Goal: Task Accomplishment & Management: Use online tool/utility

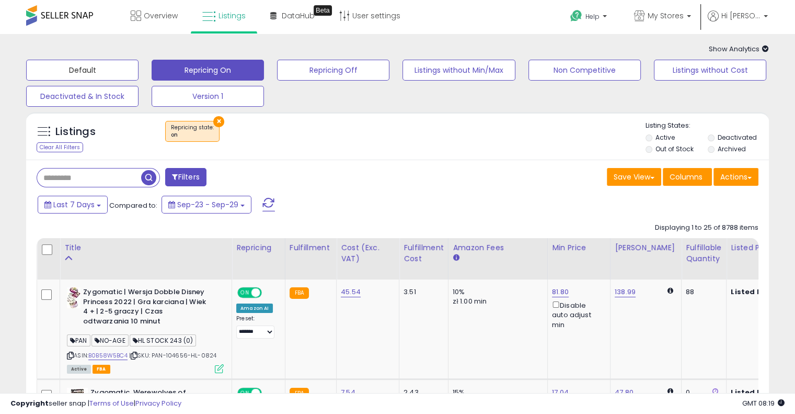
click at [105, 76] on button "Default" at bounding box center [82, 70] width 112 height 21
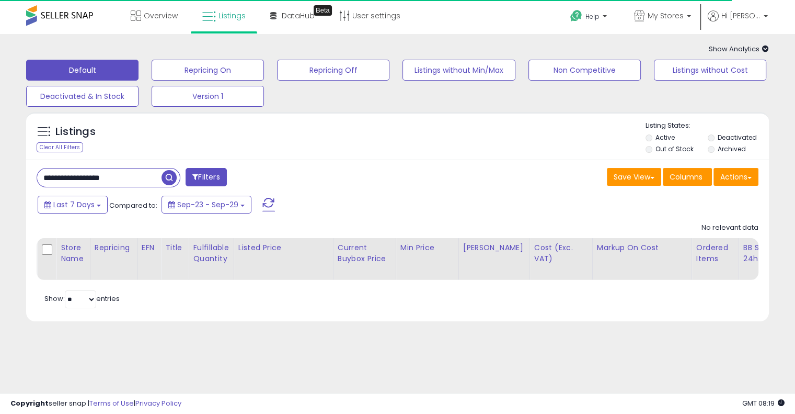
click at [79, 182] on input "**********" at bounding box center [99, 177] width 124 height 18
click at [79, 182] on input "**********" at bounding box center [124, 177] width 175 height 18
paste input "text"
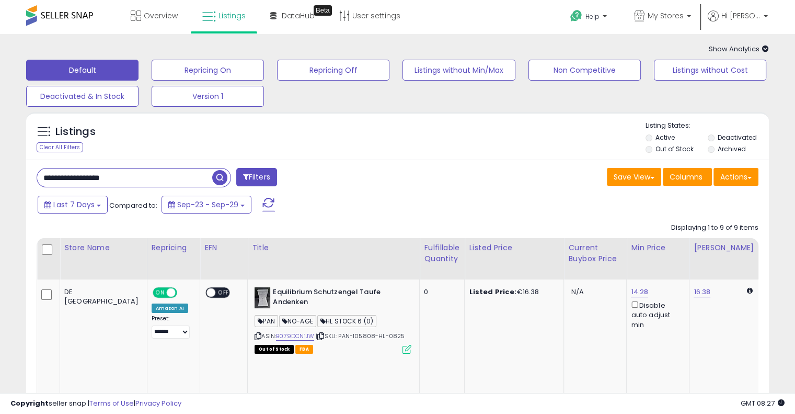
click at [146, 184] on input "**********" at bounding box center [124, 177] width 175 height 18
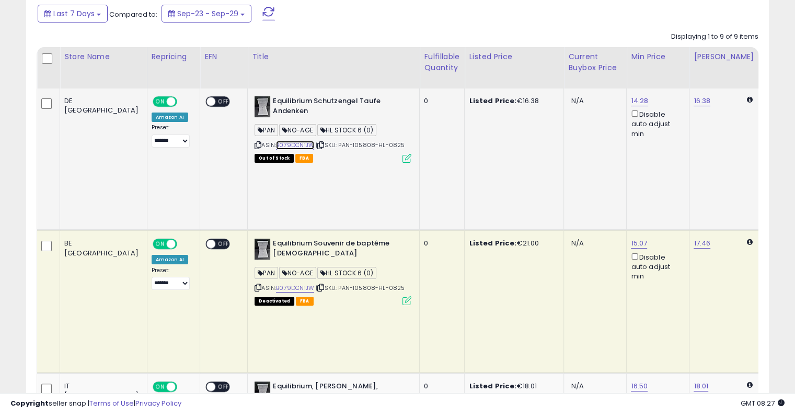
click at [276, 147] on link "B079DCN1JW" at bounding box center [295, 145] width 38 height 9
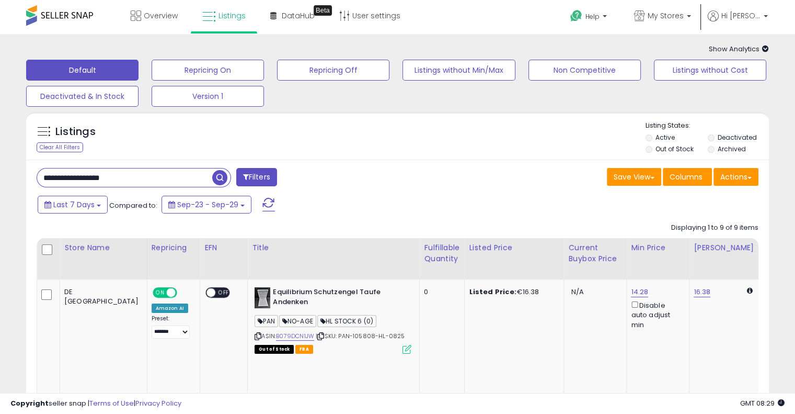
click at [142, 183] on input "**********" at bounding box center [124, 177] width 175 height 18
paste input "text"
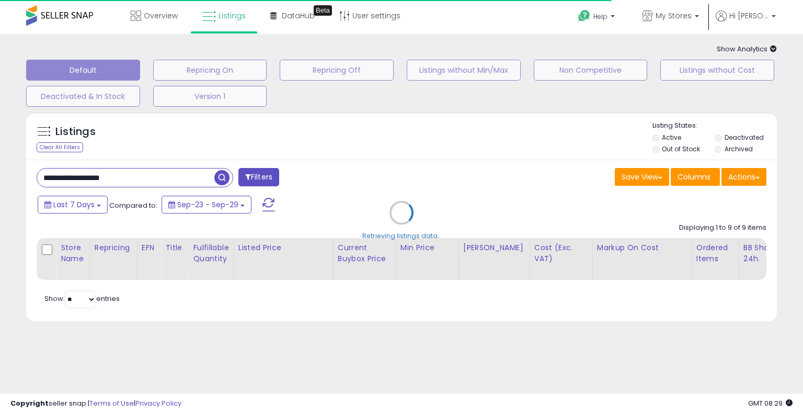
click at [430, 152] on div "Retrieving listings data.." at bounding box center [401, 220] width 767 height 227
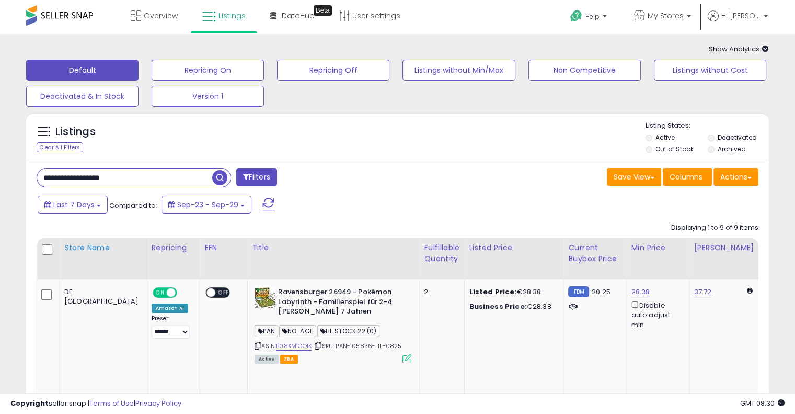
click at [69, 252] on div "Store Name" at bounding box center [103, 247] width 78 height 11
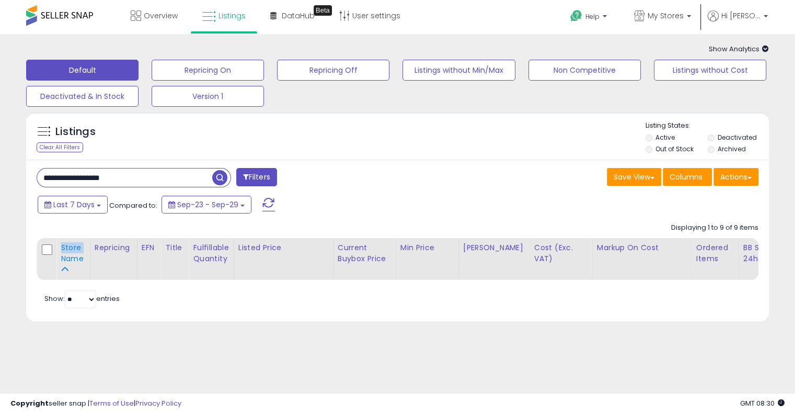
click at [69, 252] on div "Store Name" at bounding box center [73, 253] width 25 height 22
click at [408, 184] on div "Save View Save As New View Update Current View Columns Actions Import Export Vi…" at bounding box center [582, 178] width 369 height 20
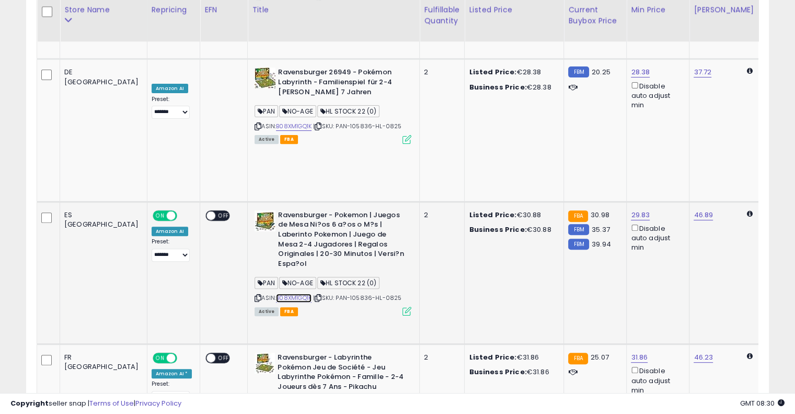
click at [276, 293] on link "B08XM1GQ1K" at bounding box center [294, 297] width 36 height 9
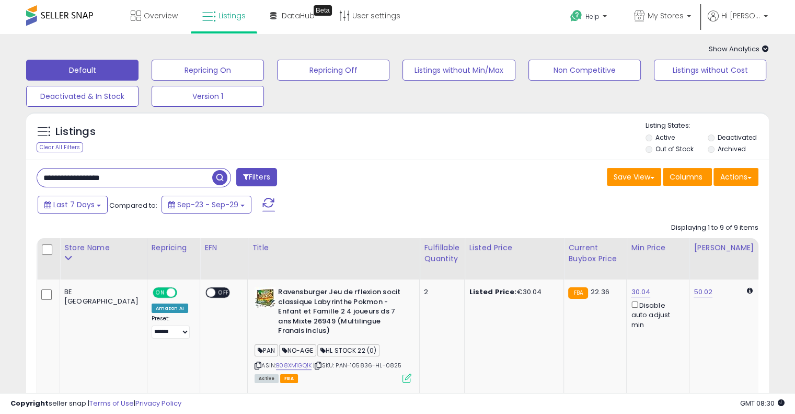
click at [144, 176] on input "**********" at bounding box center [124, 177] width 175 height 18
paste input "text"
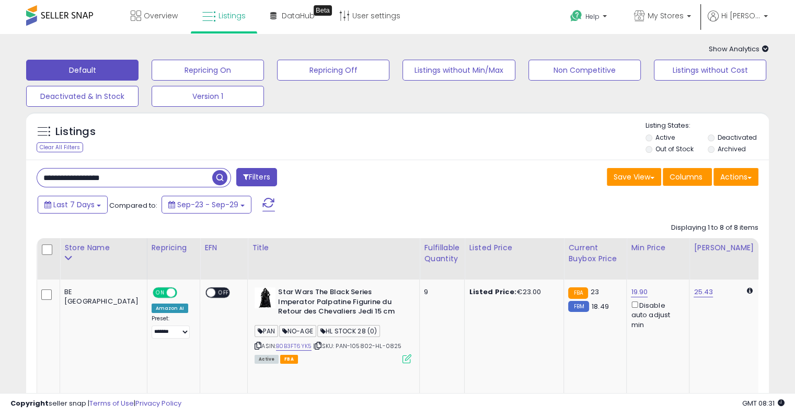
click at [417, 177] on div "Save View Save As New View Update Current View Columns Actions Import Export Vi…" at bounding box center [582, 178] width 369 height 20
click at [128, 187] on input "**********" at bounding box center [124, 177] width 175 height 18
paste input "text"
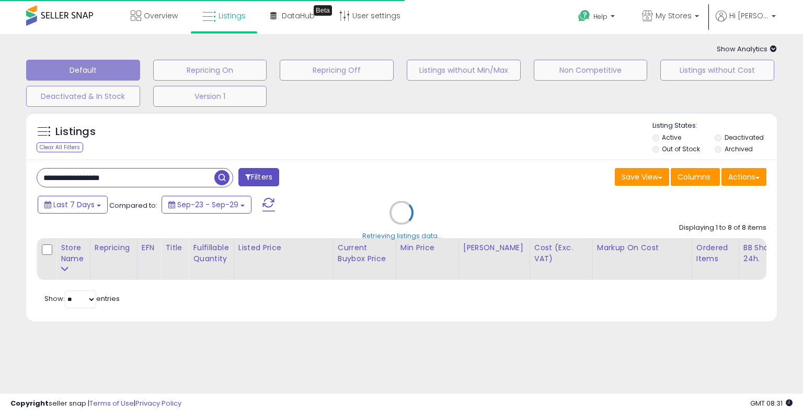
click at [351, 186] on div "Retrieving listings data.." at bounding box center [401, 220] width 767 height 227
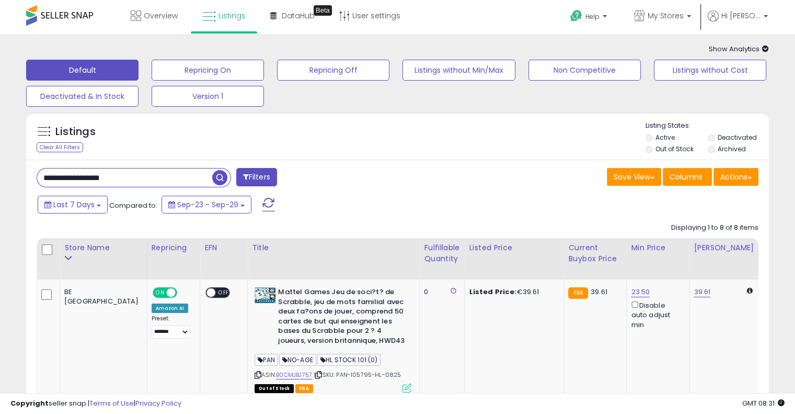
click at [176, 173] on input "**********" at bounding box center [124, 177] width 175 height 18
paste input "text"
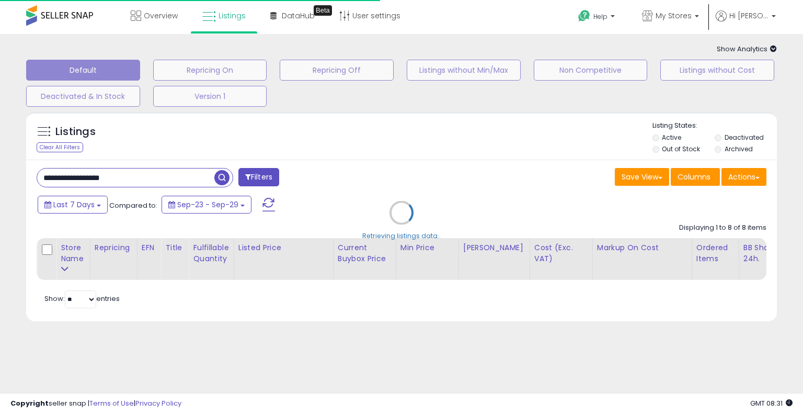
click at [533, 167] on div "Retrieving listings data.." at bounding box center [401, 220] width 767 height 227
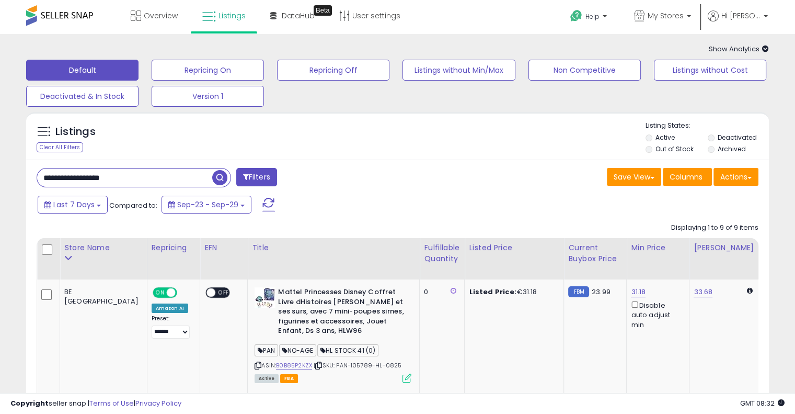
click at [136, 170] on input "**********" at bounding box center [124, 177] width 175 height 18
paste input "text"
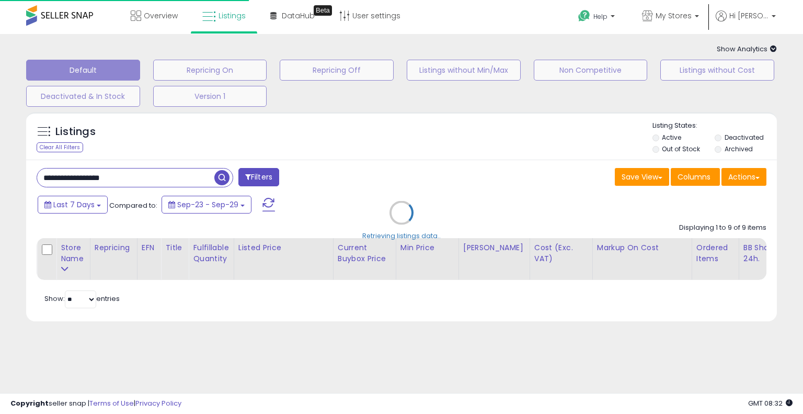
click at [453, 140] on div "Retrieving listings data.." at bounding box center [401, 220] width 767 height 227
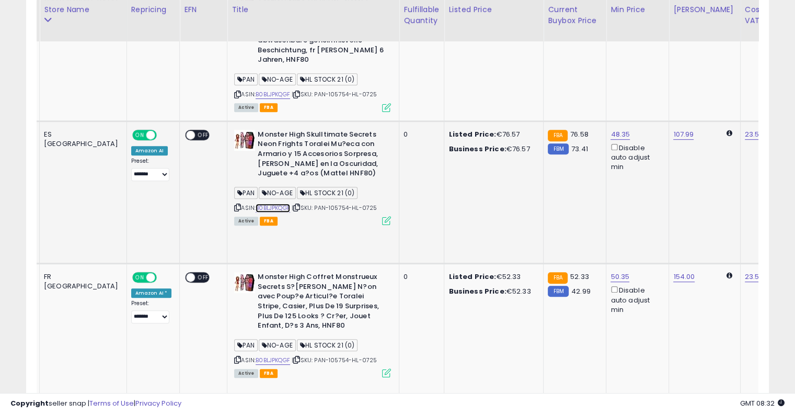
click at [256, 203] on link "B0BLJPKQGF" at bounding box center [273, 207] width 35 height 9
click at [256, 356] on link "B0BLJPKQGF" at bounding box center [273, 360] width 35 height 9
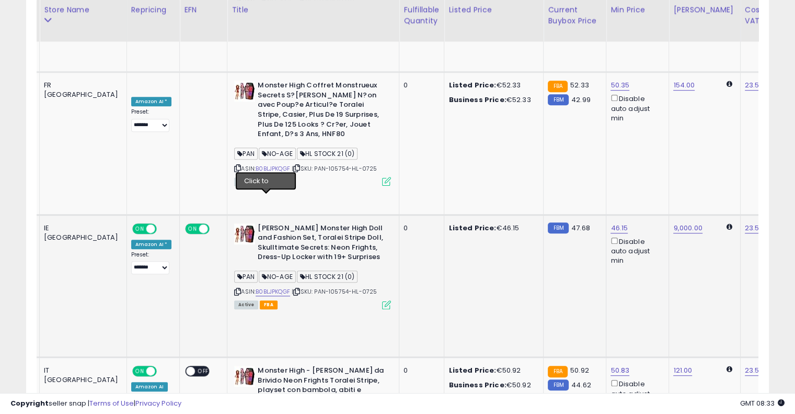
click at [293, 289] on icon at bounding box center [296, 292] width 7 height 6
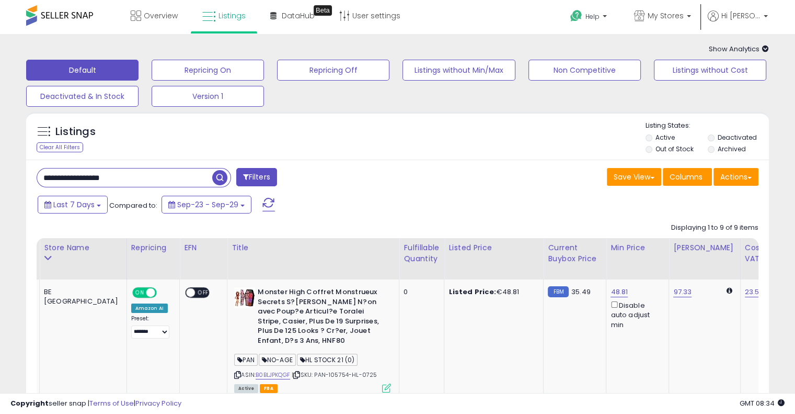
click at [146, 173] on input "**********" at bounding box center [124, 177] width 175 height 18
paste input "text"
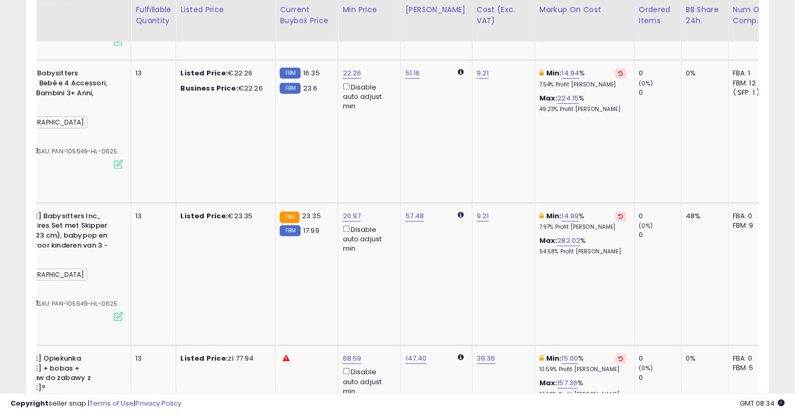
scroll to position [0, 289]
click at [615, 353] on button at bounding box center [620, 358] width 11 height 10
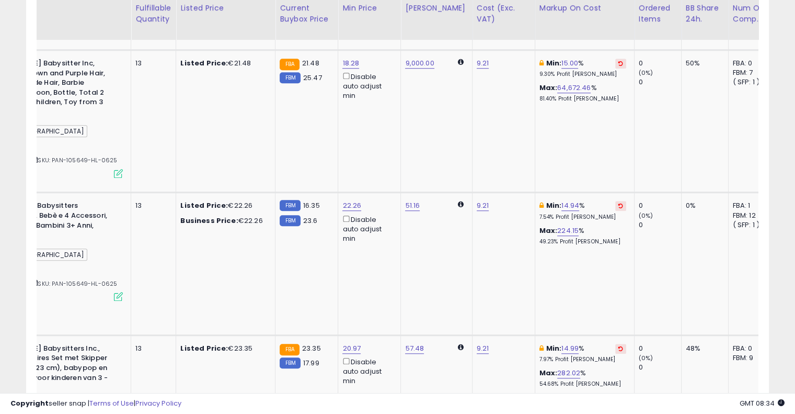
scroll to position [798, 0]
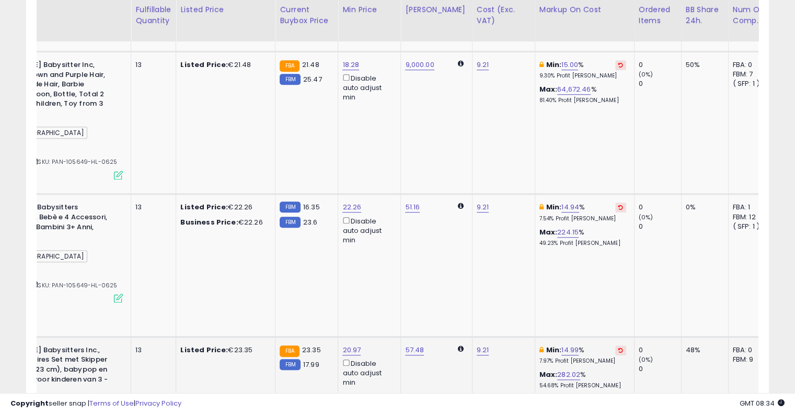
click at [615, 345] on button at bounding box center [620, 350] width 11 height 10
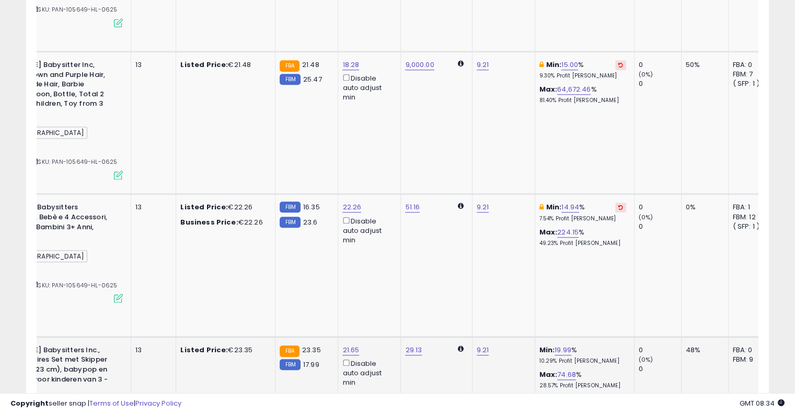
scroll to position [666, 0]
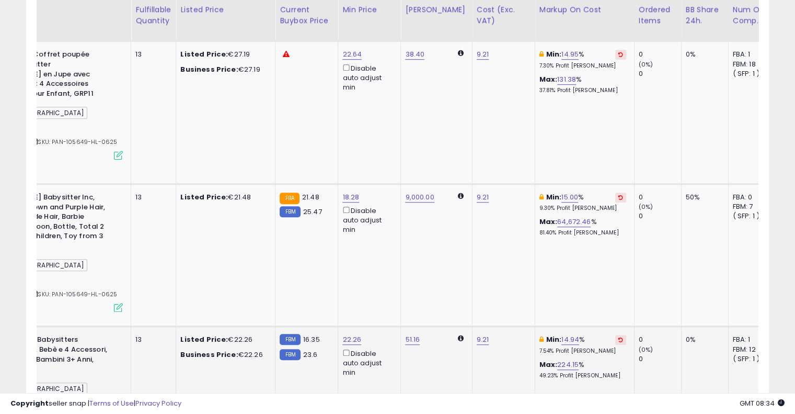
click at [619, 337] on icon at bounding box center [621, 339] width 5 height 5
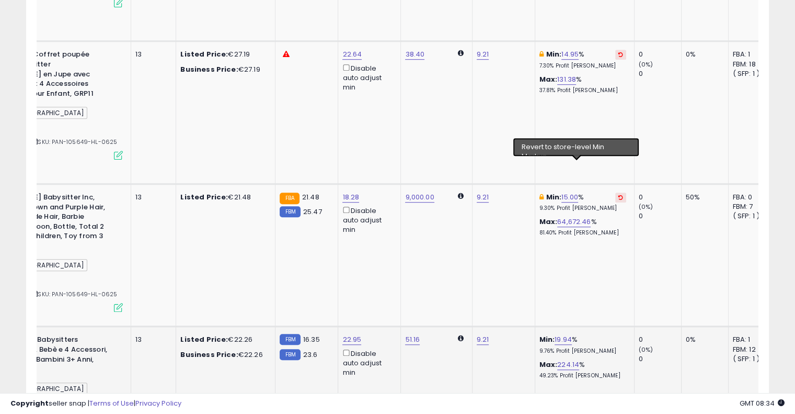
scroll to position [557, 0]
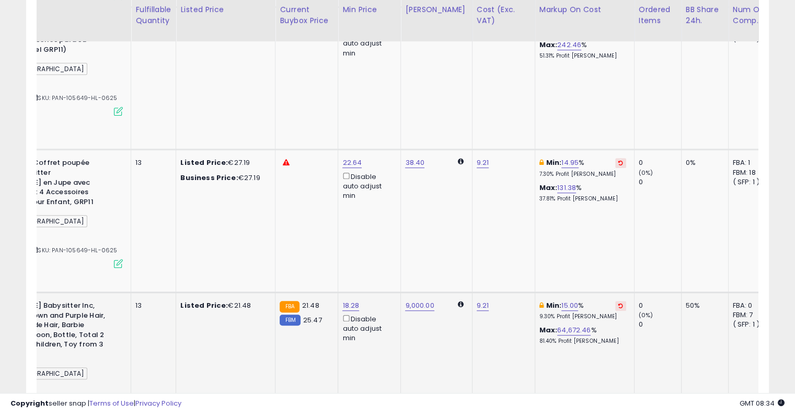
click at [619, 303] on icon at bounding box center [621, 305] width 5 height 5
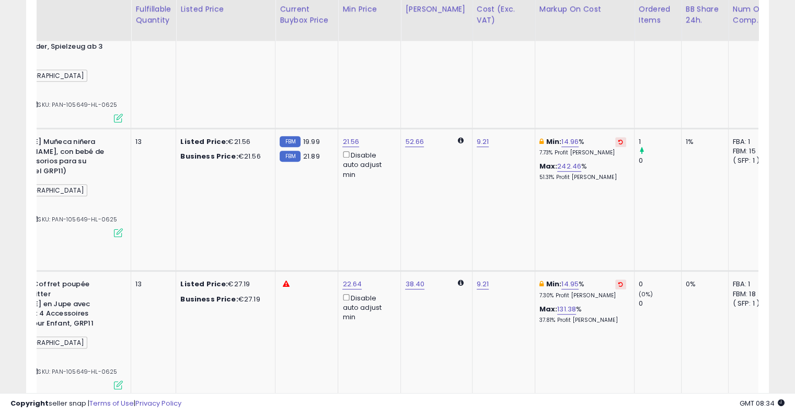
scroll to position [436, 0]
click at [619, 282] on icon at bounding box center [621, 284] width 5 height 5
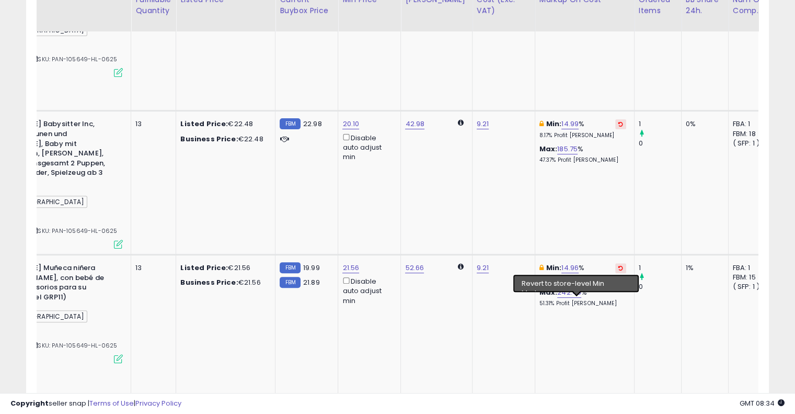
scroll to position [300, 0]
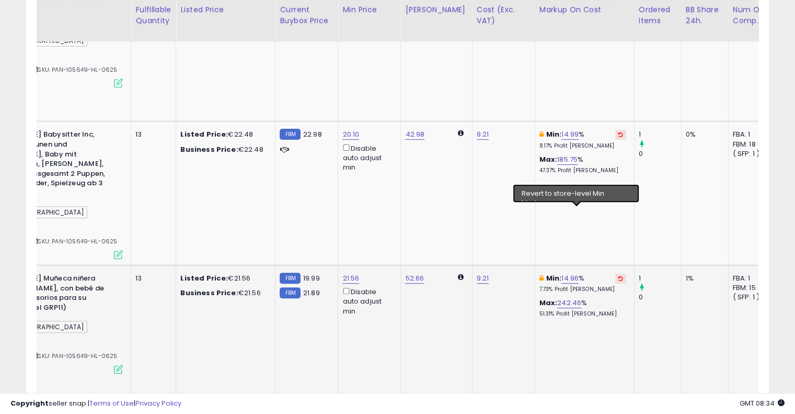
click at [619, 276] on icon at bounding box center [621, 278] width 5 height 5
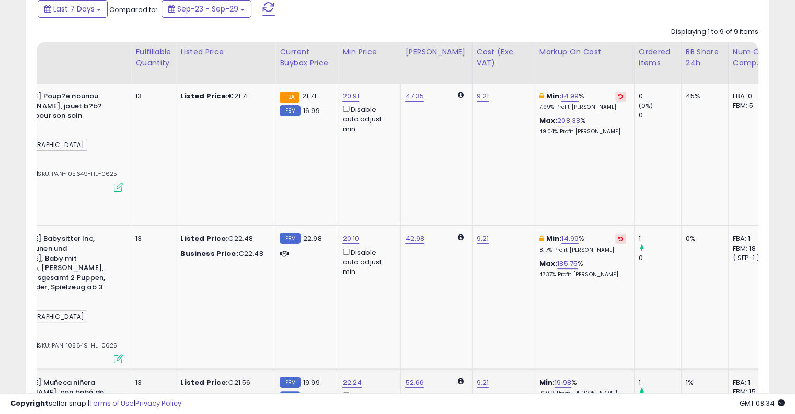
scroll to position [175, 0]
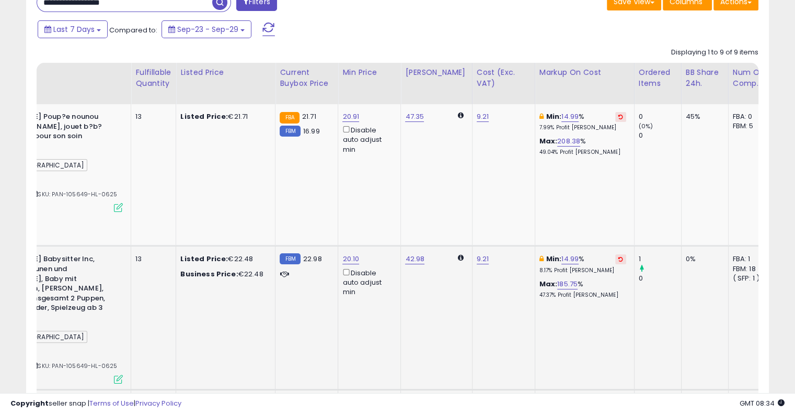
click at [619, 256] on icon at bounding box center [621, 258] width 5 height 5
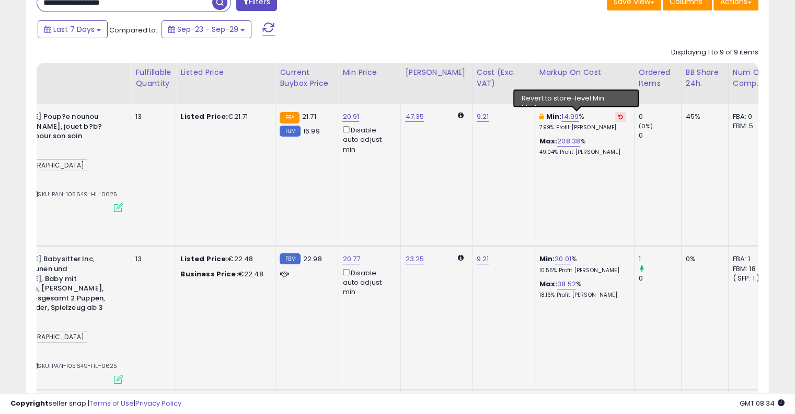
click at [619, 118] on icon at bounding box center [621, 116] width 5 height 5
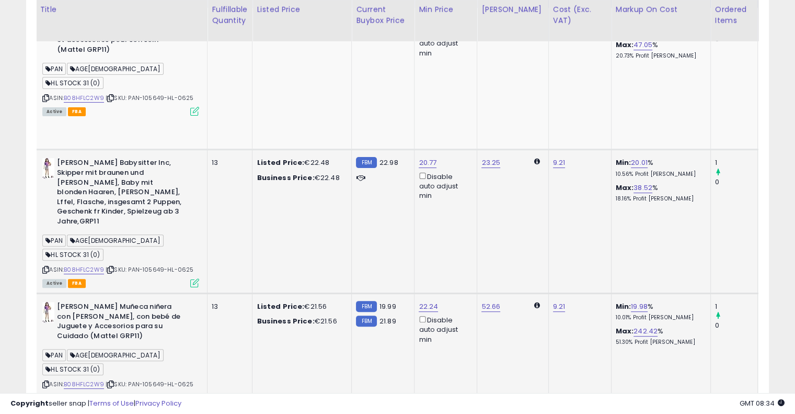
scroll to position [0, 0]
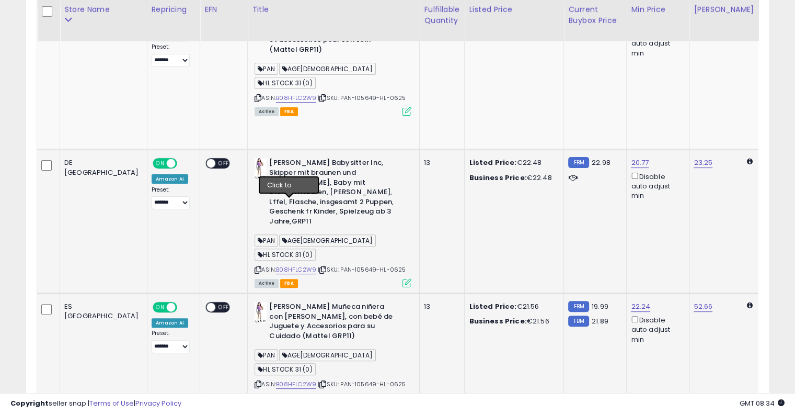
click at [319, 267] on icon at bounding box center [322, 270] width 7 height 6
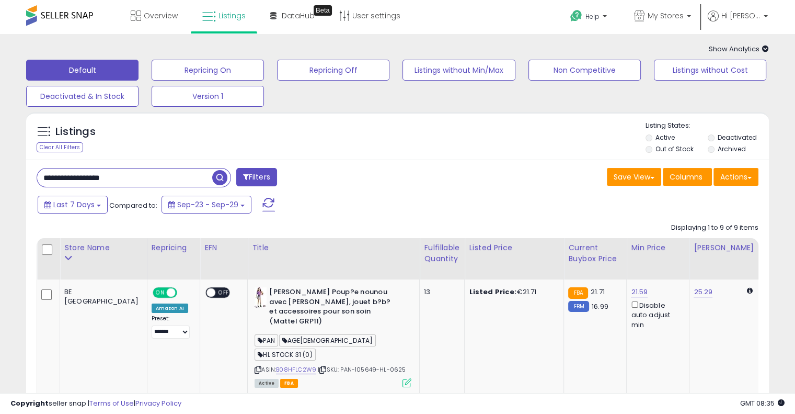
click at [153, 177] on input "**********" at bounding box center [124, 177] width 175 height 18
paste input "text"
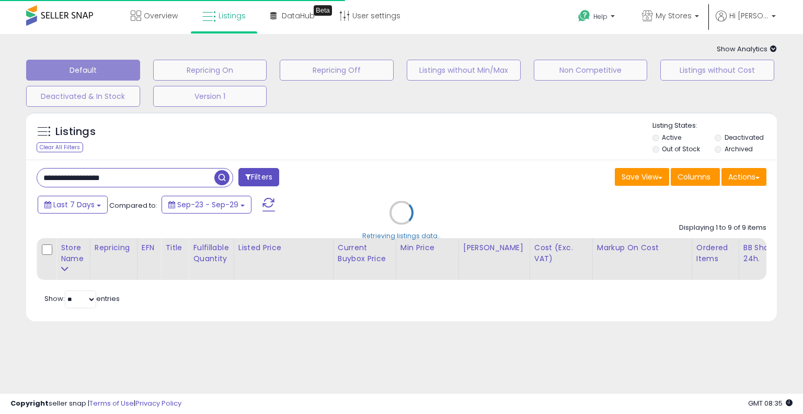
click at [351, 203] on div "Retrieving listings data.." at bounding box center [401, 220] width 767 height 227
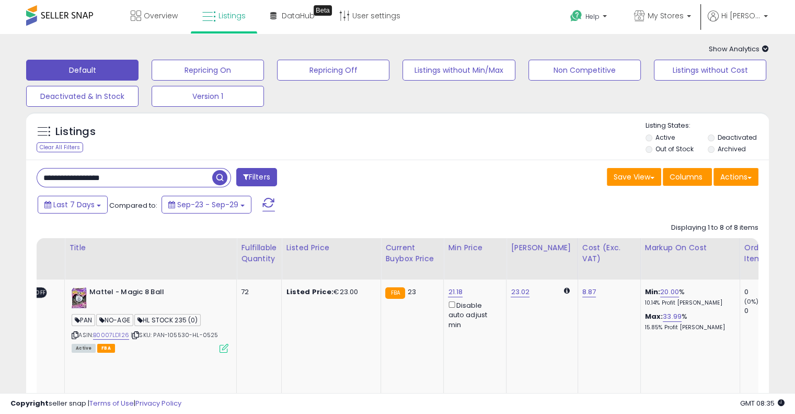
click at [139, 173] on input "**********" at bounding box center [124, 177] width 175 height 18
paste input "text"
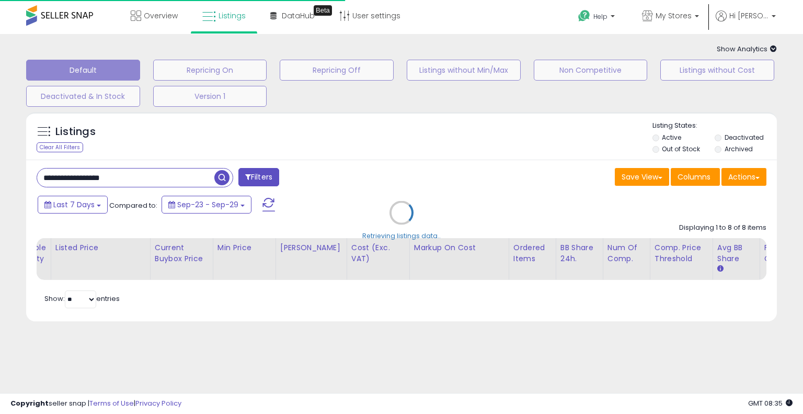
click at [370, 177] on div "Retrieving listings data.." at bounding box center [401, 220] width 767 height 227
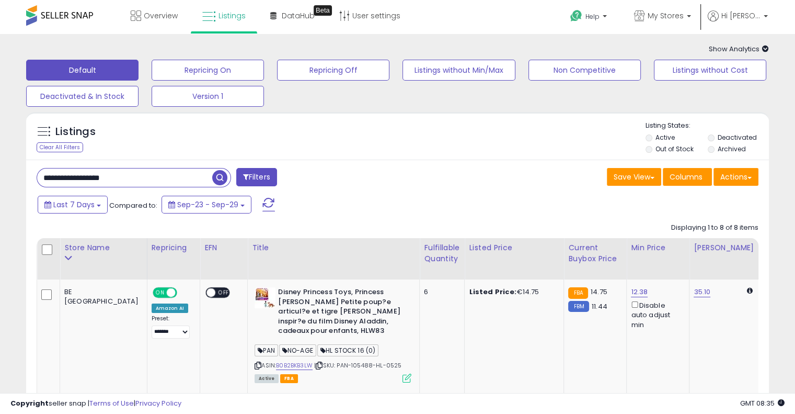
click at [145, 172] on input "**********" at bounding box center [124, 177] width 175 height 18
paste input "text"
type input "**********"
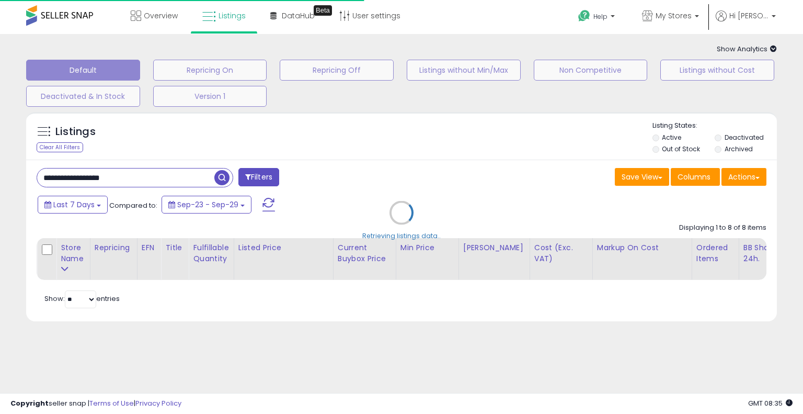
click at [501, 149] on div "Retrieving listings data.." at bounding box center [401, 220] width 767 height 227
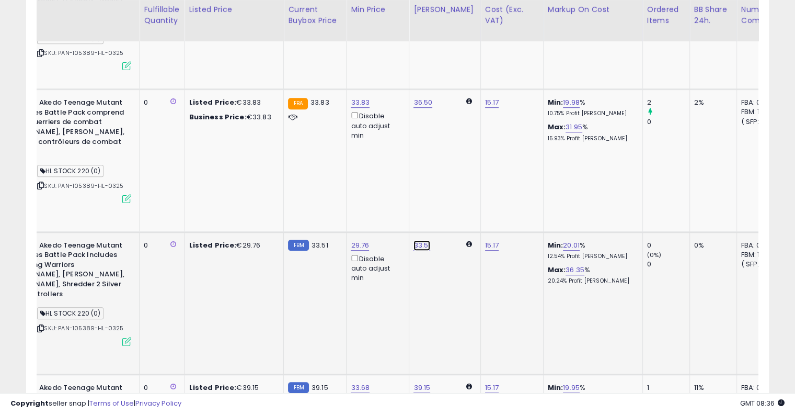
click at [414, 240] on link "33.51" at bounding box center [422, 245] width 17 height 10
click at [373, 119] on input "*****" at bounding box center [356, 118] width 93 height 18
type input "**"
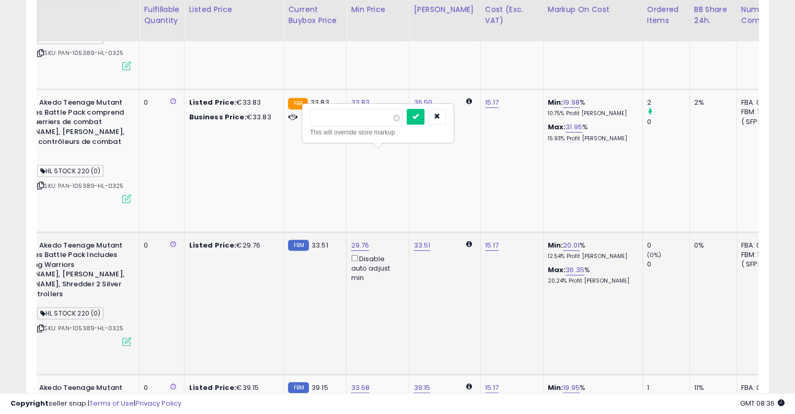
click button "submit" at bounding box center [416, 117] width 18 height 16
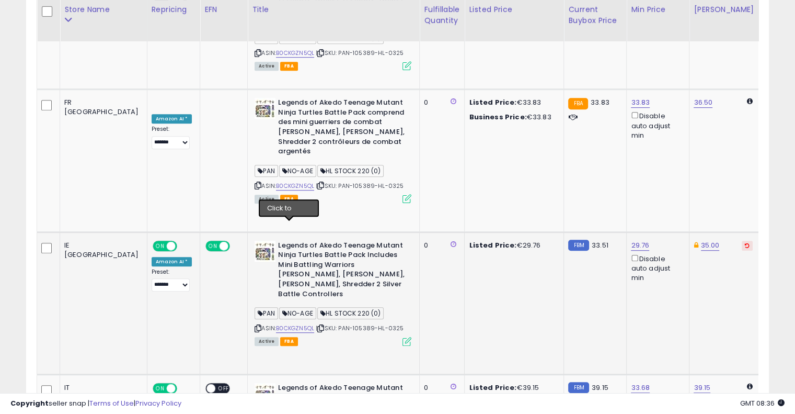
click at [317, 325] on icon at bounding box center [320, 328] width 7 height 6
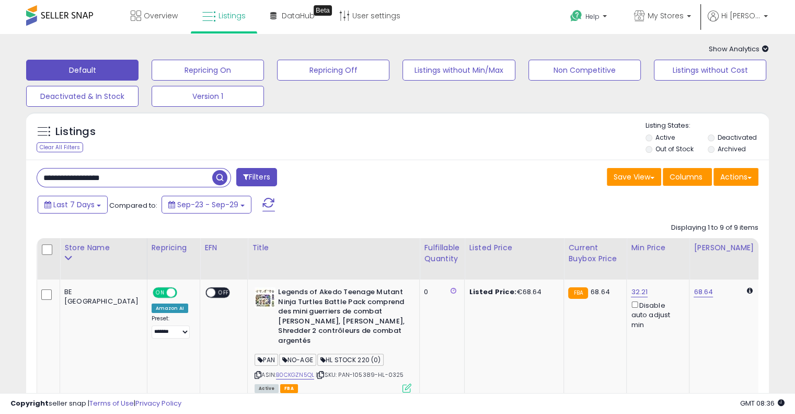
click at [147, 173] on input "**********" at bounding box center [124, 177] width 175 height 18
paste input "text"
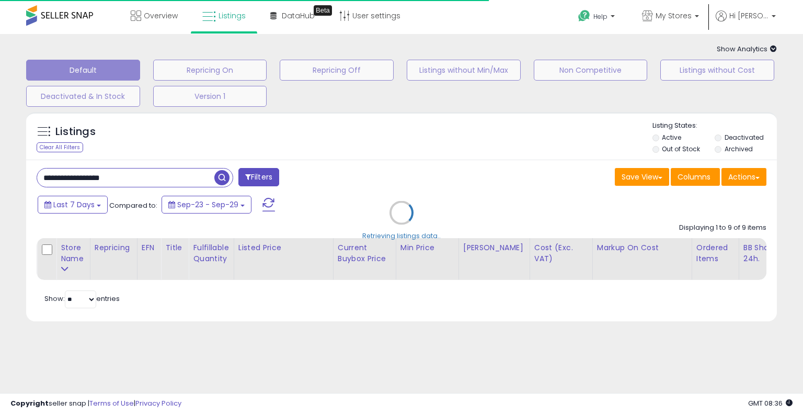
click at [426, 130] on div "Retrieving listings data.." at bounding box center [401, 220] width 767 height 227
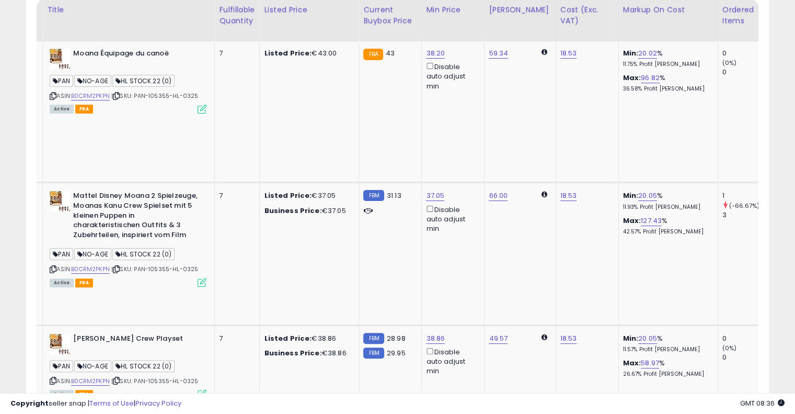
scroll to position [0, 196]
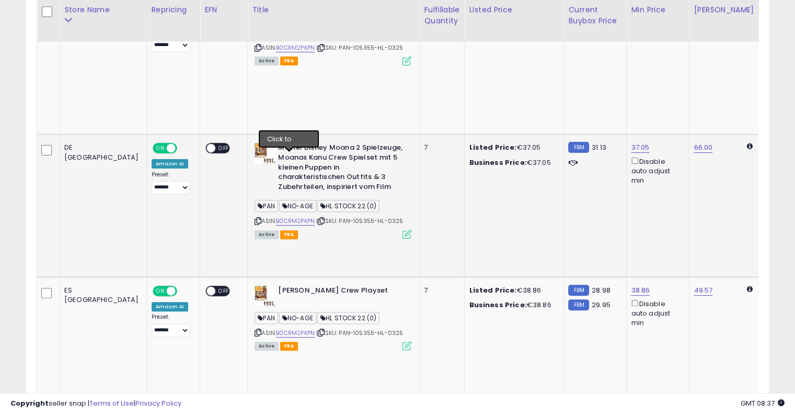
click at [318, 218] on icon at bounding box center [321, 221] width 7 height 6
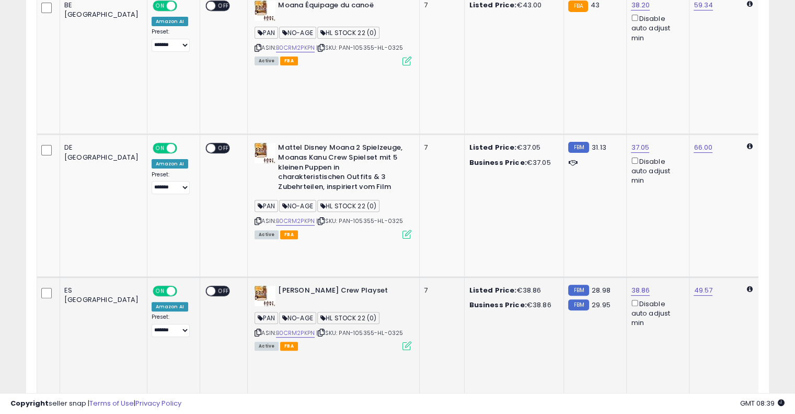
scroll to position [0, 0]
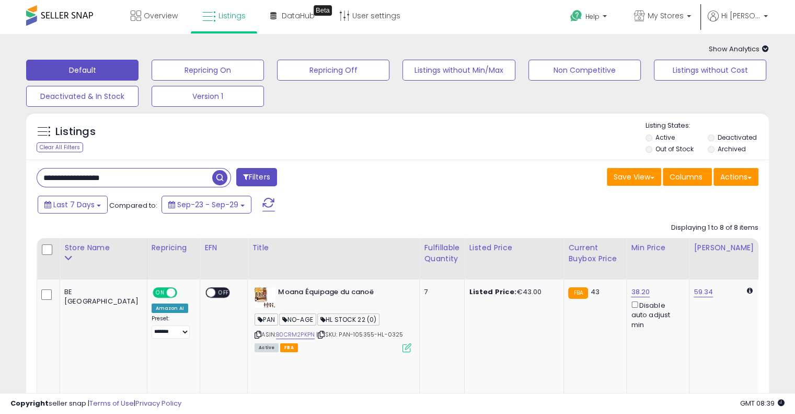
click at [158, 181] on input "**********" at bounding box center [124, 177] width 175 height 18
paste input "text"
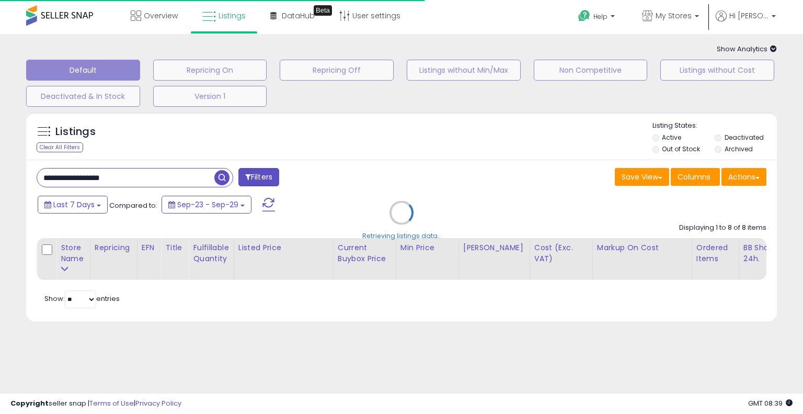
click at [437, 173] on div "Retrieving listings data.." at bounding box center [401, 220] width 767 height 227
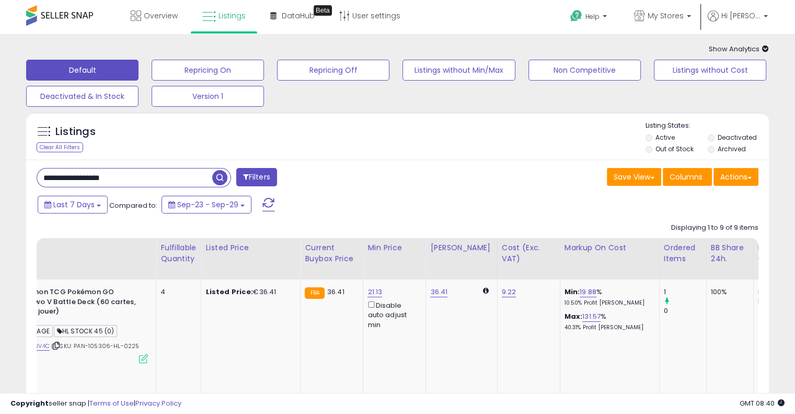
click at [142, 182] on input "**********" at bounding box center [124, 177] width 175 height 18
paste input "text"
type input "**********"
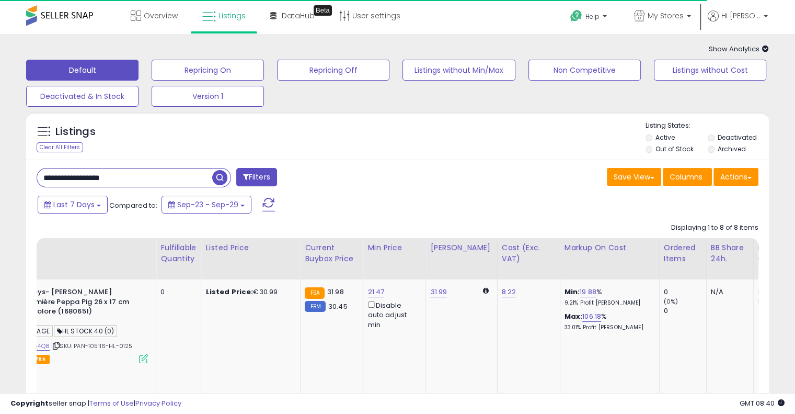
click at [503, 173] on div "Save View Save As New View Update Current View Columns Actions Import Export Vi…" at bounding box center [582, 178] width 369 height 20
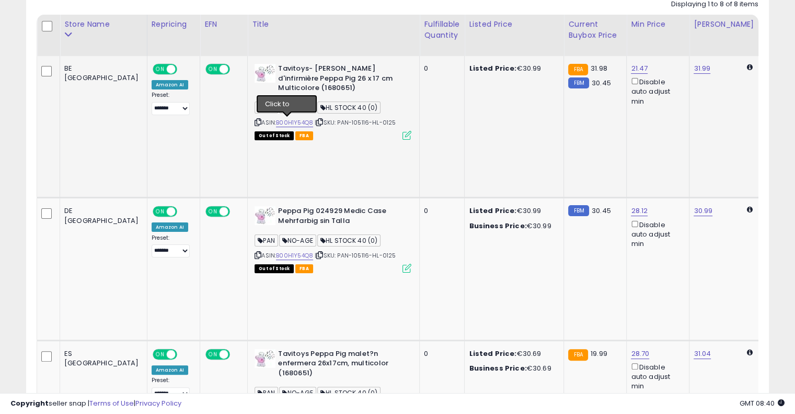
click at [316, 122] on icon at bounding box center [319, 122] width 7 height 6
click at [694, 66] on link "31.99" at bounding box center [702, 68] width 17 height 10
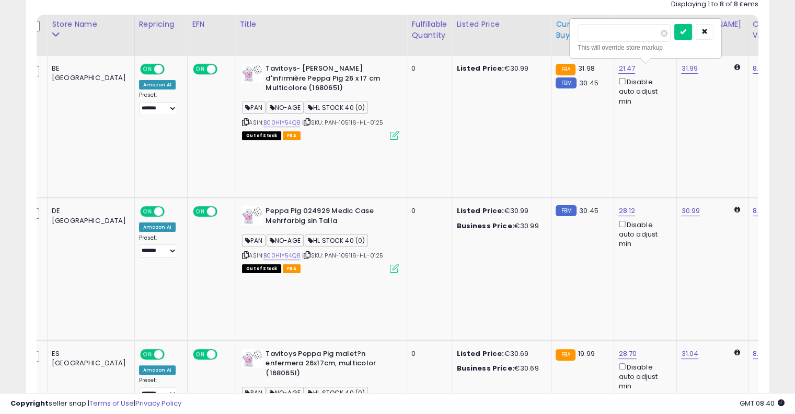
drag, startPoint x: 622, startPoint y: 36, endPoint x: 524, endPoint y: 15, distance: 100.5
type input "**"
click button "submit" at bounding box center [684, 32] width 18 height 16
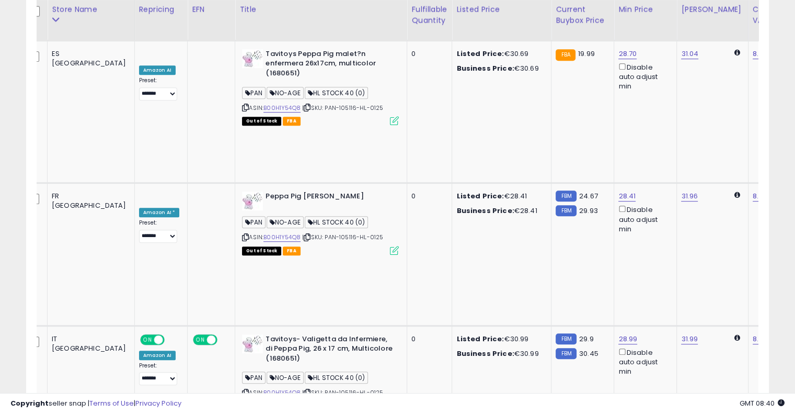
scroll to position [615, 0]
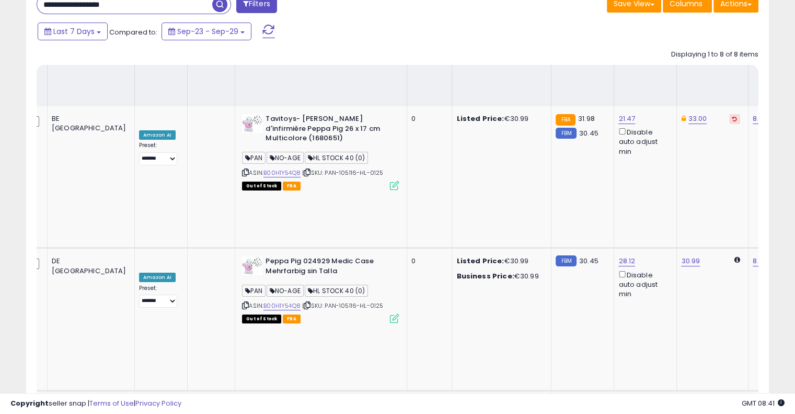
scroll to position [0, 0]
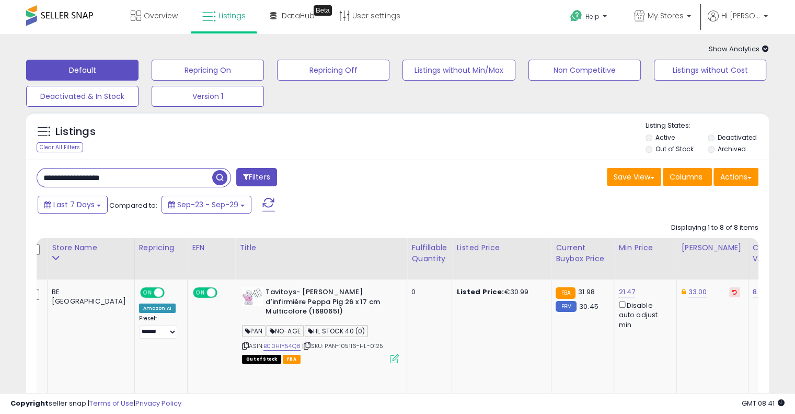
click at [135, 179] on input "**********" at bounding box center [124, 177] width 175 height 18
paste input "text"
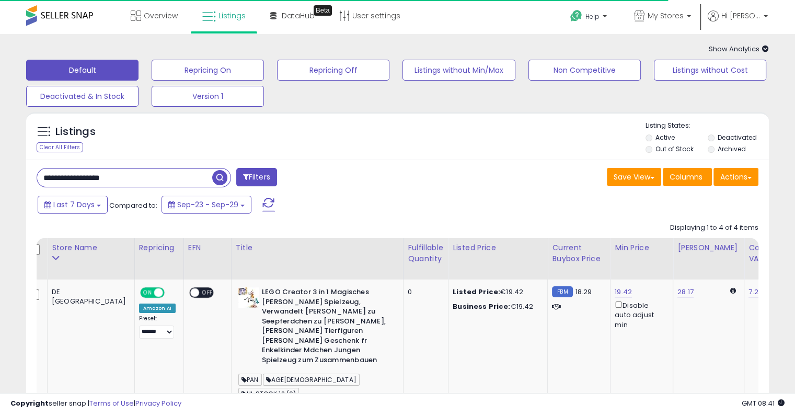
click at [431, 144] on div "Listings Clear All Filters Listing States:" at bounding box center [397, 139] width 743 height 36
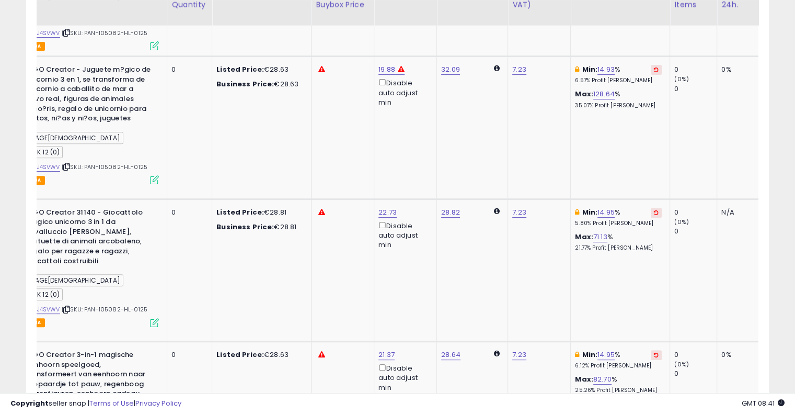
scroll to position [386, 0]
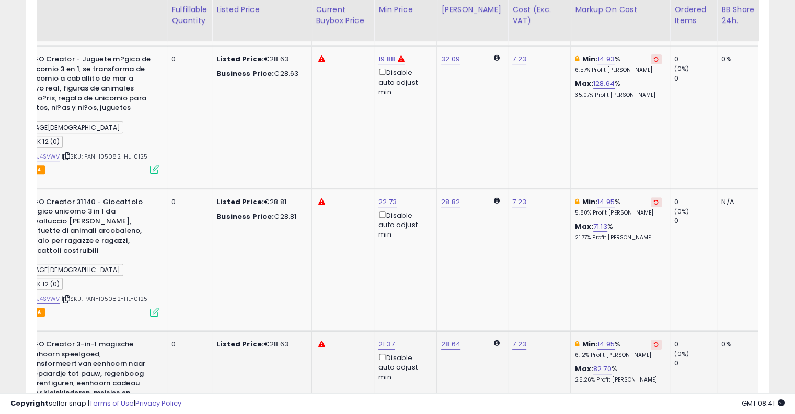
click at [654, 341] on icon at bounding box center [656, 343] width 5 height 5
click at [651, 197] on button at bounding box center [656, 202] width 11 height 10
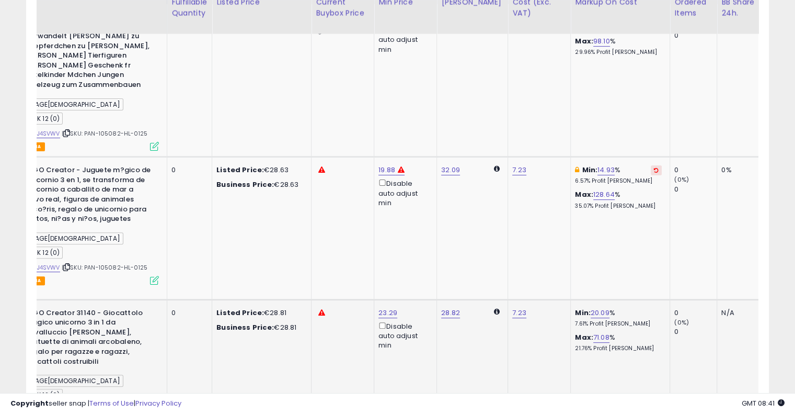
scroll to position [253, 0]
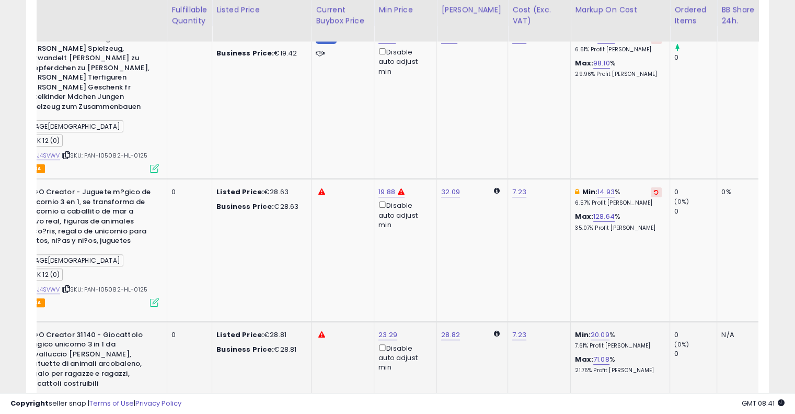
click at [613, 179] on td "Min: 14.93 % 6.57% Profit [PERSON_NAME]: 128.64 % 35.07% Profit [PERSON_NAME]" at bounding box center [620, 250] width 99 height 142
click at [613, 187] on div "Min: 14.93 % 6.57% Profit [PERSON_NAME]" at bounding box center [618, 196] width 87 height 19
click at [654, 189] on icon at bounding box center [656, 191] width 5 height 5
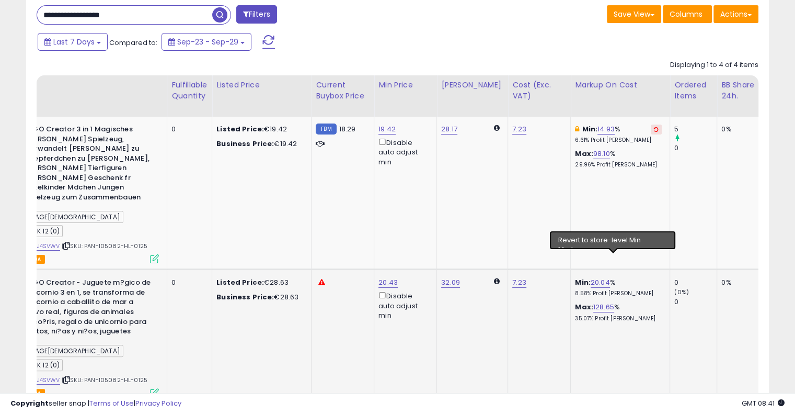
scroll to position [162, 0]
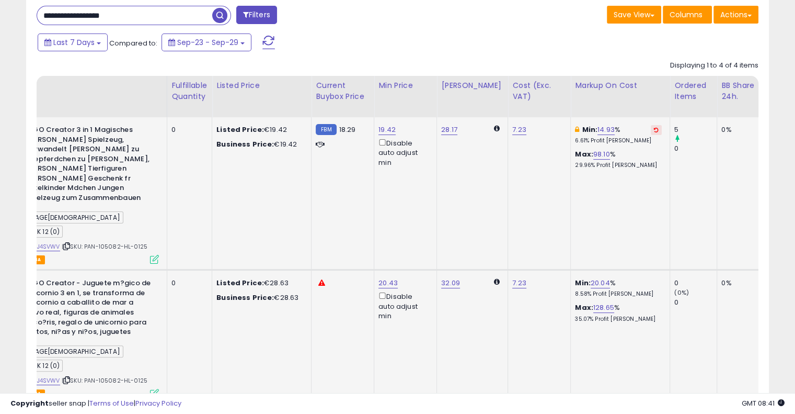
click at [651, 131] on button at bounding box center [656, 130] width 11 height 10
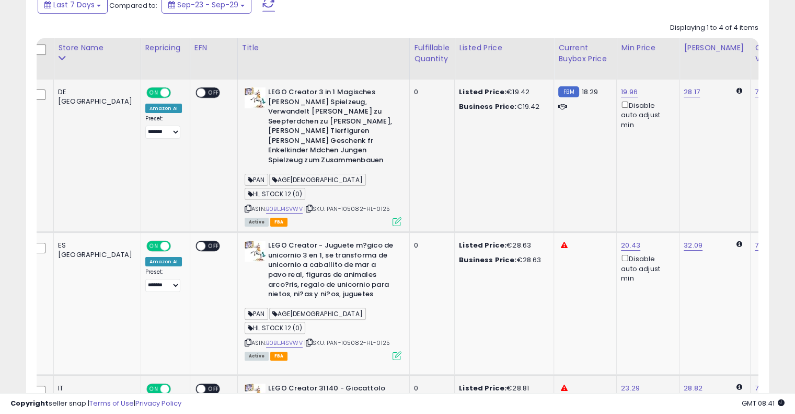
scroll to position [0, 3]
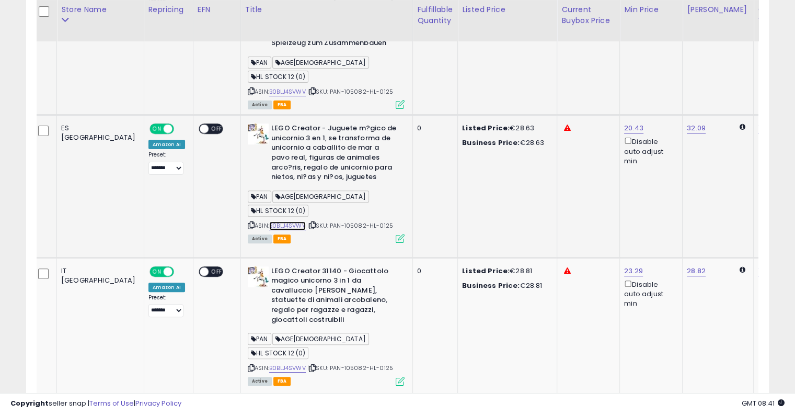
click at [269, 221] on link "B0BLJ4SVWV" at bounding box center [287, 225] width 37 height 9
click at [269, 363] on link "B0BLJ4SVWV" at bounding box center [287, 367] width 37 height 9
click at [309, 222] on icon at bounding box center [312, 225] width 7 height 6
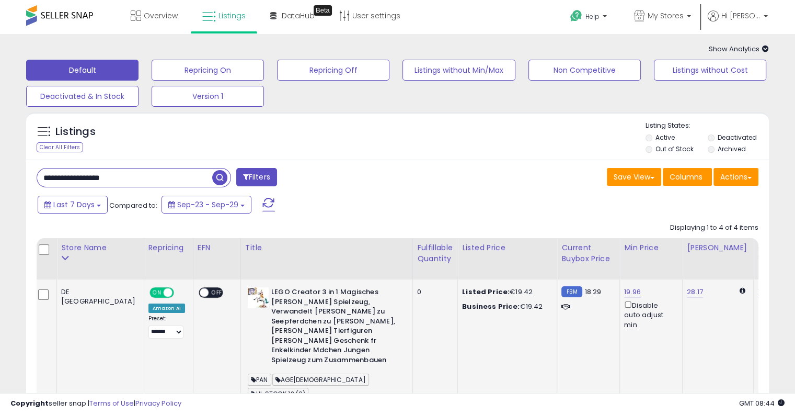
click at [135, 180] on input "**********" at bounding box center [124, 177] width 175 height 18
paste input "text"
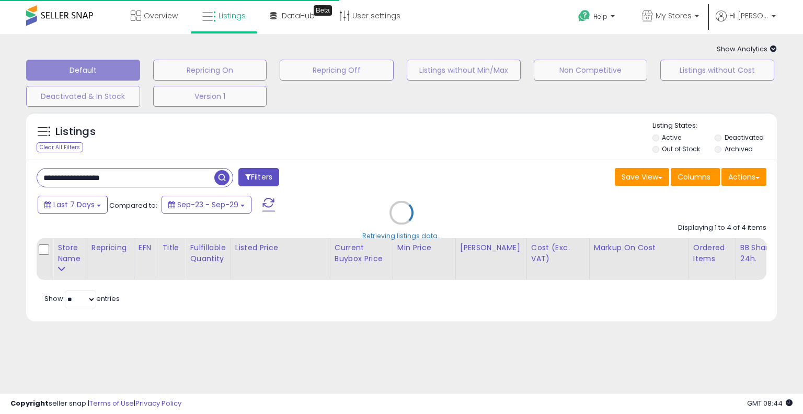
click at [457, 180] on div "Retrieving listings data.." at bounding box center [401, 220] width 767 height 227
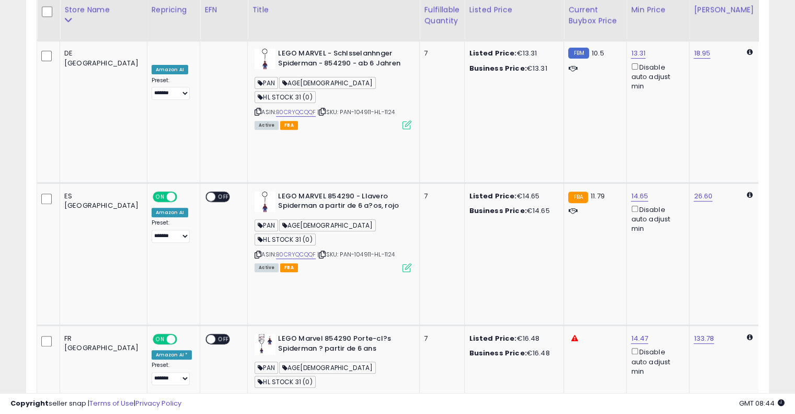
scroll to position [381, 0]
click at [276, 392] on link "B0CRYQCQQF" at bounding box center [296, 396] width 40 height 9
click at [319, 252] on icon at bounding box center [322, 255] width 7 height 6
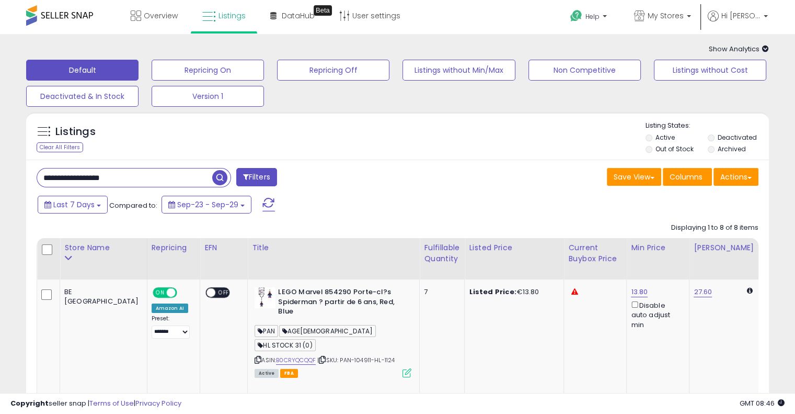
click at [143, 173] on input "**********" at bounding box center [124, 177] width 175 height 18
paste input "text"
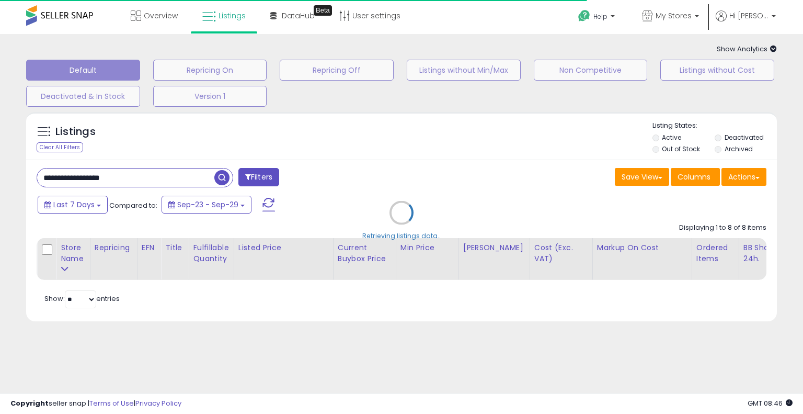
click at [443, 195] on div "Retrieving listings data.." at bounding box center [401, 220] width 767 height 227
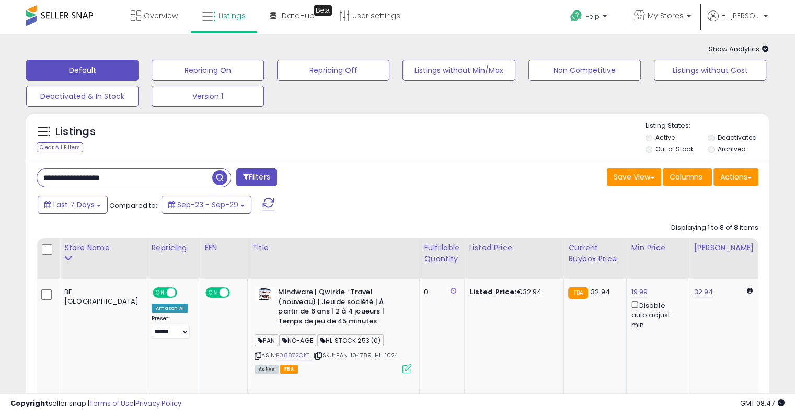
click at [146, 181] on input "**********" at bounding box center [124, 177] width 175 height 18
paste input "text"
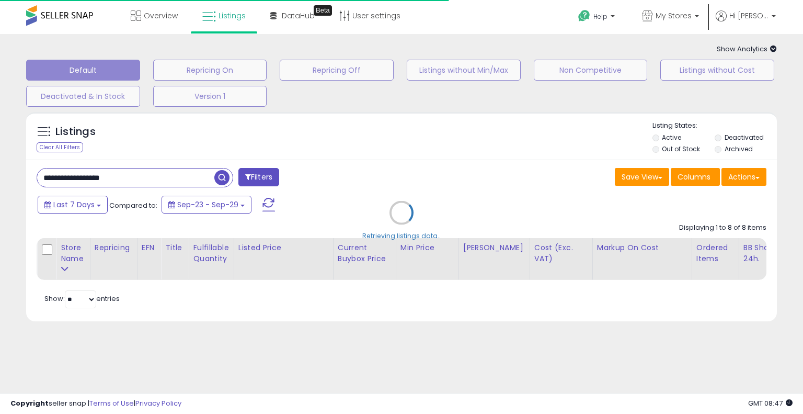
click at [368, 154] on div "Retrieving listings data.." at bounding box center [401, 220] width 767 height 227
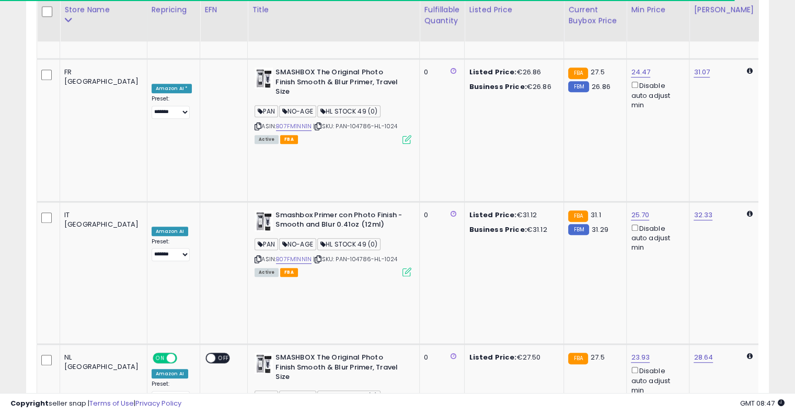
scroll to position [0, 208]
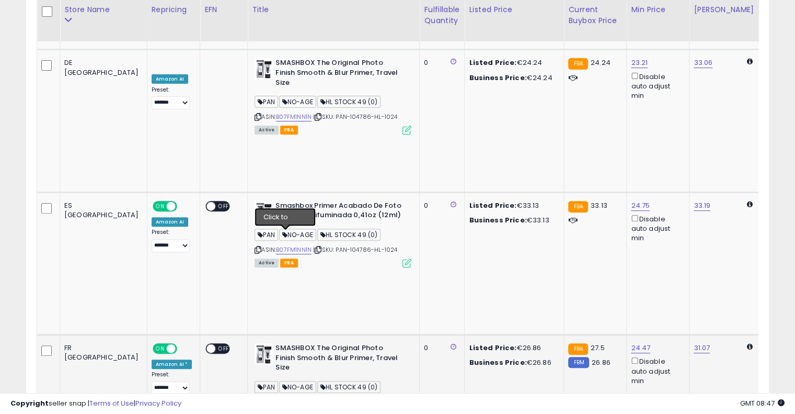
click at [315, 399] on icon at bounding box center [318, 402] width 7 height 6
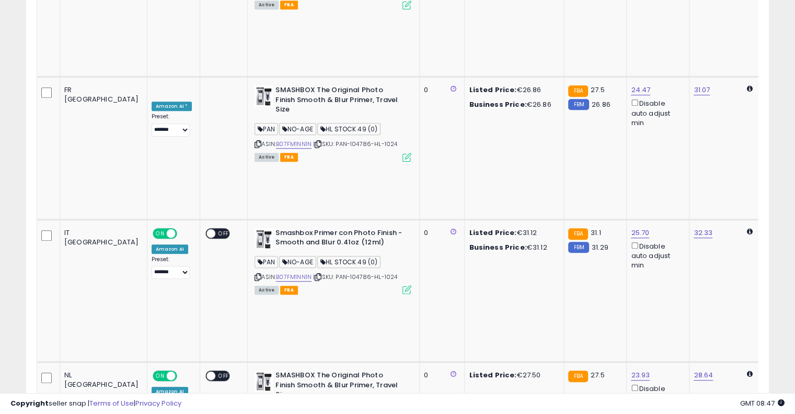
scroll to position [0, 0]
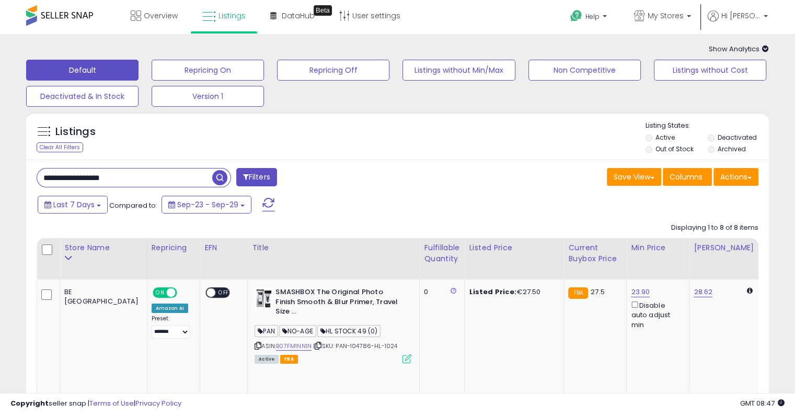
click at [142, 156] on div "Listings Clear All Filters Listing States:" at bounding box center [397, 139] width 743 height 36
click at [134, 178] on input "**********" at bounding box center [124, 177] width 175 height 18
paste input "text"
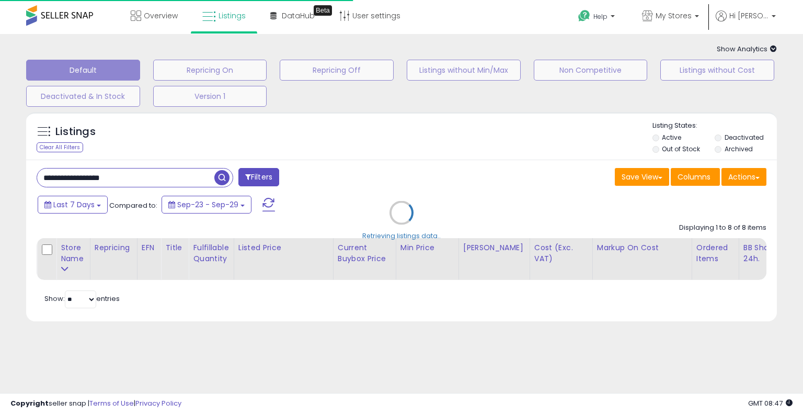
click at [370, 154] on div "Retrieving listings data.." at bounding box center [401, 220] width 767 height 227
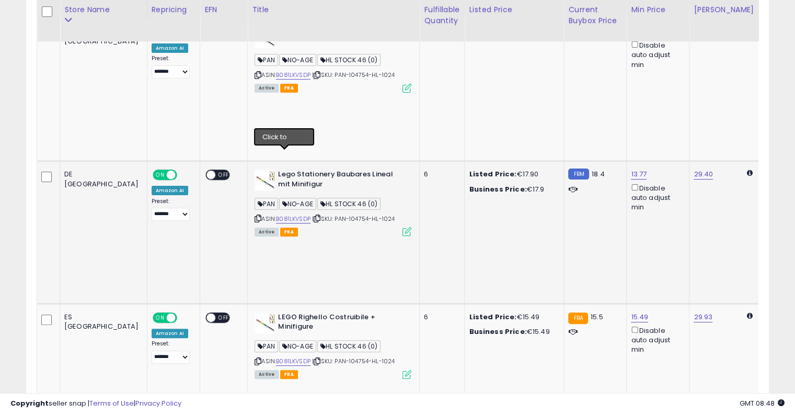
click at [314, 215] on icon at bounding box center [317, 218] width 7 height 6
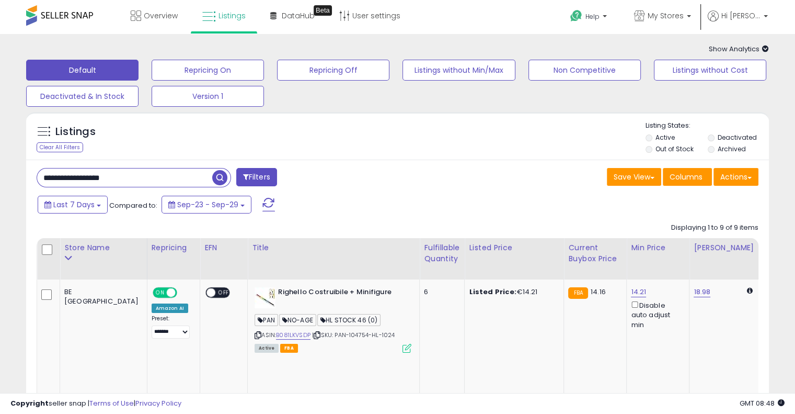
click at [143, 181] on input "**********" at bounding box center [124, 177] width 175 height 18
paste input "text"
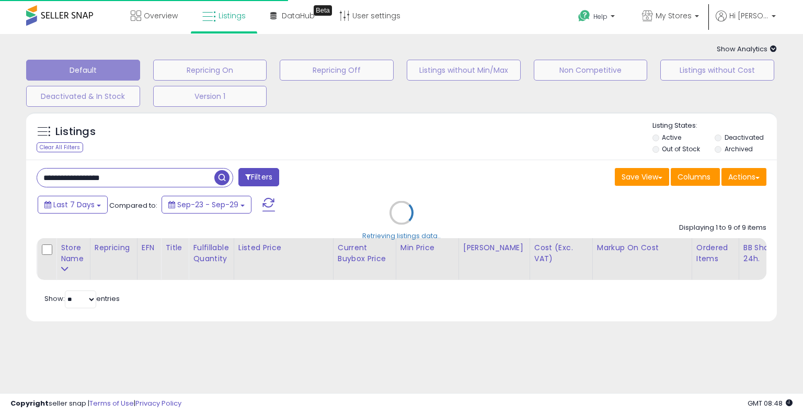
click at [416, 167] on div "Retrieving listings data.." at bounding box center [401, 220] width 767 height 227
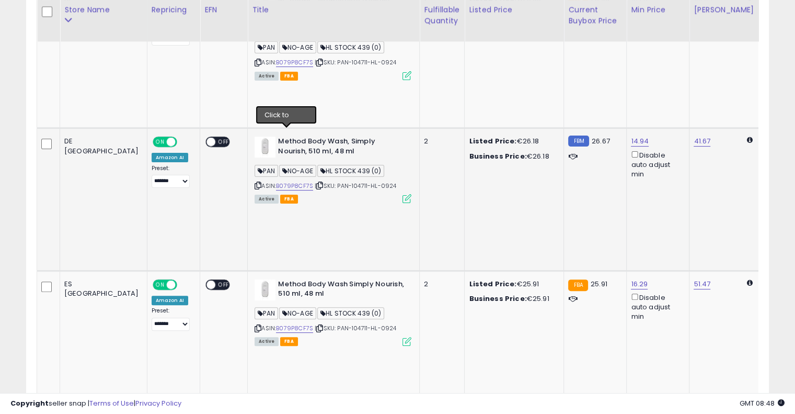
click at [316, 182] on icon at bounding box center [319, 185] width 7 height 6
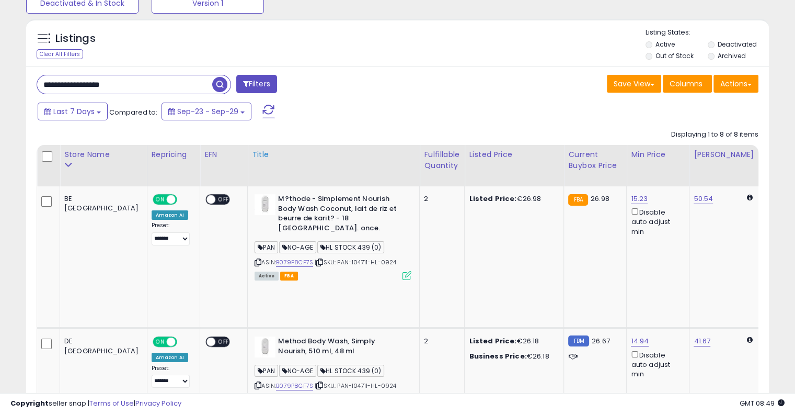
scroll to position [94, 0]
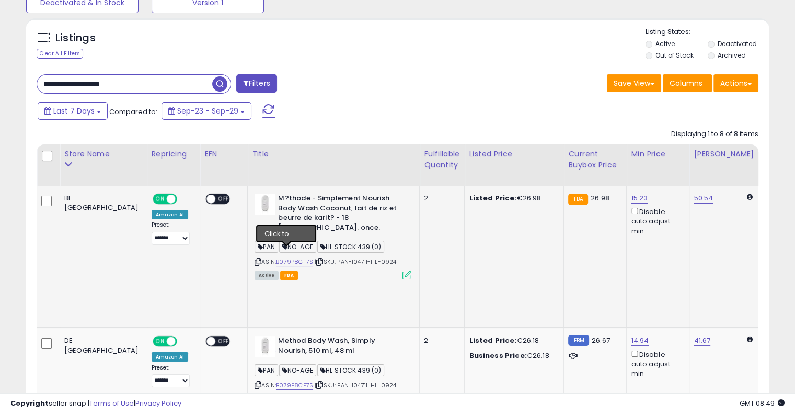
click at [316, 259] on icon at bounding box center [319, 262] width 7 height 6
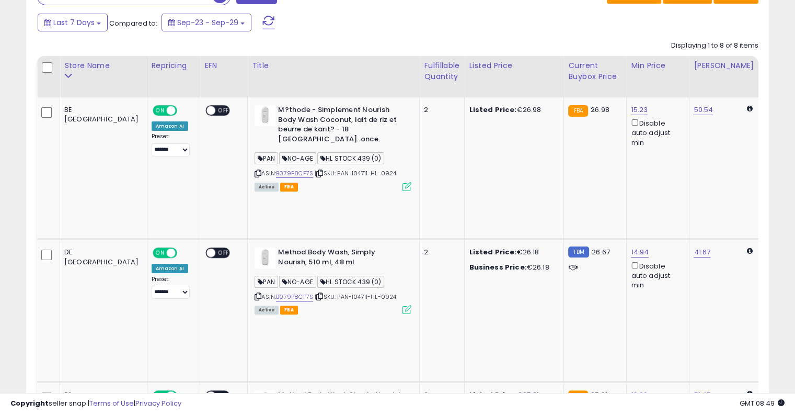
scroll to position [0, 0]
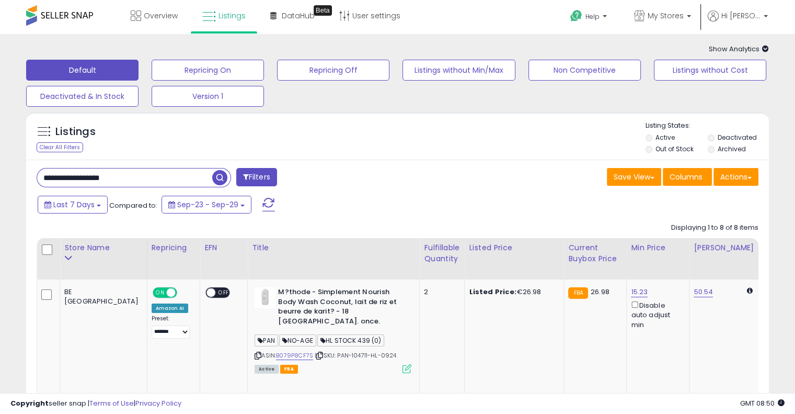
click at [142, 178] on input "**********" at bounding box center [124, 177] width 175 height 18
paste input "text"
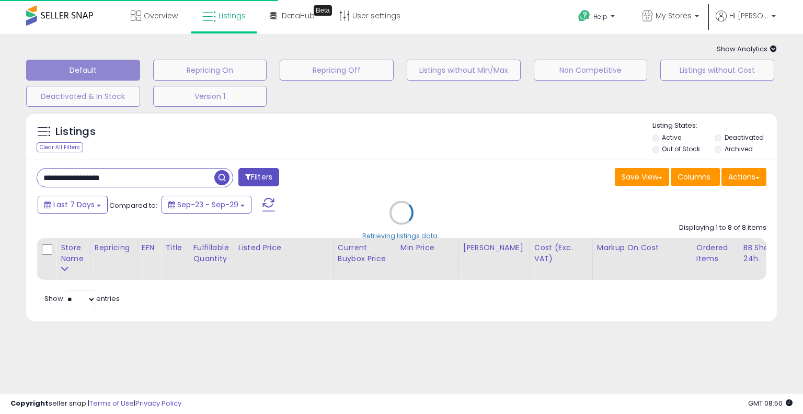
click at [410, 157] on div "Retrieving listings data.." at bounding box center [401, 220] width 767 height 227
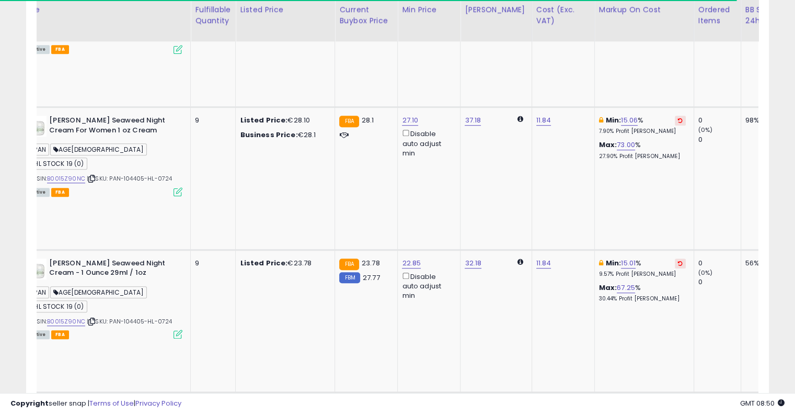
scroll to position [0, 229]
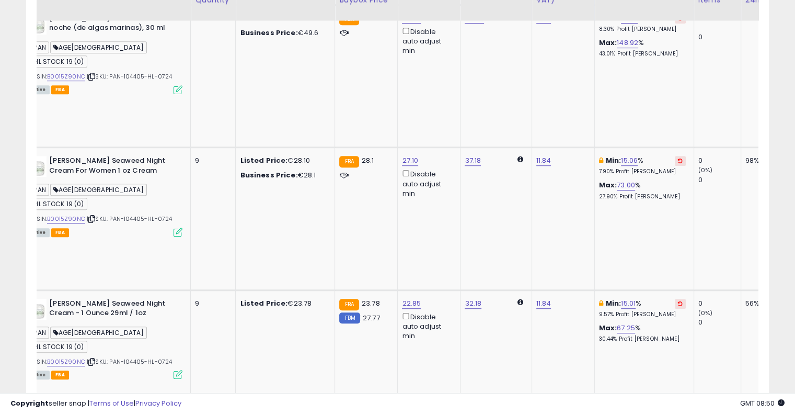
scroll to position [534, 0]
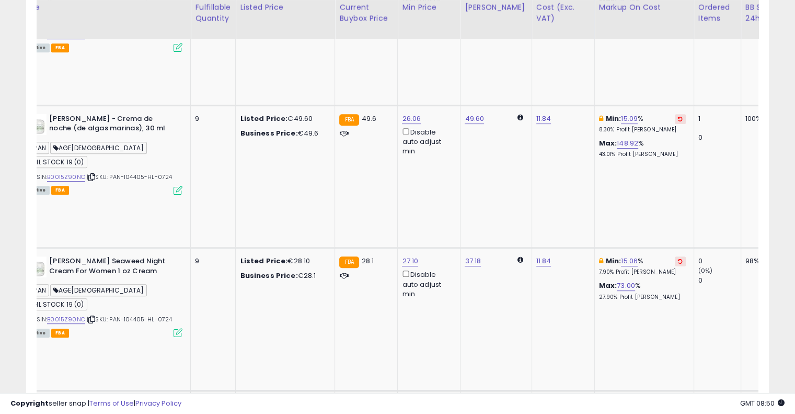
scroll to position [456, 0]
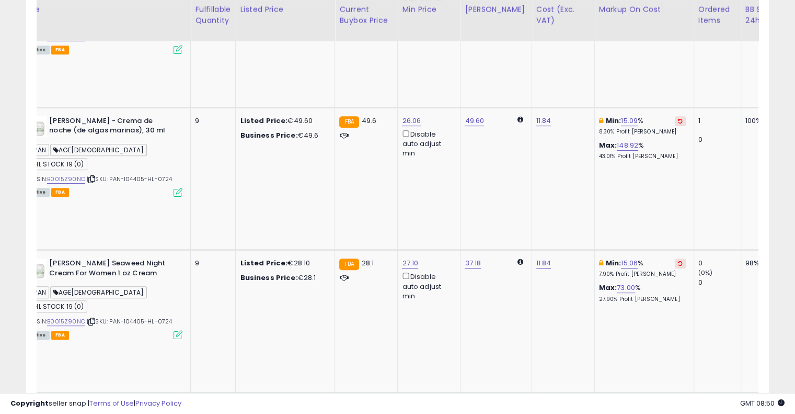
click at [678, 403] on icon at bounding box center [680, 405] width 5 height 5
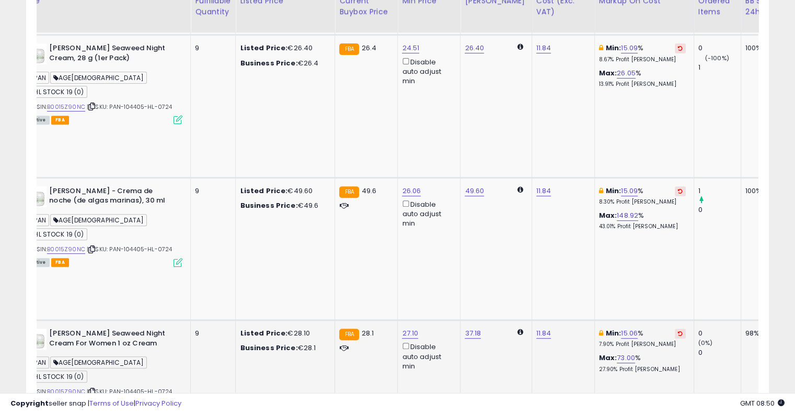
scroll to position [376, 0]
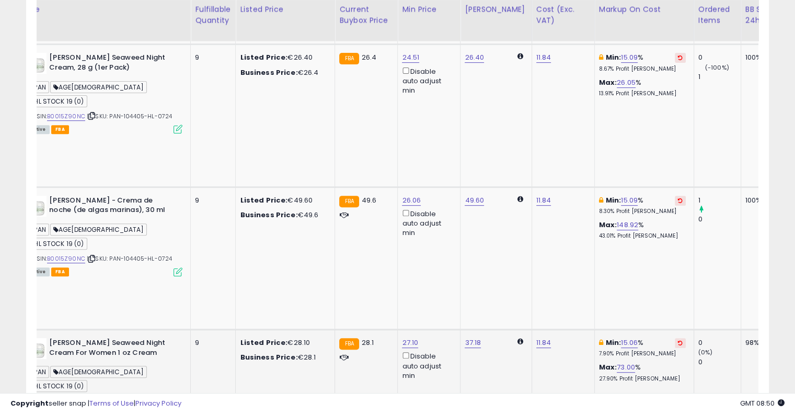
click at [675, 338] on button at bounding box center [680, 343] width 11 height 10
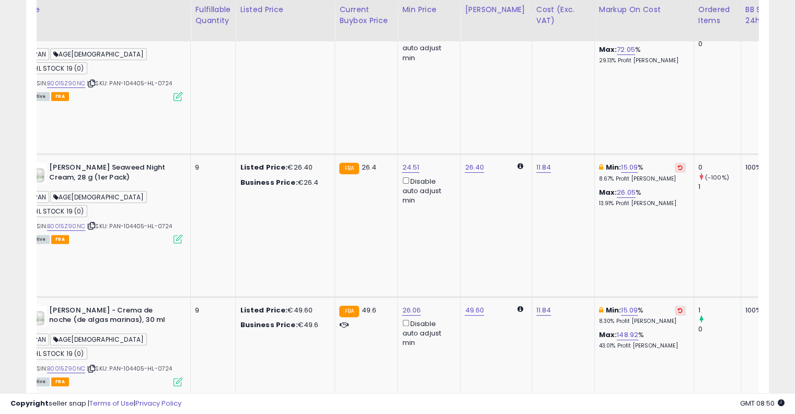
scroll to position [266, 0]
click at [642, 297] on td "Min: 15.09 % 8.30% Profit [PERSON_NAME]: 148.92 % 43.01% Profit [PERSON_NAME]" at bounding box center [644, 368] width 99 height 142
click at [678, 308] on icon at bounding box center [680, 310] width 5 height 5
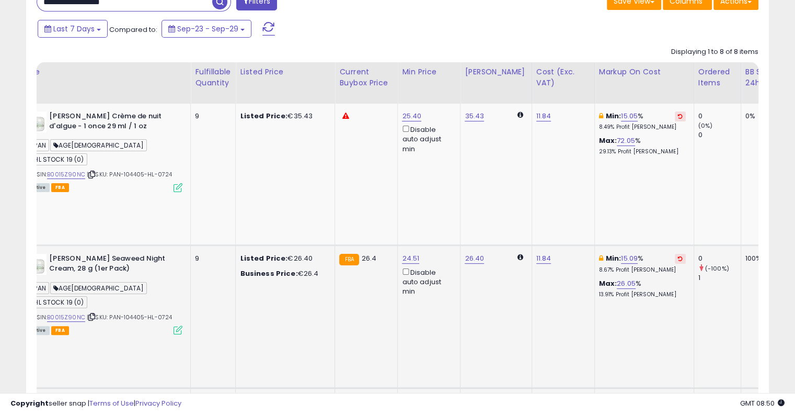
scroll to position [174, 0]
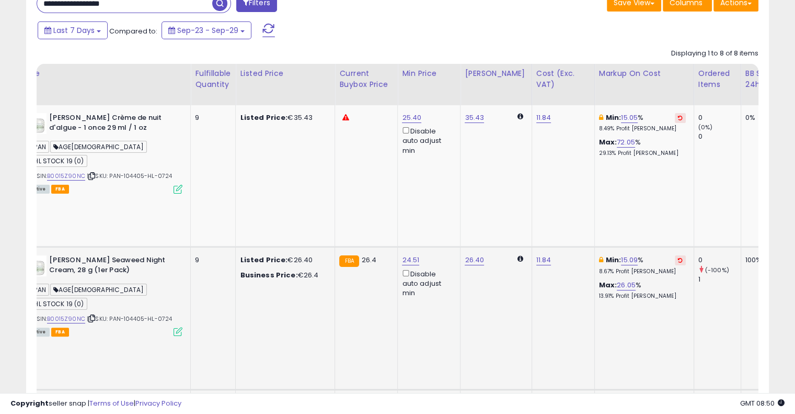
click at [678, 257] on icon at bounding box center [680, 259] width 5 height 5
click at [678, 117] on icon at bounding box center [680, 117] width 5 height 5
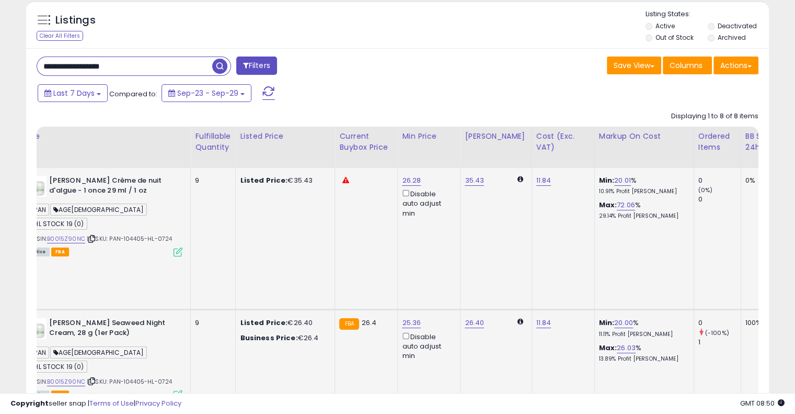
scroll to position [0, 0]
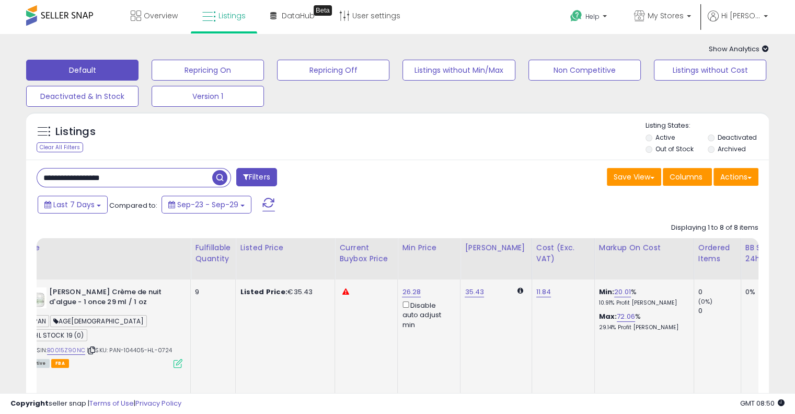
click at [152, 178] on input "**********" at bounding box center [124, 177] width 175 height 18
paste input "text"
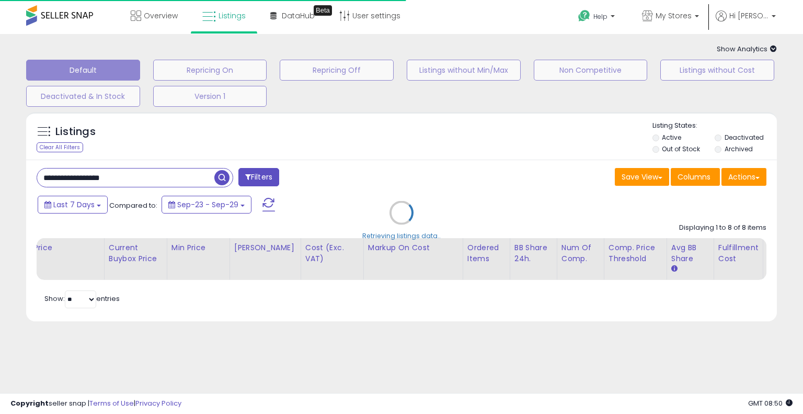
click at [414, 151] on div "Retrieving listings data.." at bounding box center [401, 220] width 767 height 227
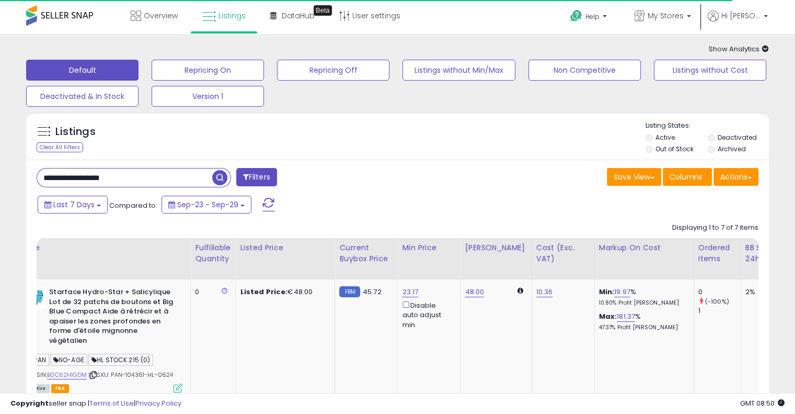
click at [414, 151] on div "Listings Clear All Filters Listing States:" at bounding box center [397, 139] width 743 height 36
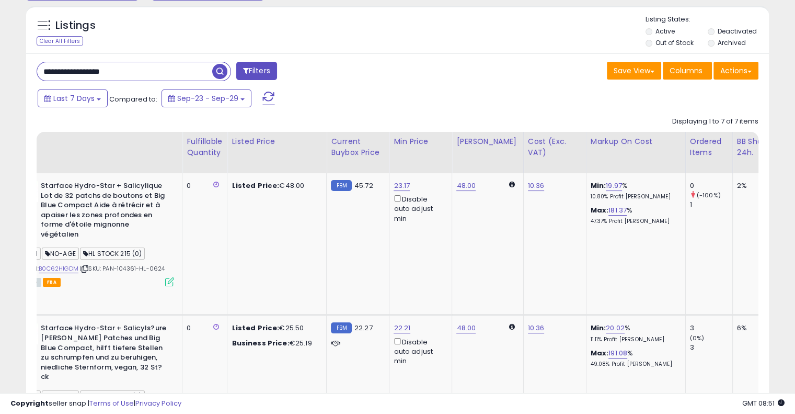
scroll to position [71, 0]
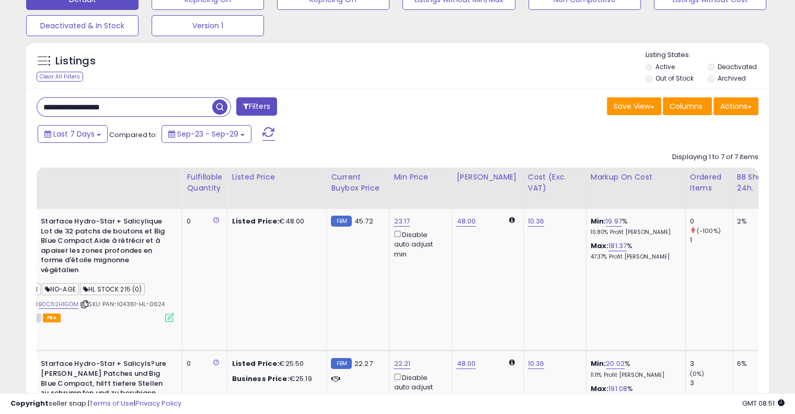
click at [133, 115] on input "**********" at bounding box center [124, 107] width 175 height 18
paste input "text"
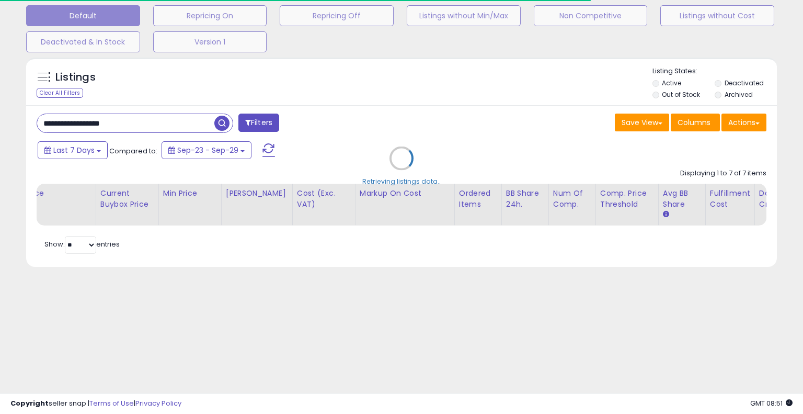
click at [435, 77] on div "Retrieving listings data.." at bounding box center [401, 165] width 767 height 227
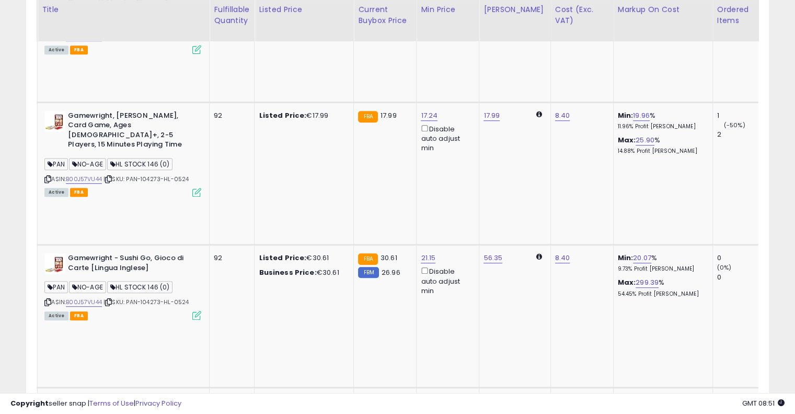
scroll to position [0, 0]
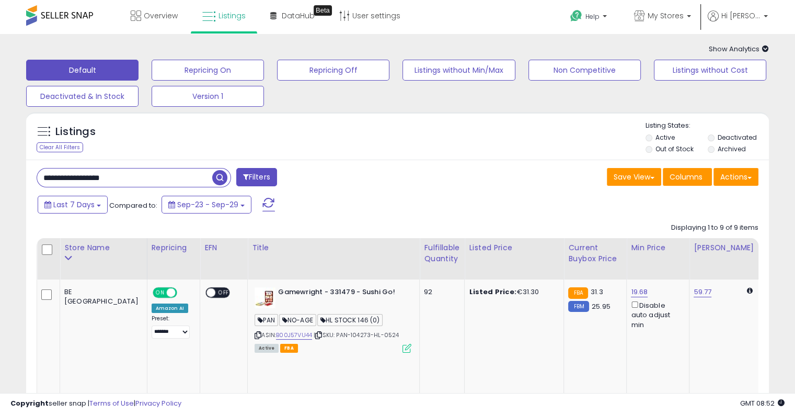
click at [145, 172] on input "**********" at bounding box center [124, 177] width 175 height 18
paste input "text"
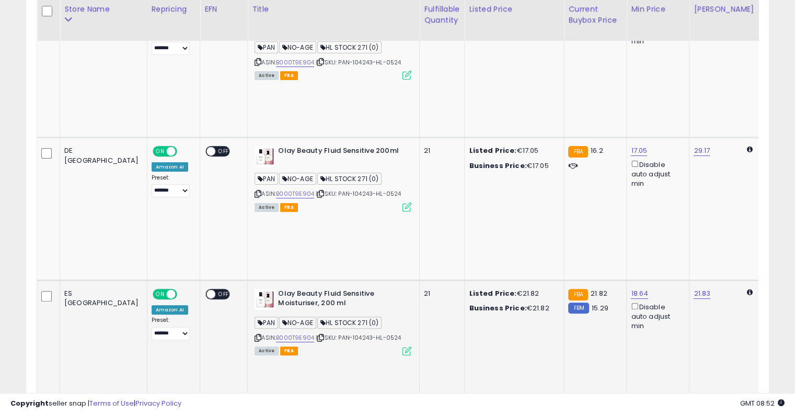
scroll to position [283, 0]
click at [276, 334] on link "B000T9E904" at bounding box center [295, 338] width 38 height 9
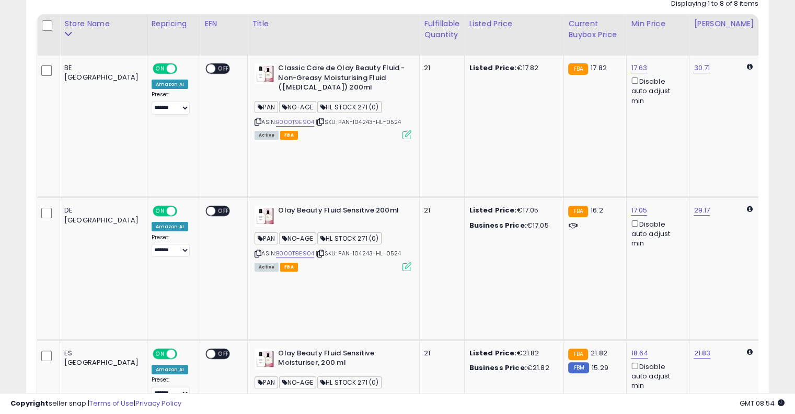
scroll to position [223, 0]
click at [317, 251] on icon at bounding box center [320, 254] width 7 height 6
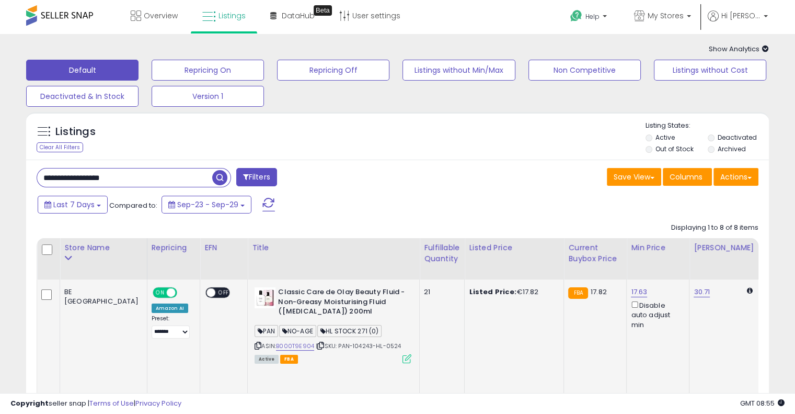
scroll to position [0, 0]
click at [147, 181] on input "**********" at bounding box center [124, 177] width 175 height 18
paste input "text"
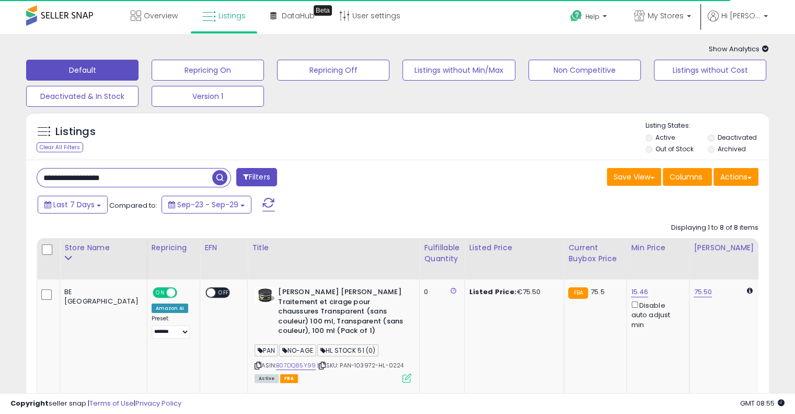
click at [528, 178] on div "Save View Save As New View Update Current View Columns Actions Import Export Vi…" at bounding box center [582, 178] width 369 height 20
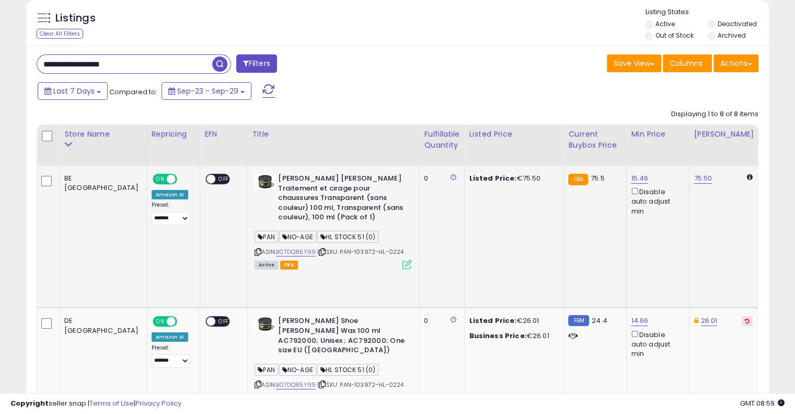
scroll to position [113, 0]
click at [152, 68] on input "**********" at bounding box center [124, 64] width 175 height 18
paste input "text"
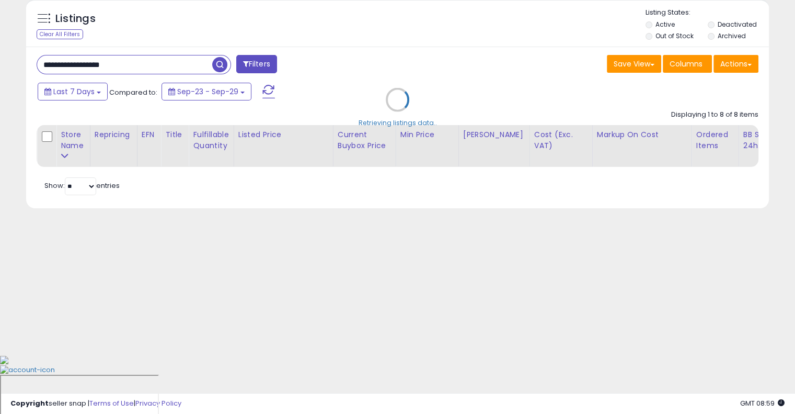
scroll to position [54, 0]
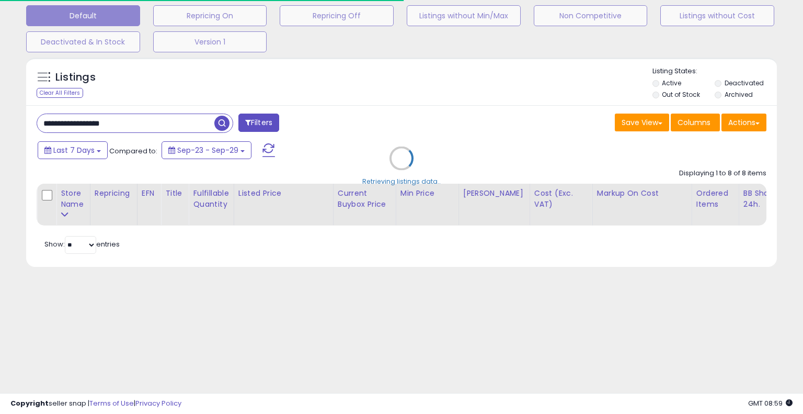
click at [389, 112] on div "Retrieving listings data.." at bounding box center [401, 165] width 767 height 227
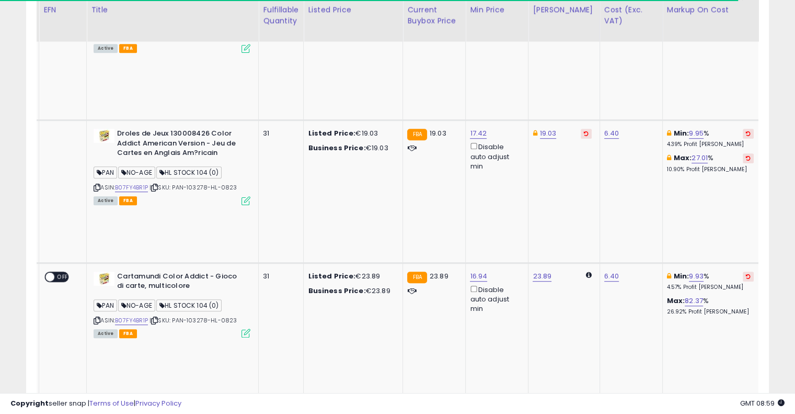
scroll to position [0, 244]
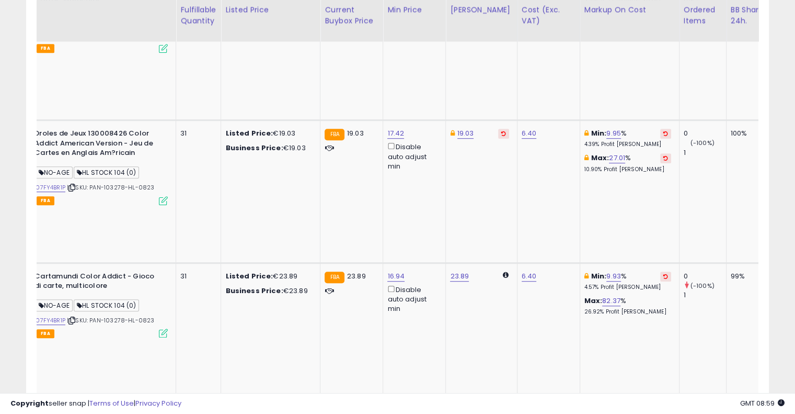
click at [664, 413] on icon at bounding box center [666, 418] width 5 height 5
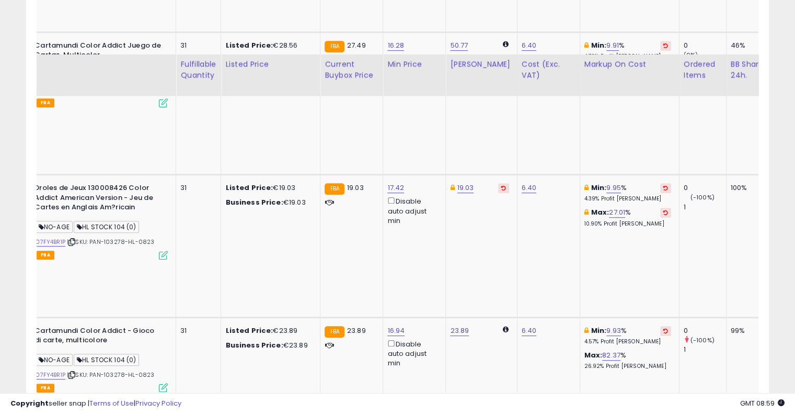
scroll to position [509, 0]
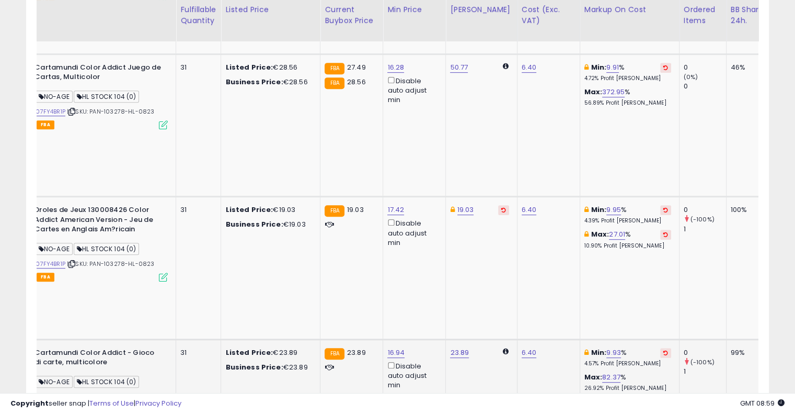
click at [664, 350] on icon at bounding box center [666, 352] width 5 height 5
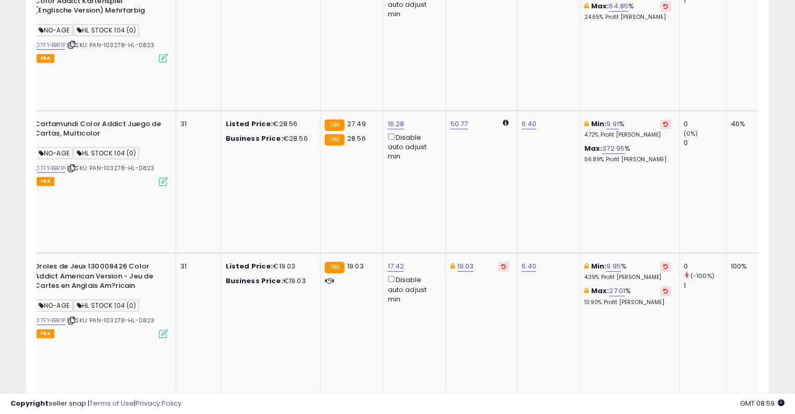
scroll to position [392, 0]
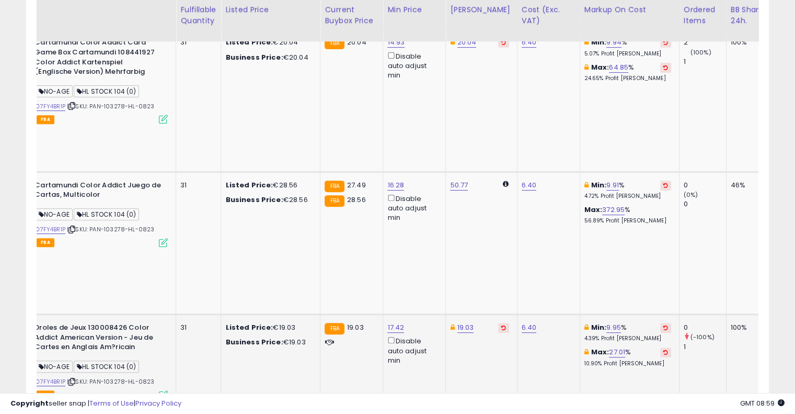
click at [664, 325] on icon at bounding box center [666, 327] width 5 height 5
click at [664, 182] on icon at bounding box center [666, 184] width 5 height 5
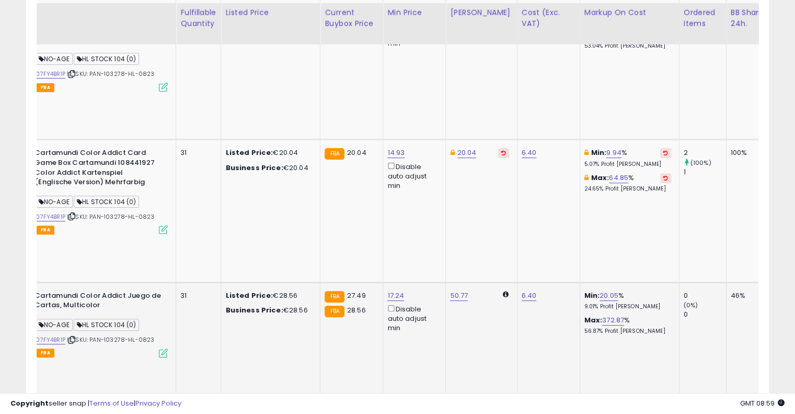
scroll to position [266, 0]
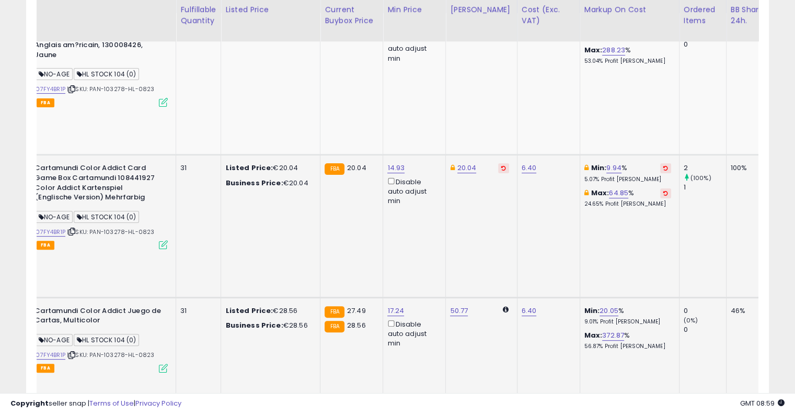
click at [664, 165] on icon at bounding box center [666, 167] width 5 height 5
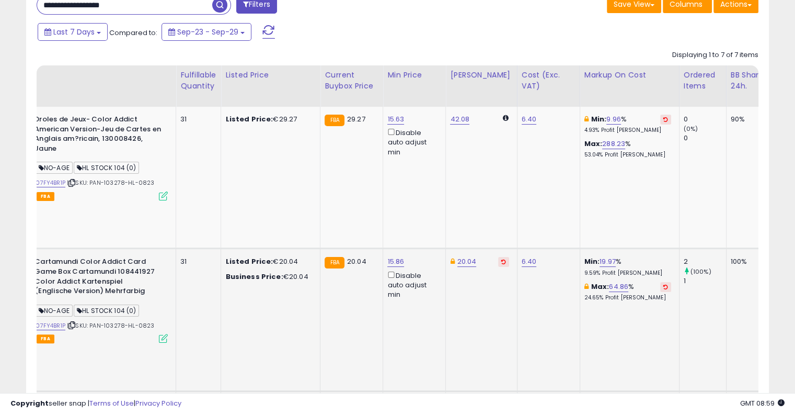
scroll to position [172, 0]
click at [660, 125] on button at bounding box center [665, 121] width 11 height 10
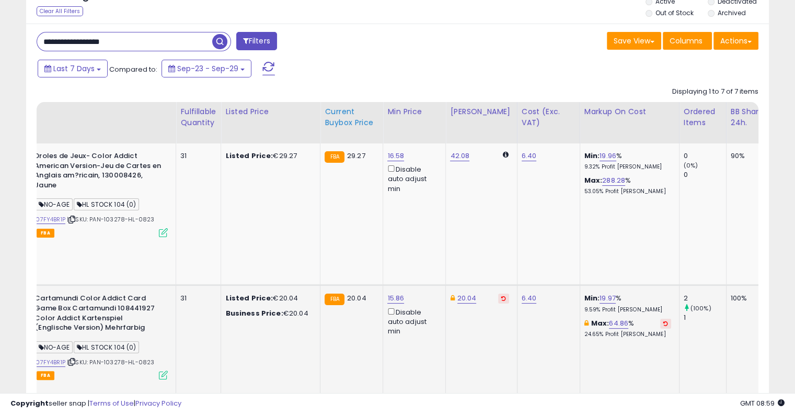
scroll to position [134, 0]
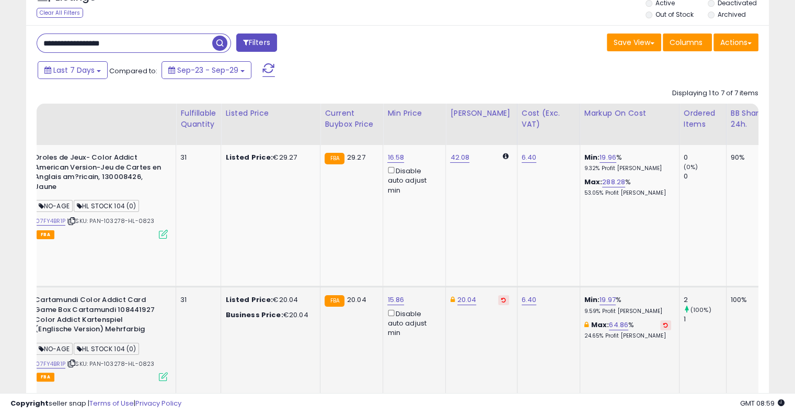
click at [187, 45] on input "**********" at bounding box center [124, 43] width 175 height 18
paste input "text"
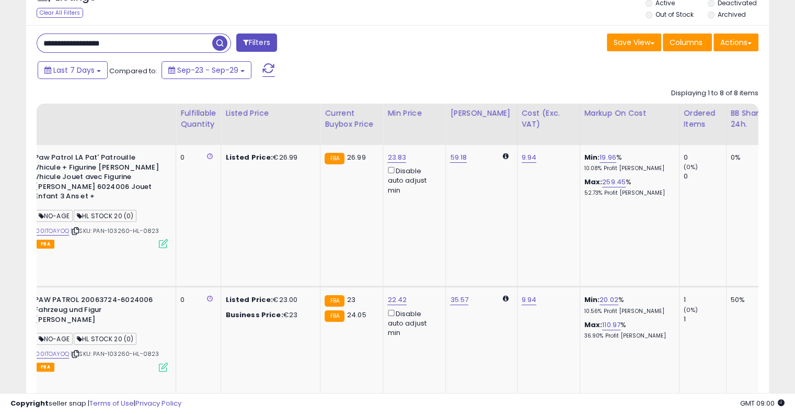
click at [475, 35] on div "Save View Save As New View Update Current View Columns Actions Import Export Vi…" at bounding box center [582, 43] width 369 height 20
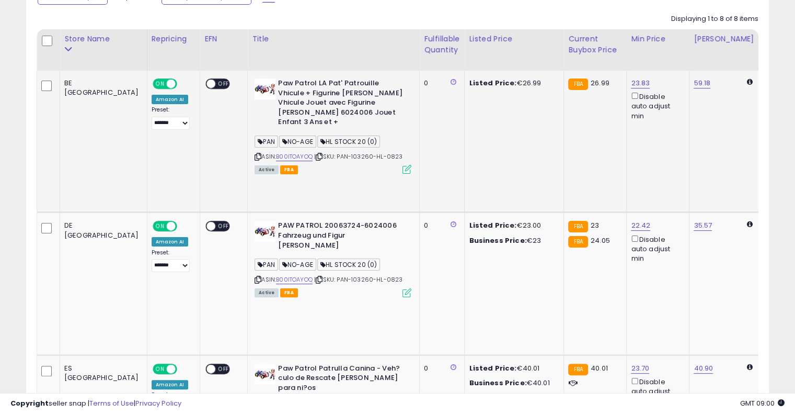
scroll to position [207, 0]
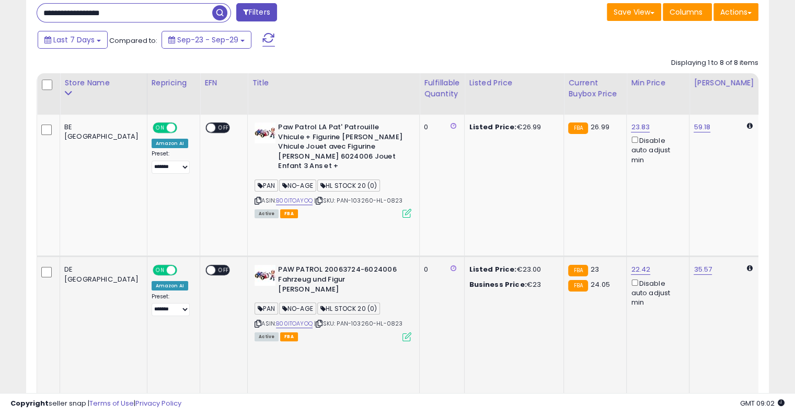
scroll to position [157, 0]
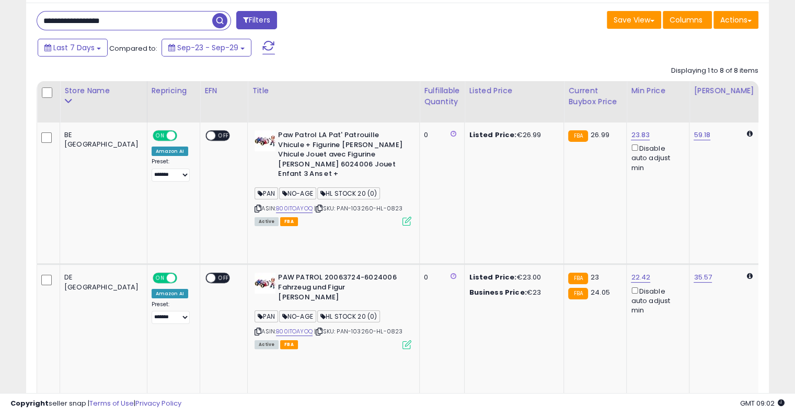
click at [157, 18] on input "**********" at bounding box center [124, 21] width 175 height 18
paste input "text"
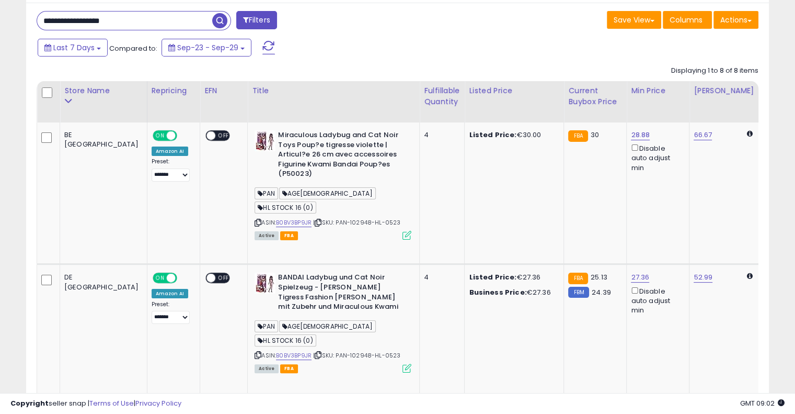
click at [412, 19] on div "Save View Save As New View Update Current View Columns Actions Import Export Vi…" at bounding box center [582, 21] width 369 height 20
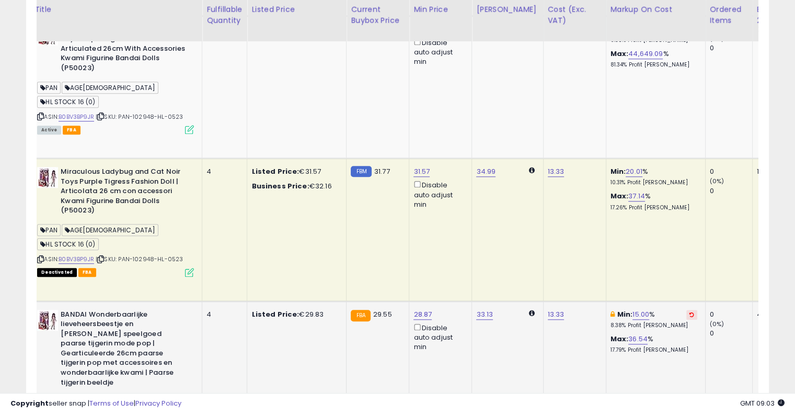
scroll to position [0, 221]
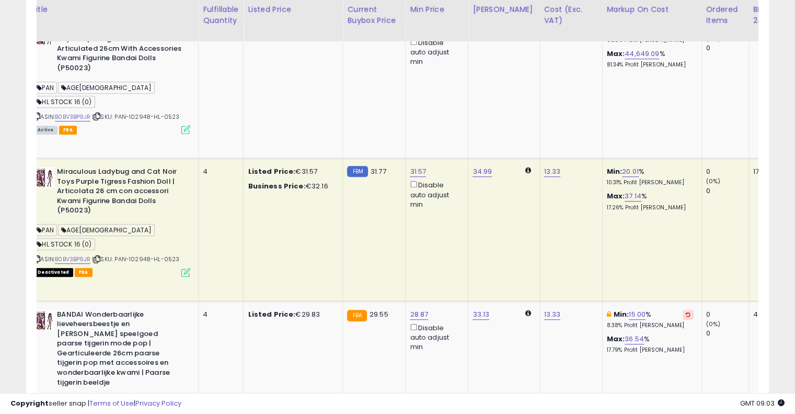
click at [686, 312] on icon at bounding box center [688, 314] width 5 height 5
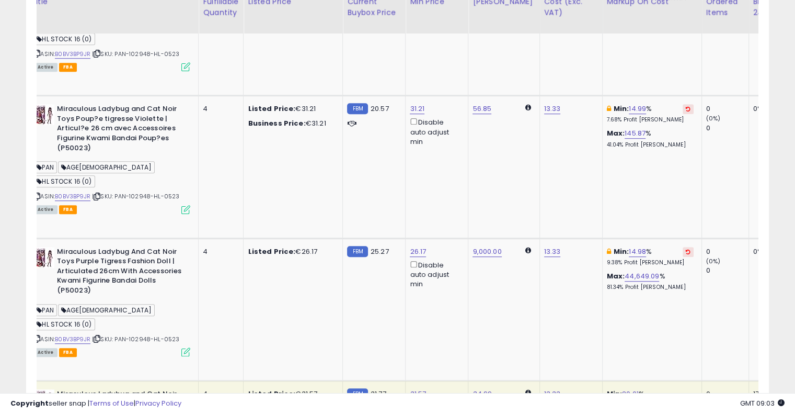
scroll to position [602, 0]
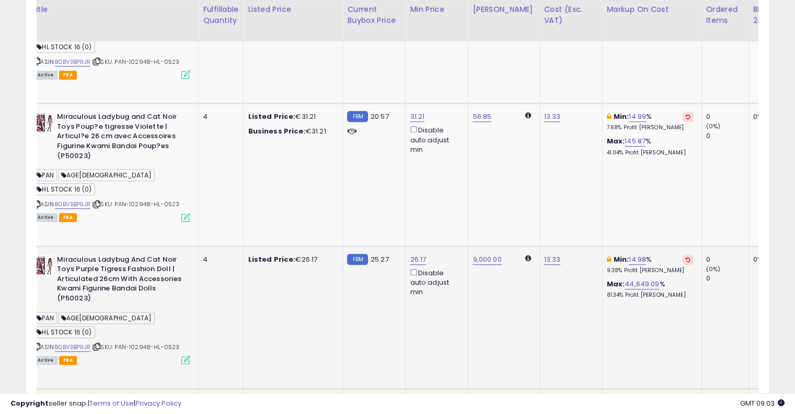
click at [686, 257] on icon at bounding box center [688, 259] width 5 height 5
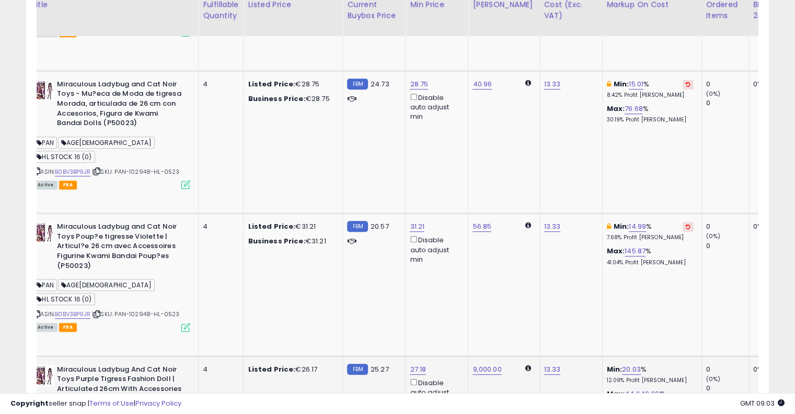
scroll to position [485, 0]
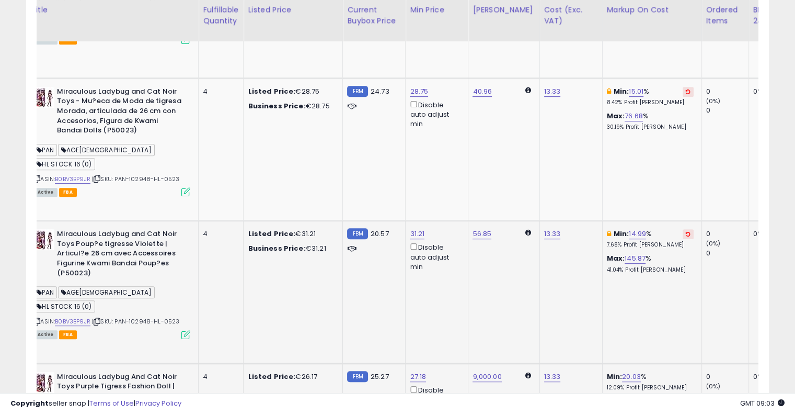
click at [686, 231] on icon at bounding box center [688, 233] width 5 height 5
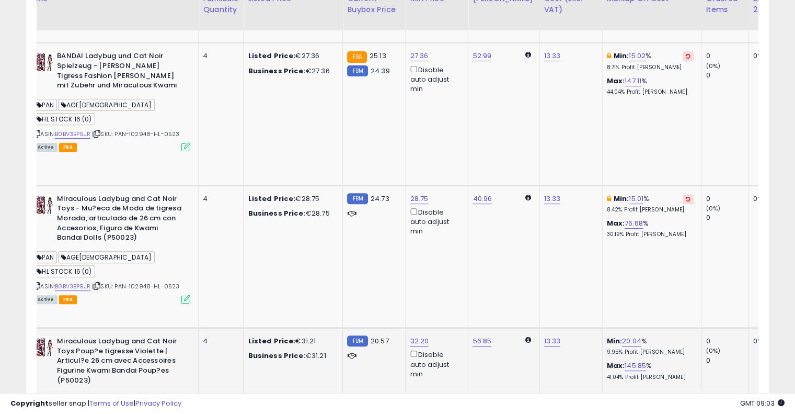
scroll to position [366, 0]
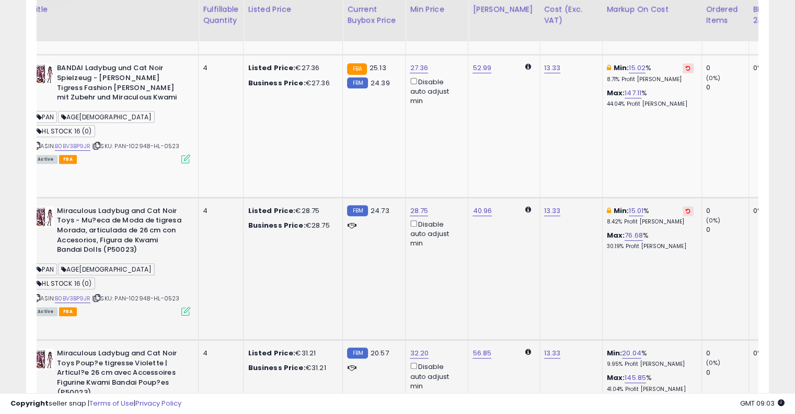
click at [686, 208] on icon at bounding box center [688, 210] width 5 height 5
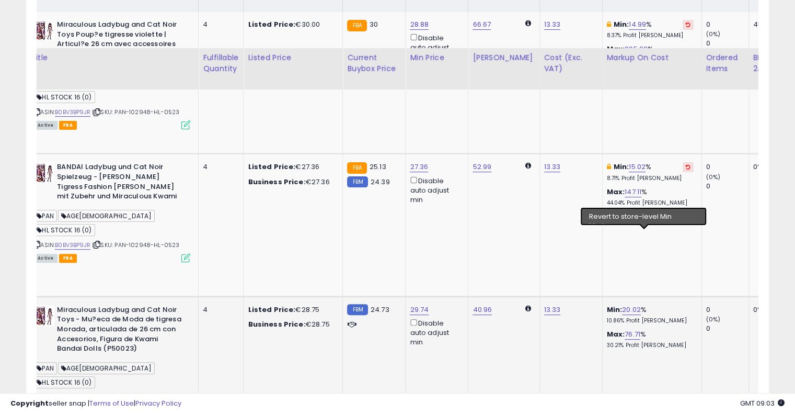
scroll to position [257, 0]
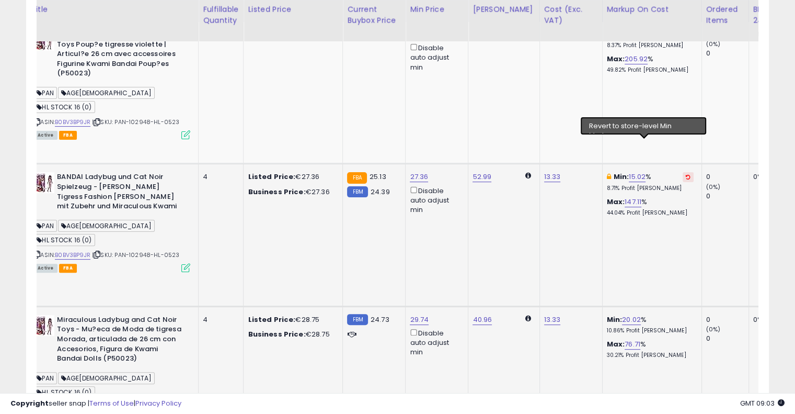
click at [686, 174] on icon at bounding box center [688, 176] width 5 height 5
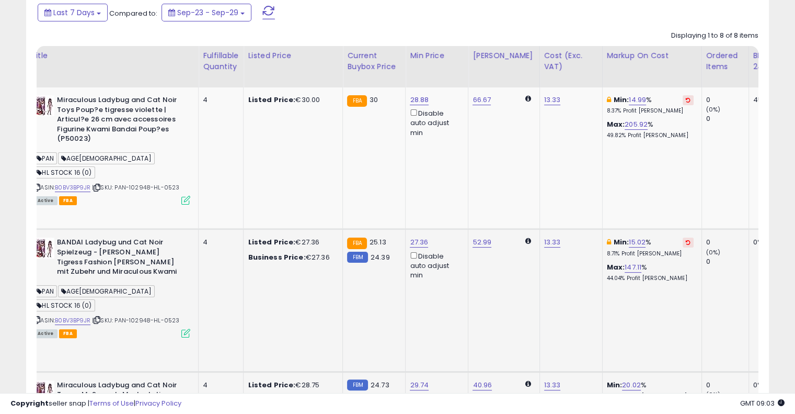
scroll to position [180, 0]
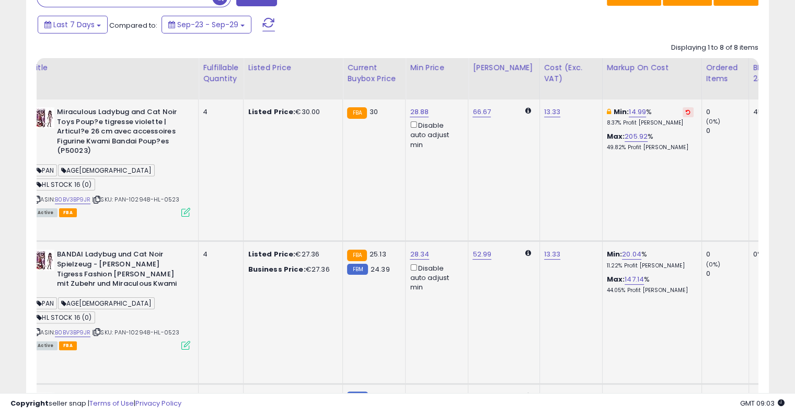
click at [683, 115] on button at bounding box center [688, 112] width 11 height 10
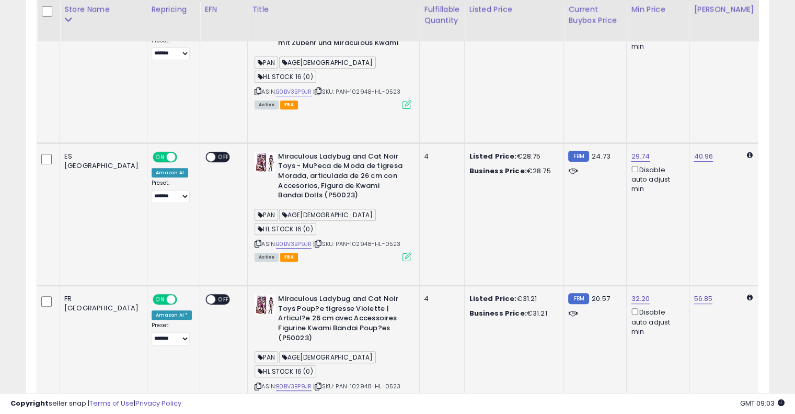
scroll to position [0, 2]
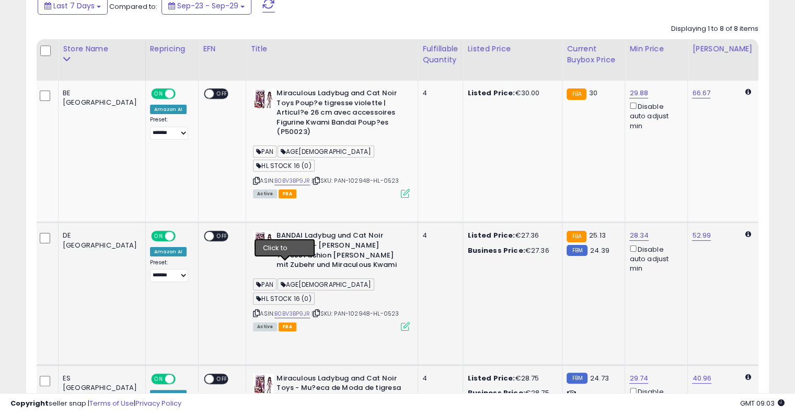
click at [313, 310] on icon at bounding box center [316, 313] width 7 height 6
click at [275, 309] on link "B0BV3BP9JR" at bounding box center [293, 313] width 36 height 9
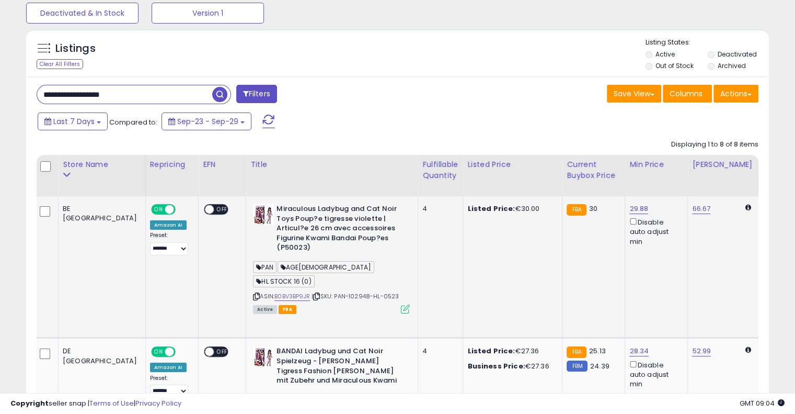
scroll to position [75, 0]
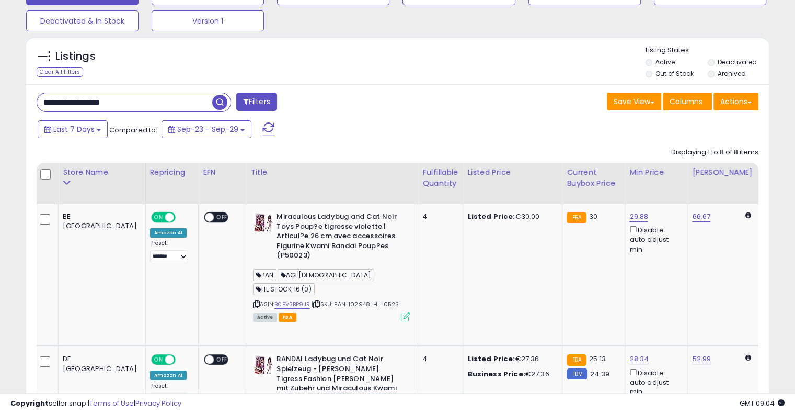
click at [144, 108] on input "**********" at bounding box center [124, 102] width 175 height 18
paste input "text"
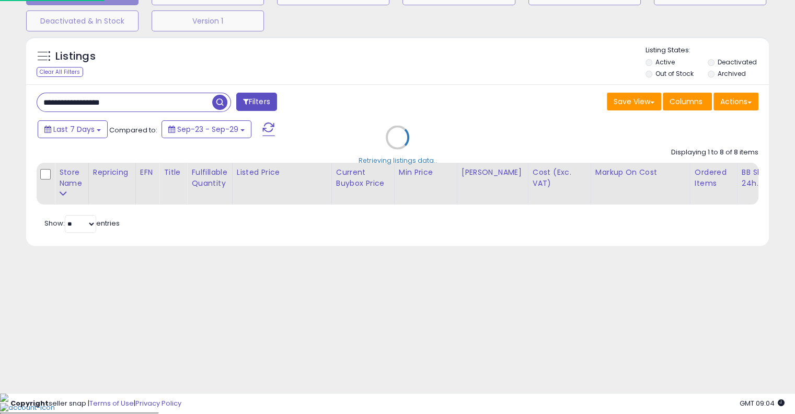
scroll to position [54, 0]
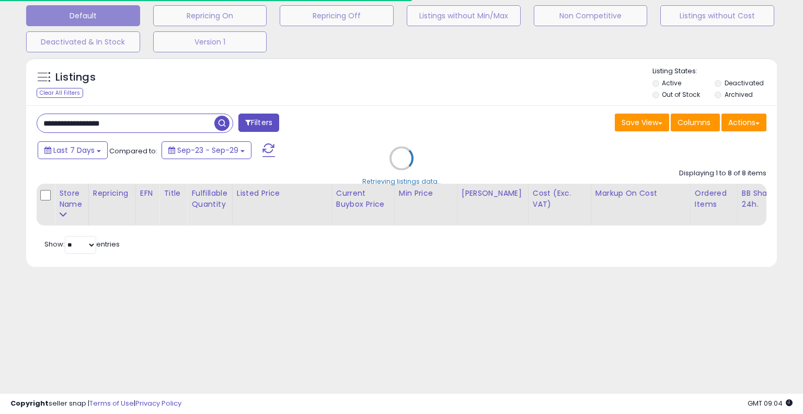
click at [368, 115] on div "Retrieving listings data.." at bounding box center [401, 165] width 767 height 227
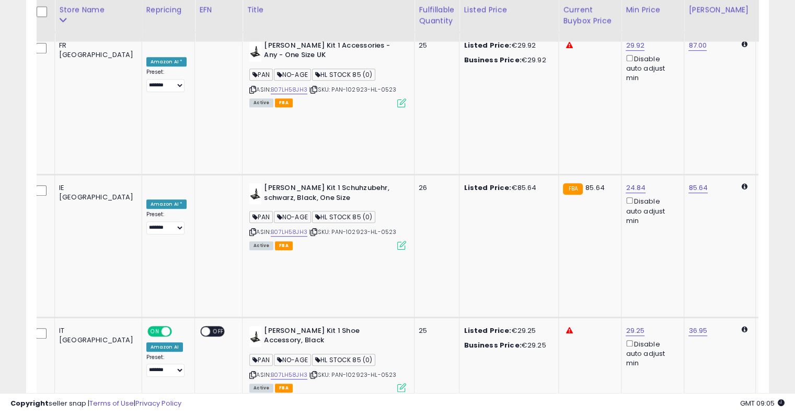
scroll to position [0, 6]
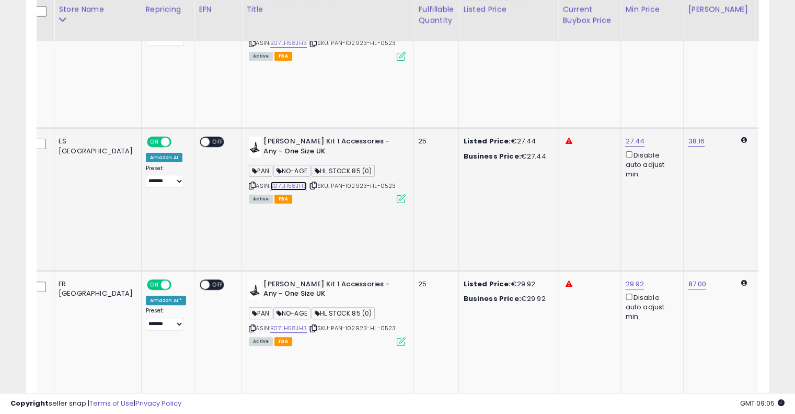
click at [270, 181] on link "B07LH58JH3" at bounding box center [288, 185] width 37 height 9
click at [270, 324] on link "B07LH58JH3" at bounding box center [288, 328] width 37 height 9
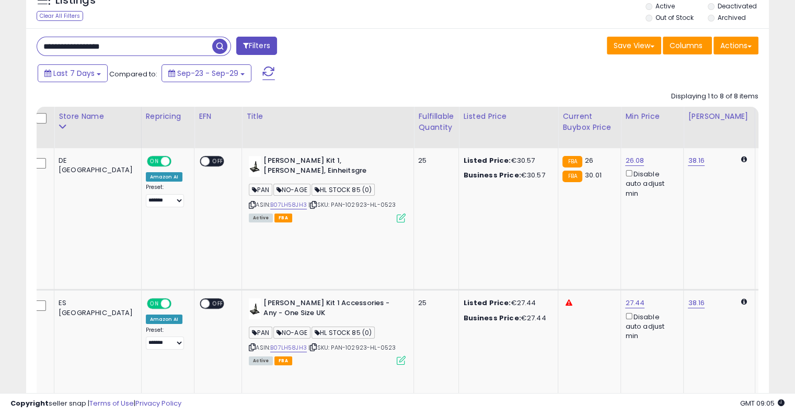
scroll to position [131, 0]
click at [270, 206] on link "B07LH58JH3" at bounding box center [288, 205] width 37 height 9
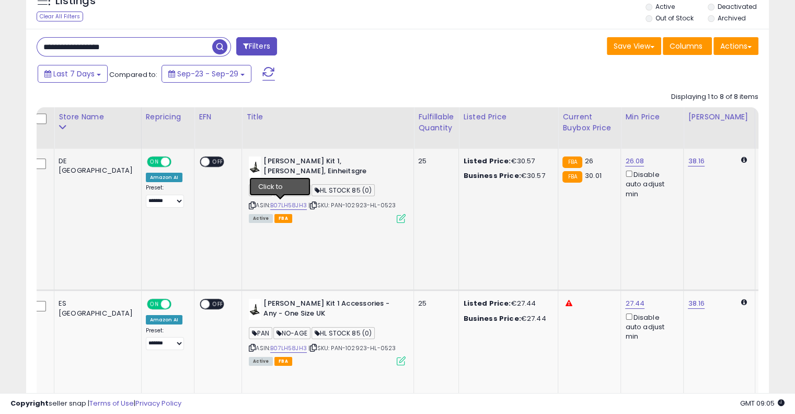
click at [310, 204] on icon at bounding box center [313, 205] width 7 height 6
click at [141, 50] on input "**********" at bounding box center [124, 47] width 175 height 18
paste input "text"
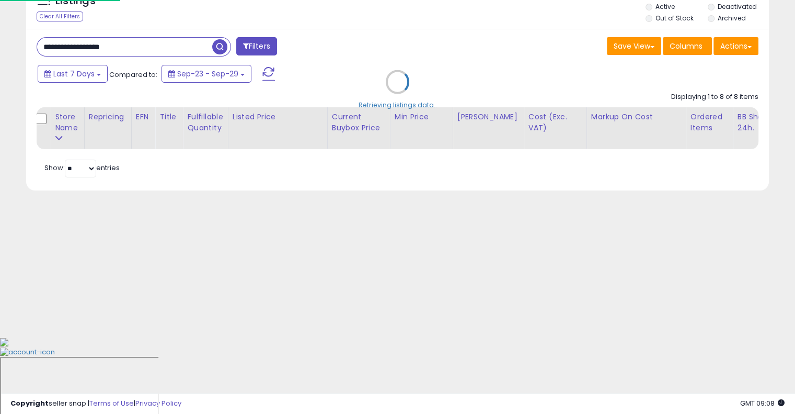
scroll to position [54, 0]
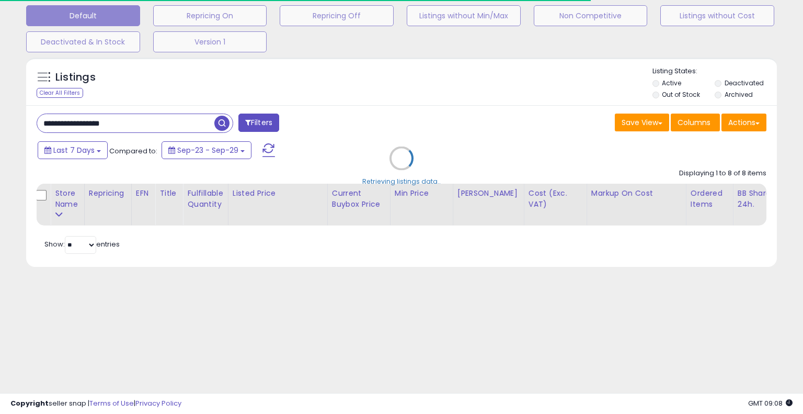
click at [387, 92] on div "Retrieving listings data.." at bounding box center [401, 165] width 767 height 227
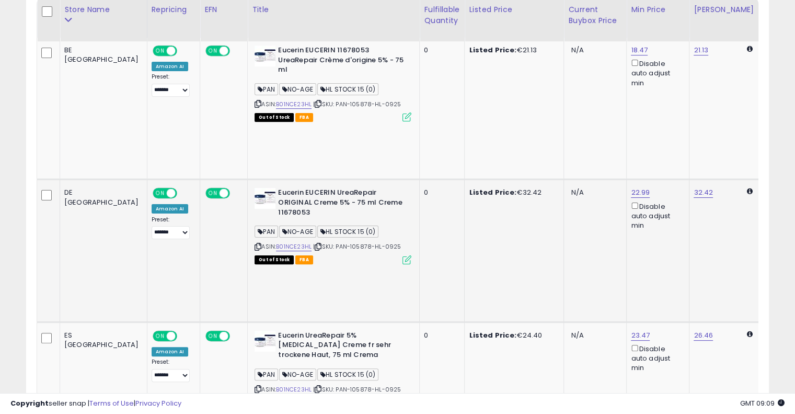
scroll to position [241, 0]
click at [276, 243] on link "B01NCE23HL" at bounding box center [294, 247] width 36 height 9
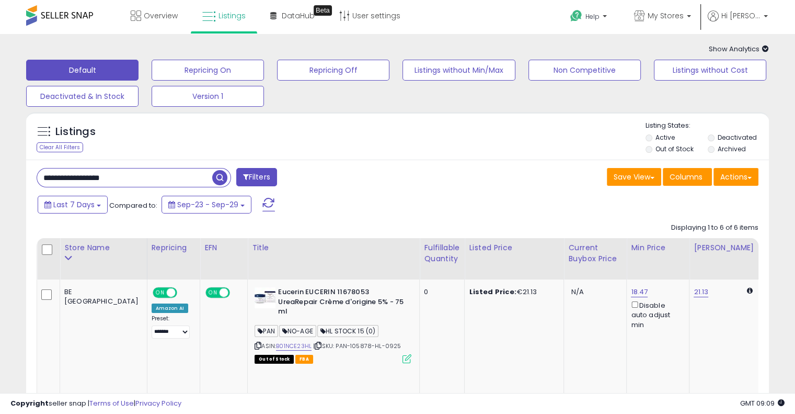
click at [166, 174] on input "**********" at bounding box center [124, 177] width 175 height 18
paste input "text"
type input "**********"
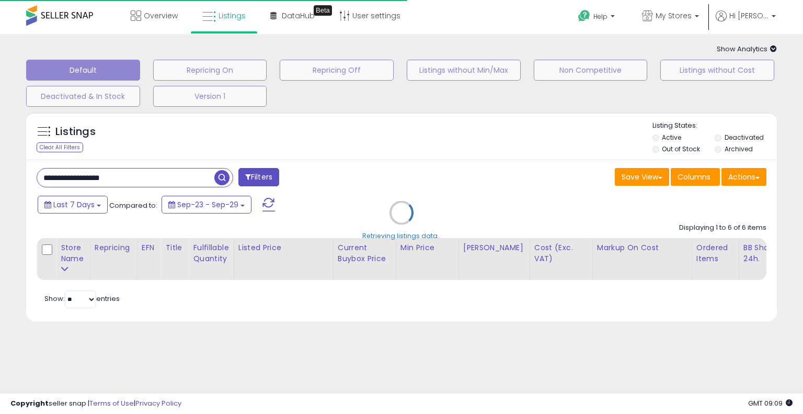
click at [356, 179] on div "Retrieving listings data.." at bounding box center [401, 220] width 767 height 227
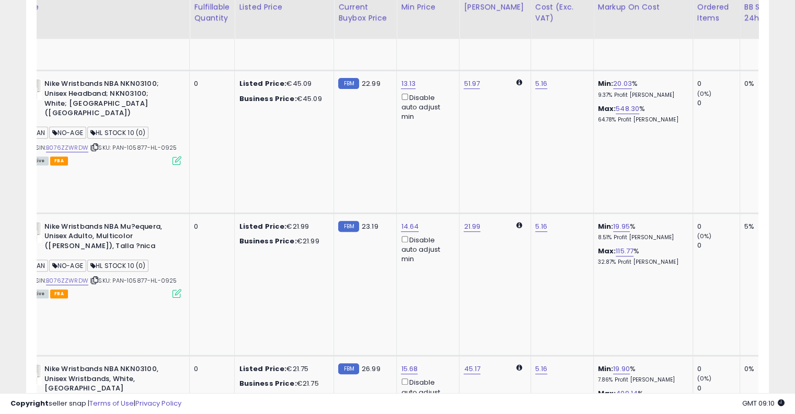
scroll to position [352, 0]
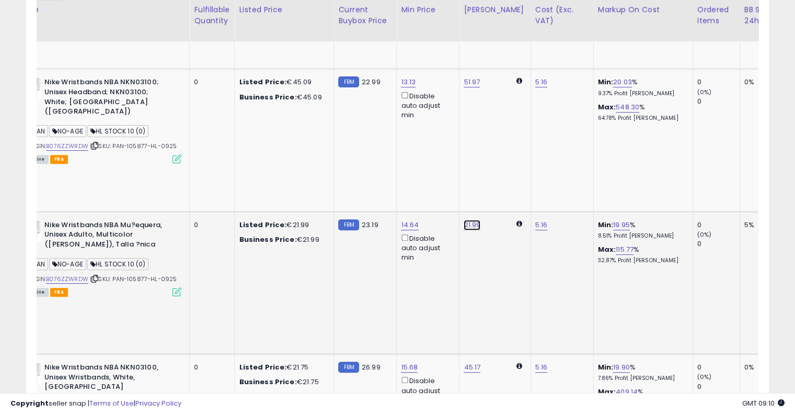
click at [464, 220] on link "21.99" at bounding box center [472, 225] width 17 height 10
click at [391, 75] on input "*****" at bounding box center [406, 75] width 93 height 18
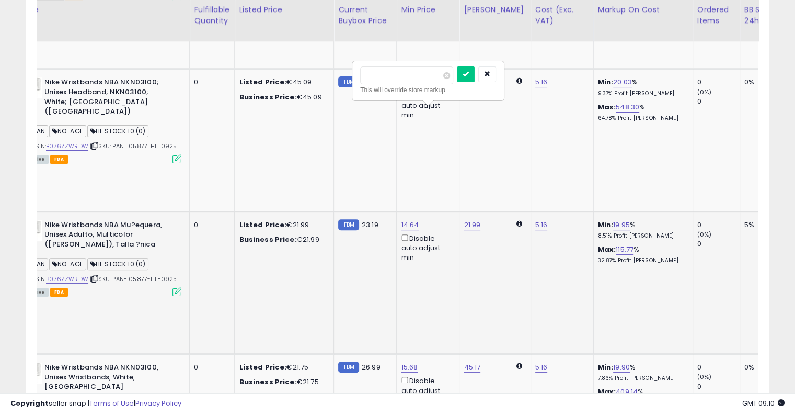
type input "**"
click button "submit" at bounding box center [466, 74] width 18 height 16
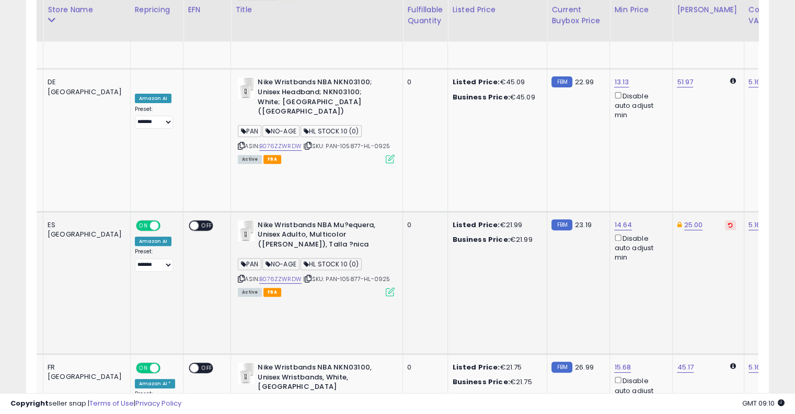
scroll to position [0, 12]
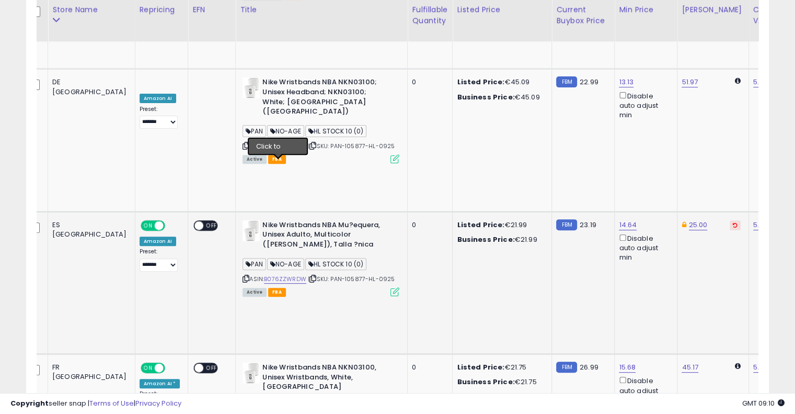
click at [310, 276] on icon at bounding box center [313, 279] width 7 height 6
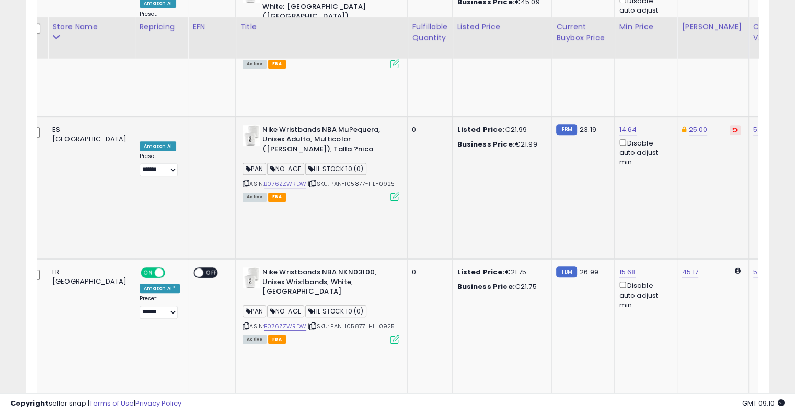
scroll to position [465, 0]
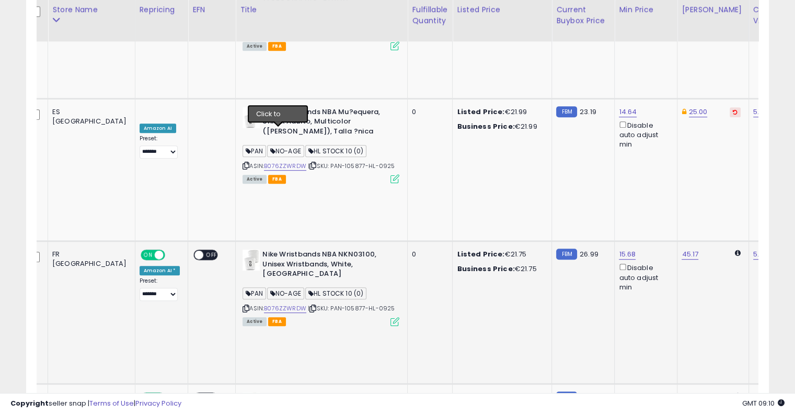
click at [310, 305] on icon at bounding box center [313, 308] width 7 height 6
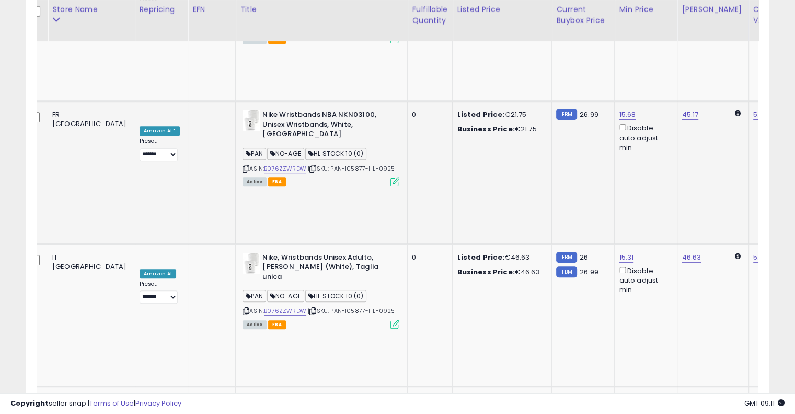
scroll to position [604, 0]
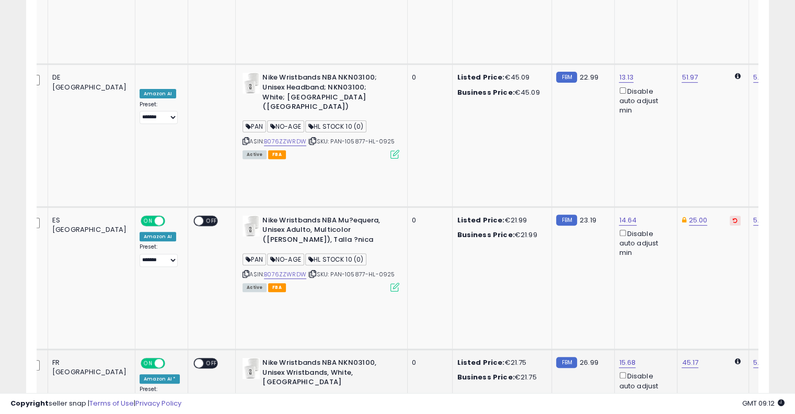
scroll to position [0, 0]
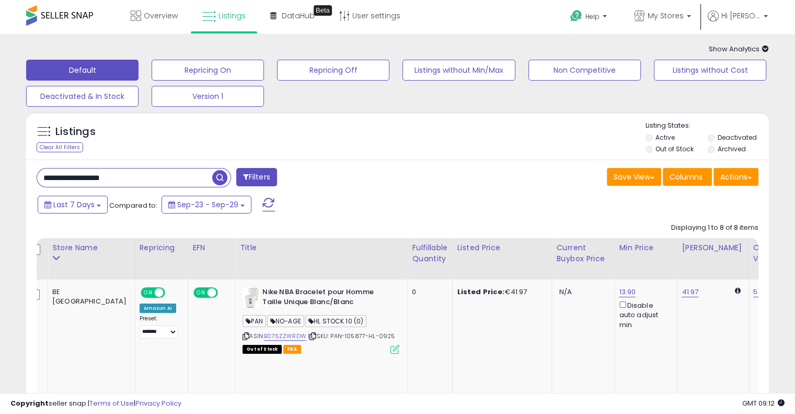
click at [178, 173] on input "**********" at bounding box center [124, 177] width 175 height 18
paste input "text"
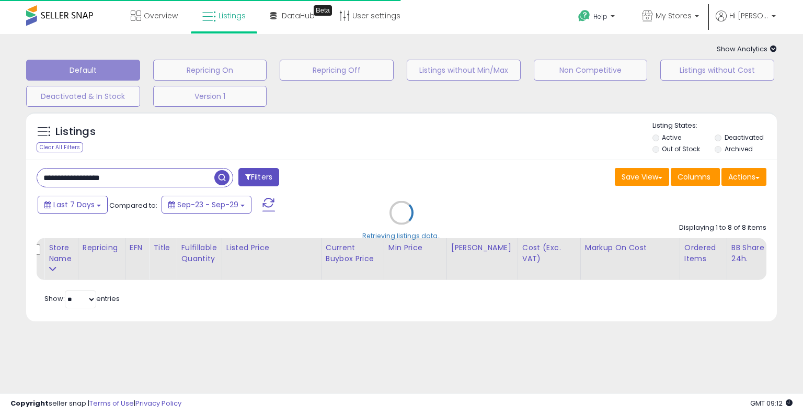
click at [441, 159] on div "Retrieving listings data.." at bounding box center [401, 220] width 767 height 227
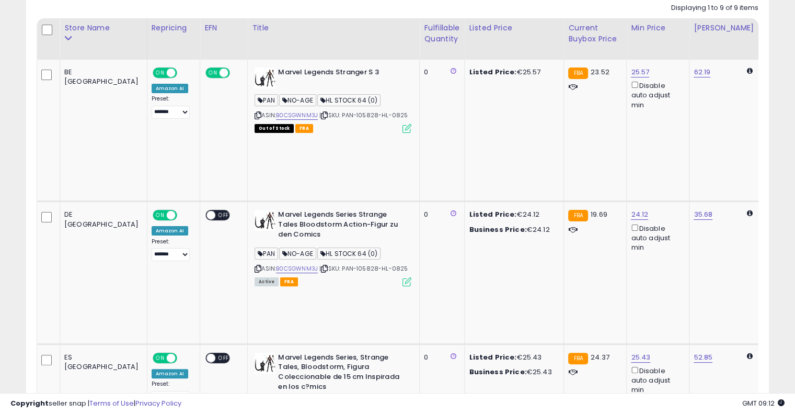
scroll to position [205, 0]
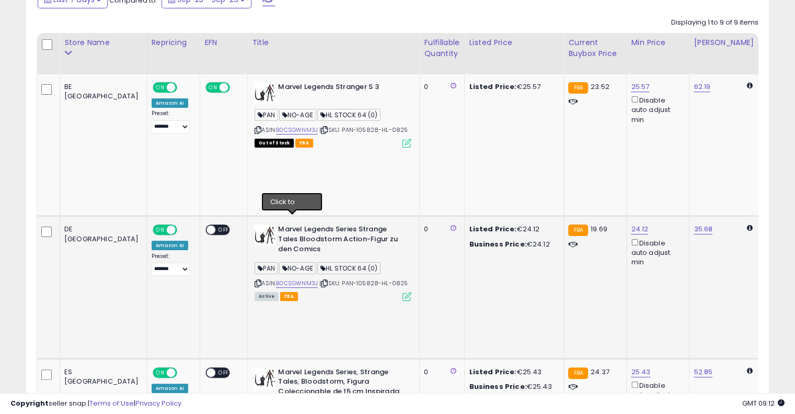
click at [321, 280] on icon at bounding box center [324, 283] width 7 height 6
click at [276, 279] on link "B0CSGWNM3J" at bounding box center [297, 283] width 42 height 9
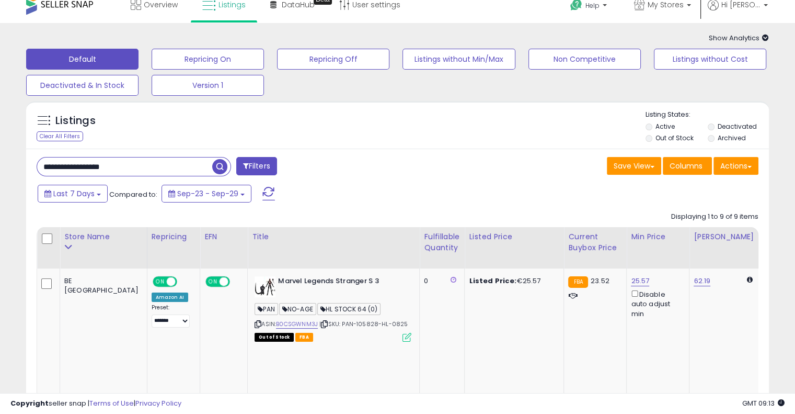
scroll to position [10, 0]
click at [137, 159] on input "**********" at bounding box center [124, 167] width 175 height 18
paste input "text"
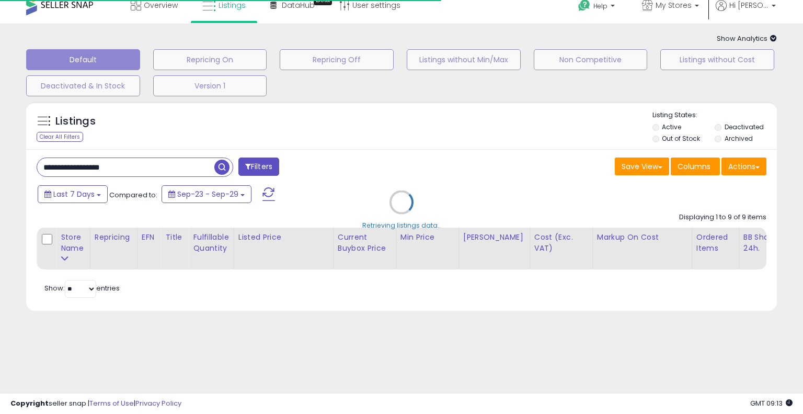
click at [406, 158] on div "Retrieving listings data.." at bounding box center [401, 209] width 767 height 227
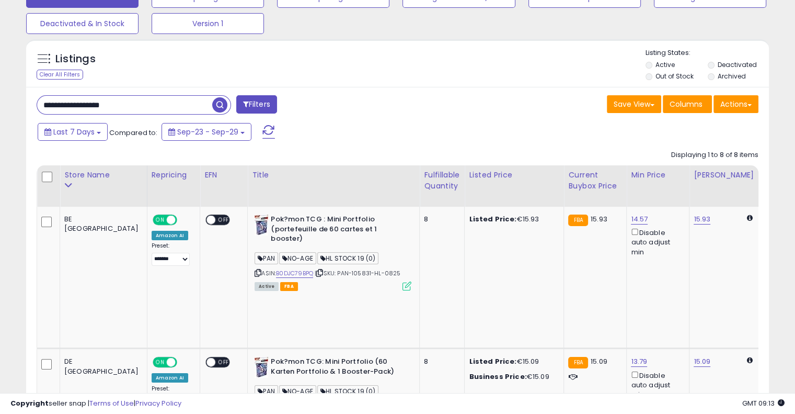
scroll to position [0, 0]
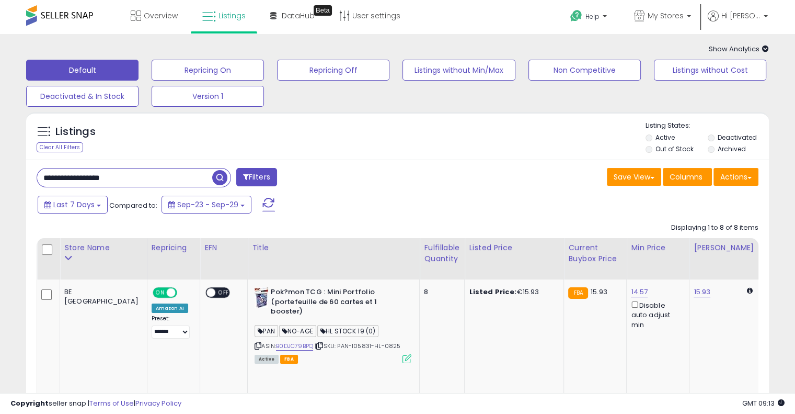
click at [138, 177] on input "**********" at bounding box center [124, 177] width 175 height 18
paste input "text"
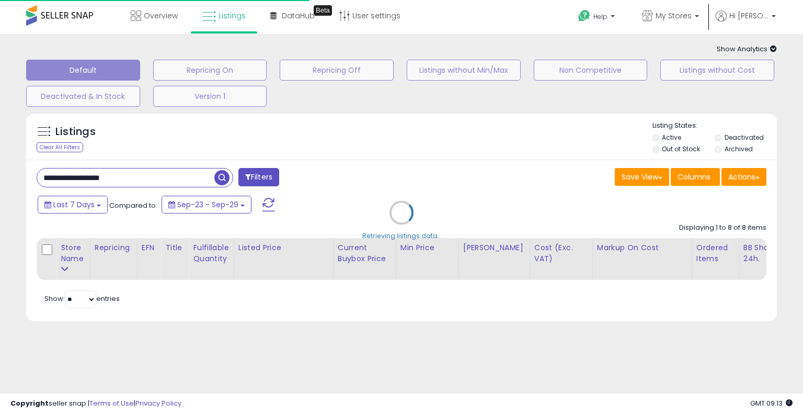
click at [482, 135] on div "Retrieving listings data.." at bounding box center [401, 220] width 767 height 227
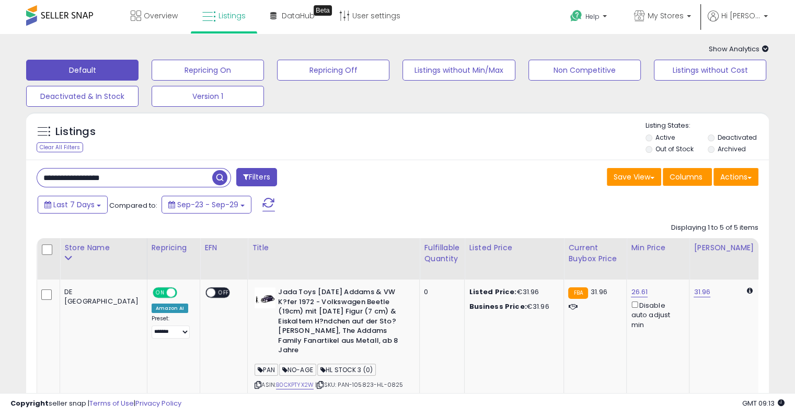
click at [136, 175] on input "**********" at bounding box center [124, 177] width 175 height 18
paste input "text"
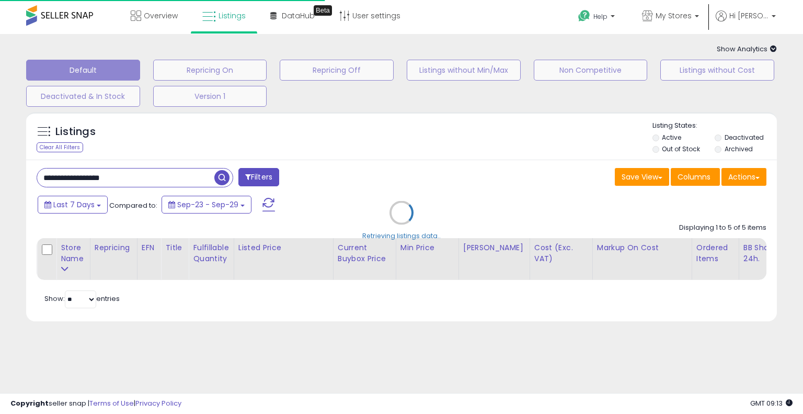
click at [419, 153] on div "Retrieving listings data.." at bounding box center [401, 220] width 767 height 227
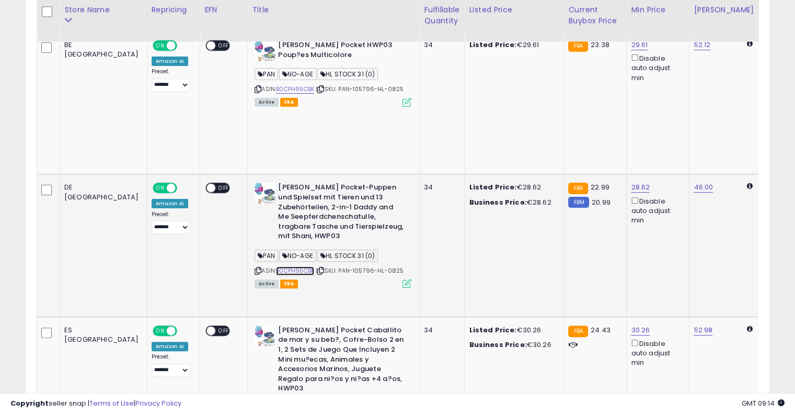
click at [276, 266] on link "B0CPH95CBK" at bounding box center [295, 270] width 38 height 9
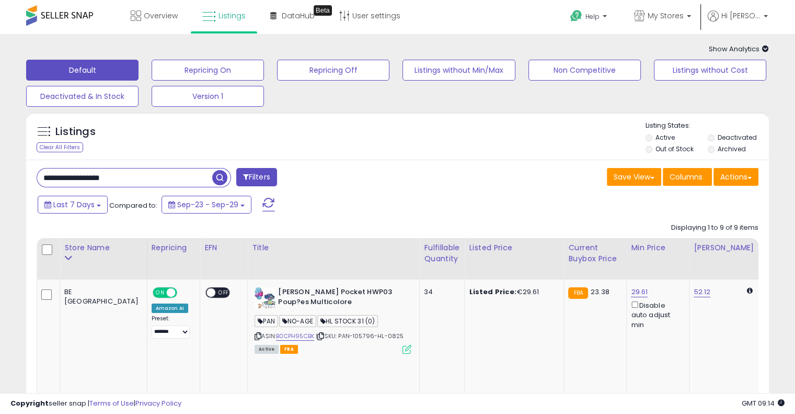
click at [141, 171] on input "**********" at bounding box center [124, 177] width 175 height 18
paste input "text"
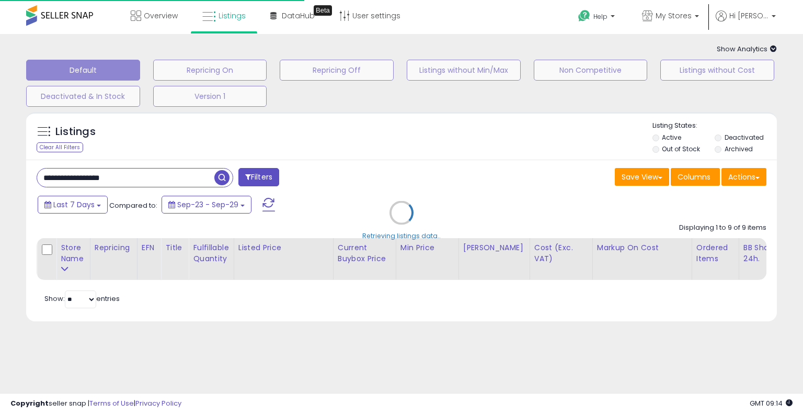
click at [386, 179] on div "Retrieving listings data.." at bounding box center [401, 220] width 767 height 227
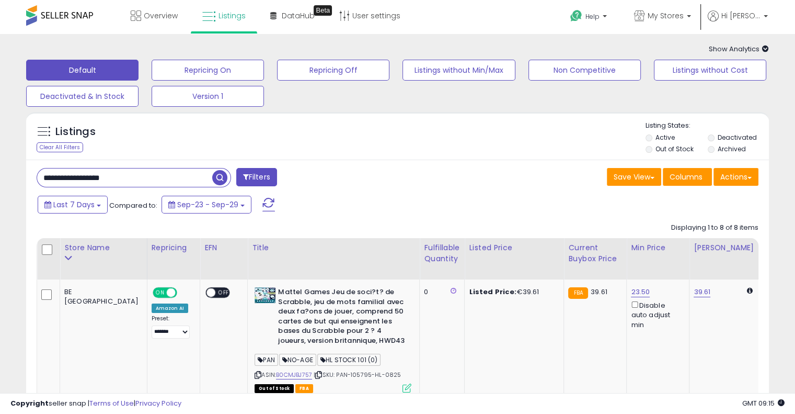
click at [151, 179] on input "**********" at bounding box center [124, 177] width 175 height 18
paste input "text"
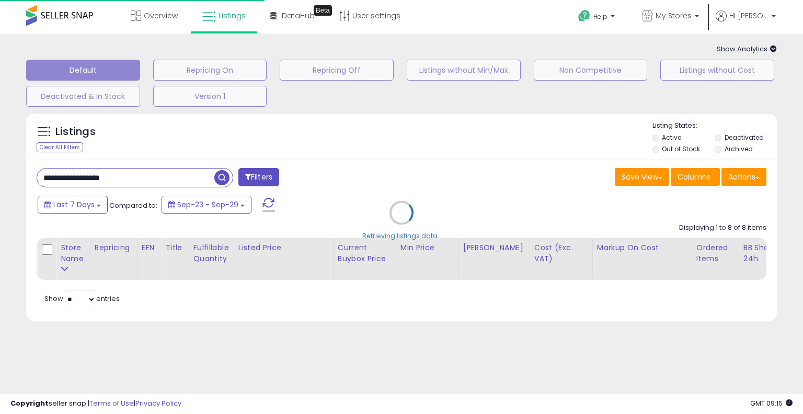
click at [437, 146] on div "Retrieving listings data.." at bounding box center [401, 220] width 767 height 227
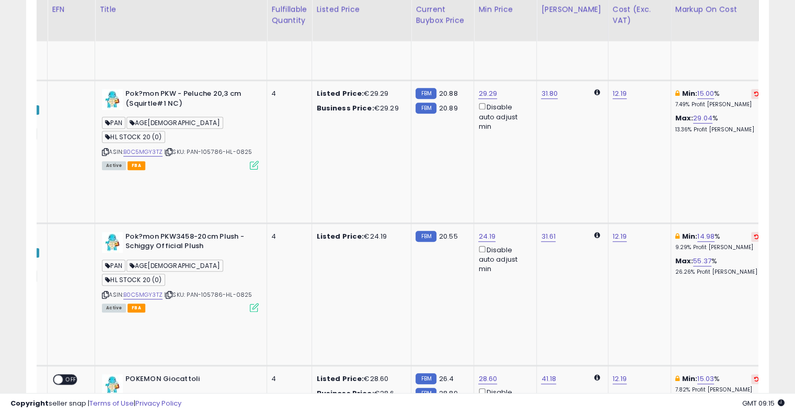
scroll to position [0, 153]
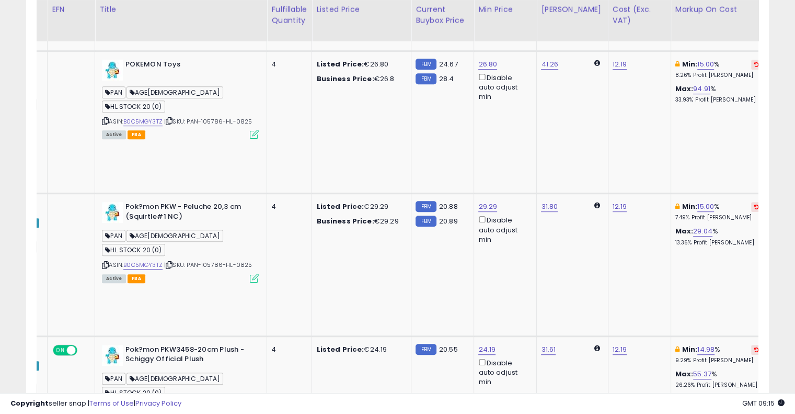
scroll to position [512, 0]
click at [755, 347] on icon at bounding box center [757, 349] width 5 height 5
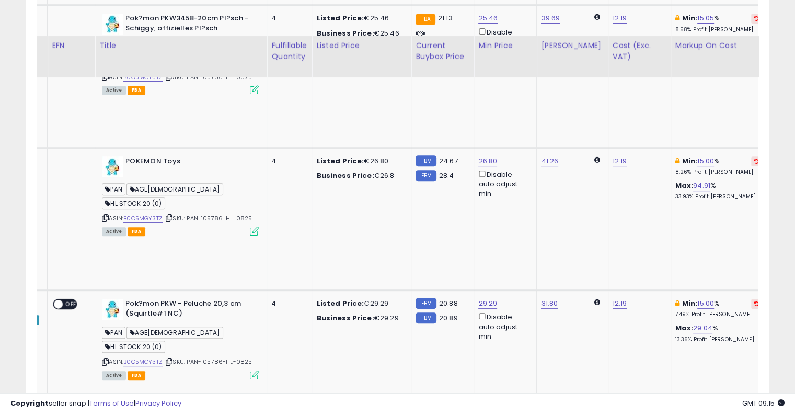
scroll to position [389, 0]
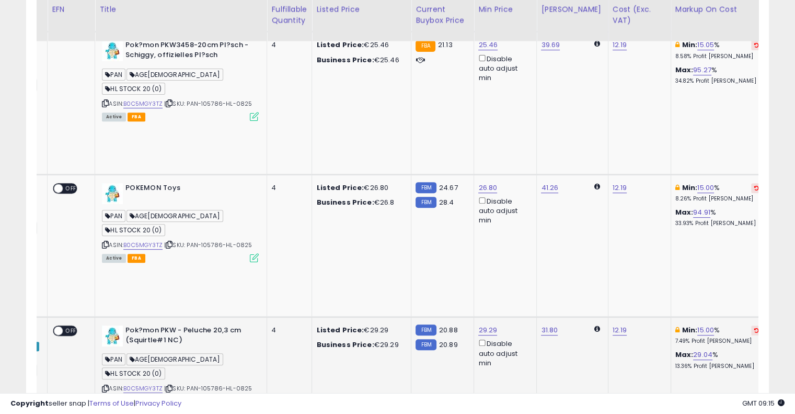
click at [755, 327] on icon at bounding box center [757, 329] width 5 height 5
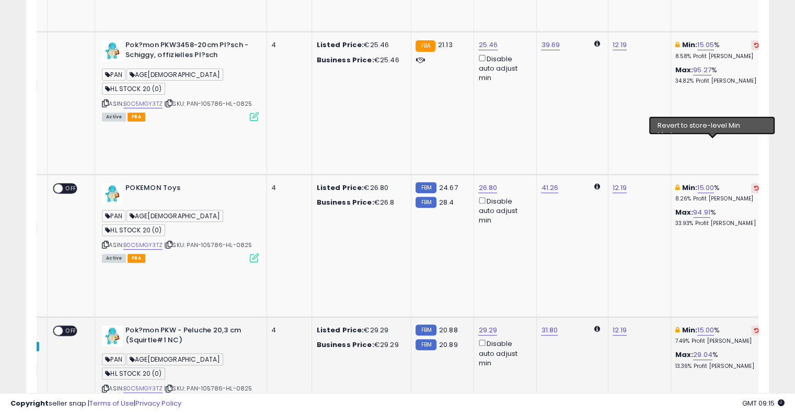
scroll to position [305, 0]
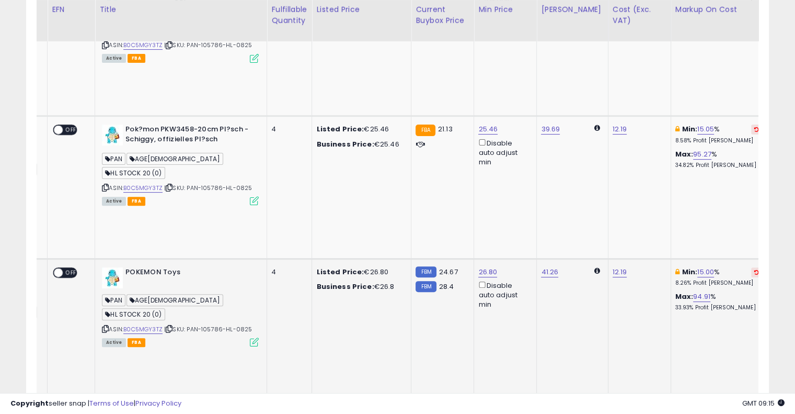
click at [755, 269] on icon at bounding box center [757, 271] width 5 height 5
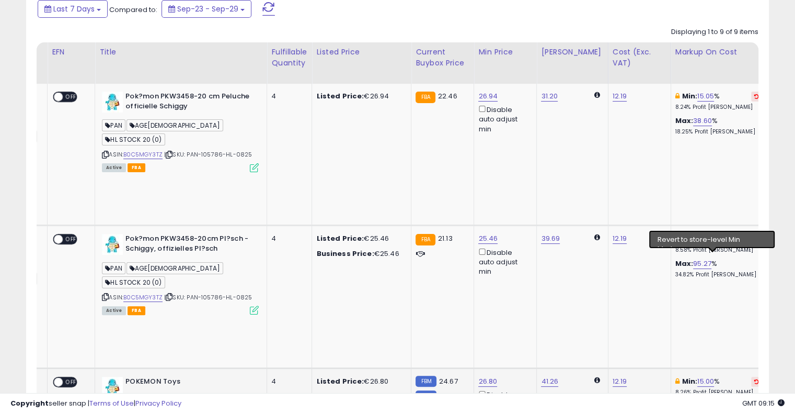
scroll to position [195, 0]
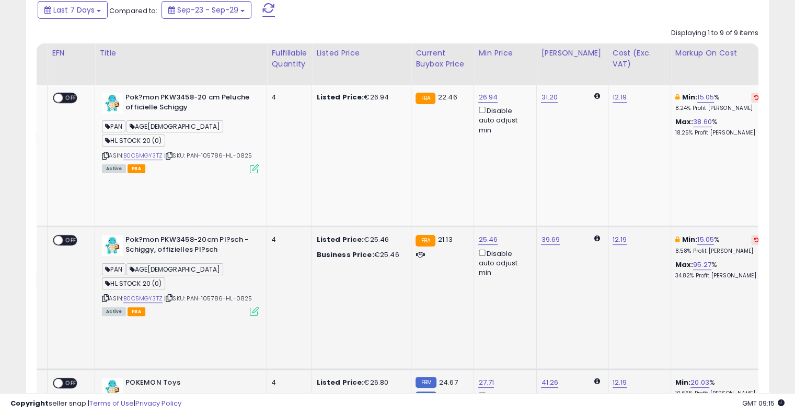
click at [751, 235] on button at bounding box center [756, 240] width 11 height 10
click at [755, 98] on icon at bounding box center [757, 97] width 5 height 5
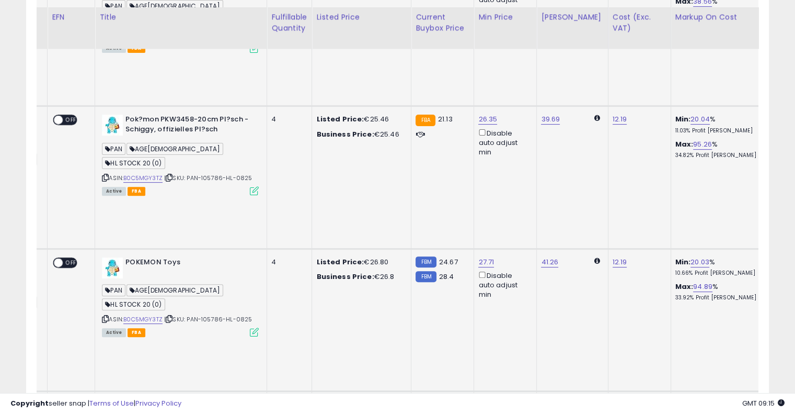
scroll to position [322, 0]
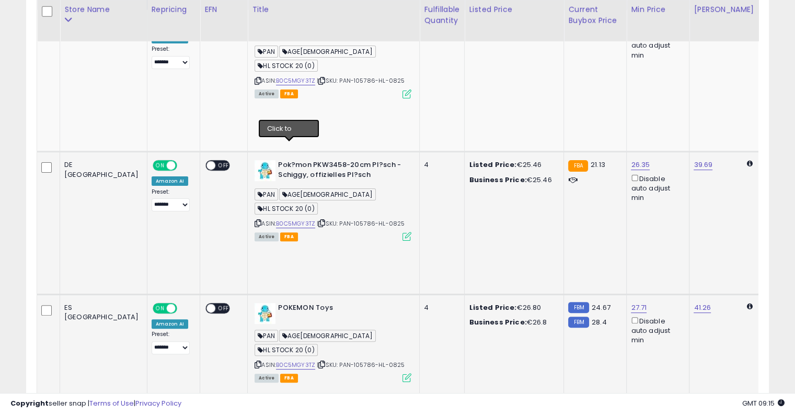
click at [318, 220] on icon at bounding box center [321, 223] width 7 height 6
click at [276, 219] on link "B0C5MGY3TZ" at bounding box center [295, 223] width 39 height 9
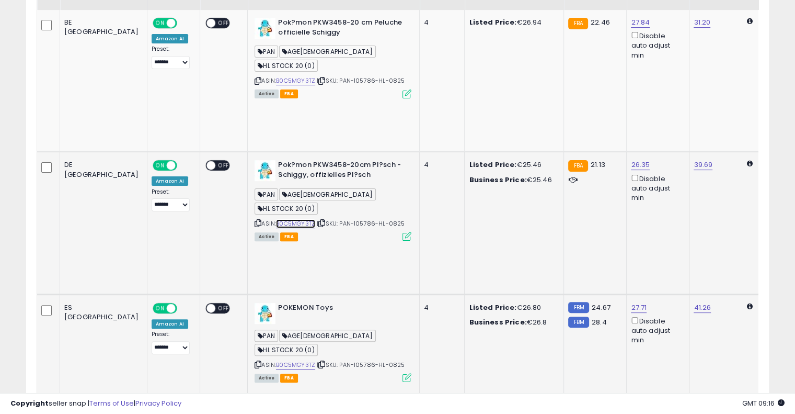
scroll to position [0, 0]
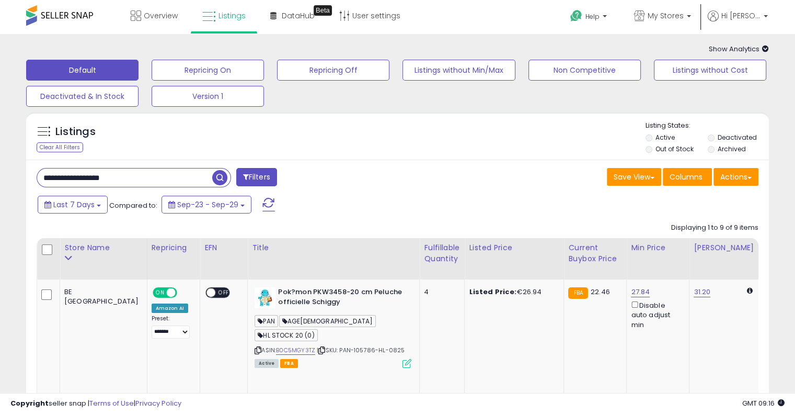
click at [144, 175] on input "**********" at bounding box center [124, 177] width 175 height 18
paste input "text"
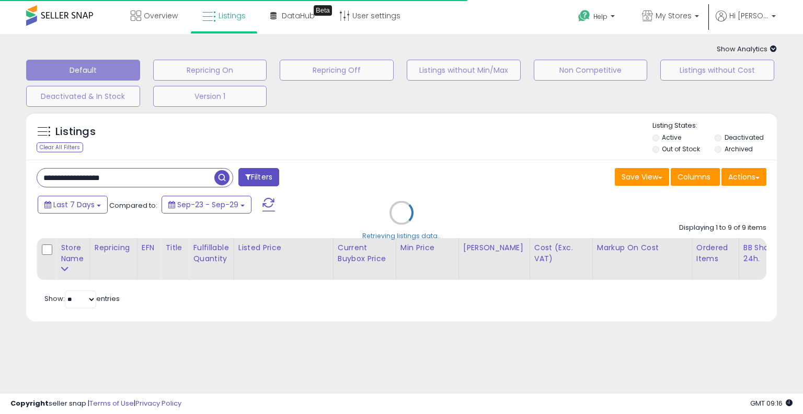
click at [406, 165] on div "Retrieving listings data.." at bounding box center [401, 220] width 767 height 227
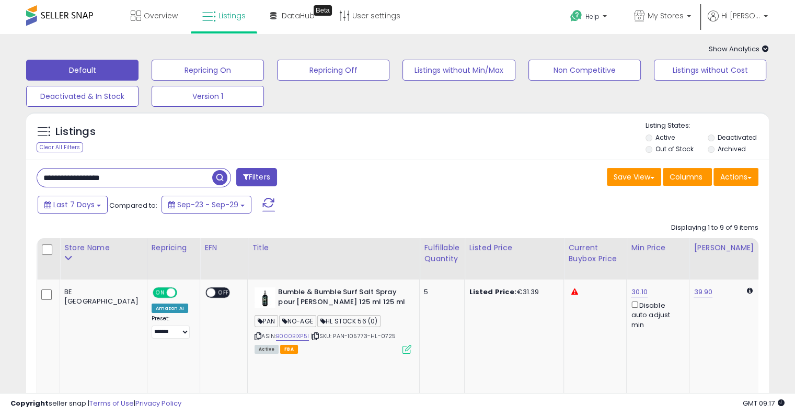
click at [163, 175] on input "**********" at bounding box center [124, 177] width 175 height 18
paste input "text"
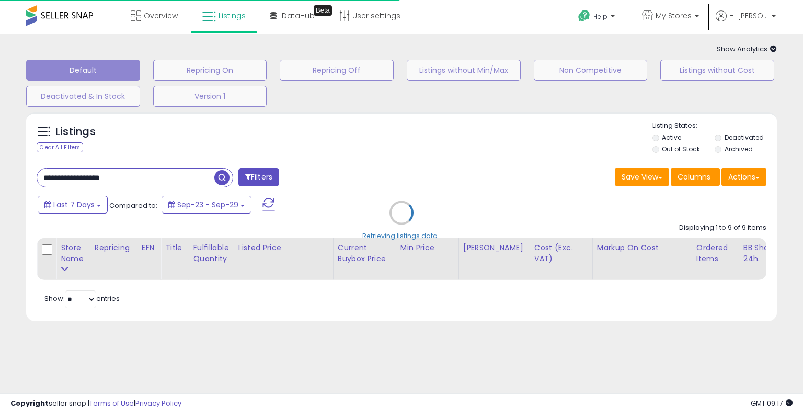
click at [370, 167] on div "Retrieving listings data.." at bounding box center [401, 220] width 767 height 227
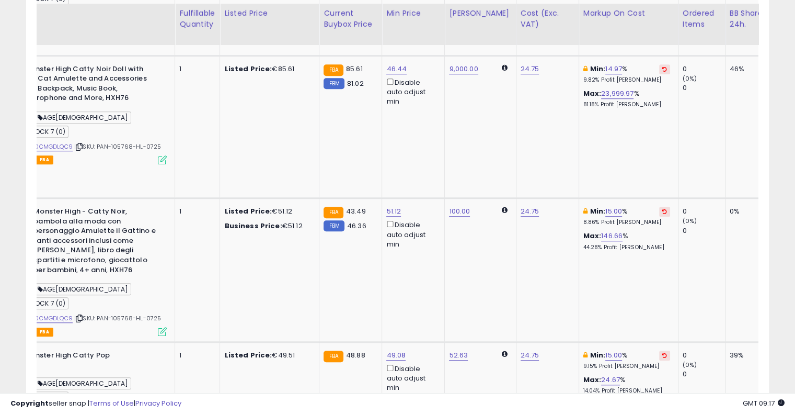
scroll to position [796, 0]
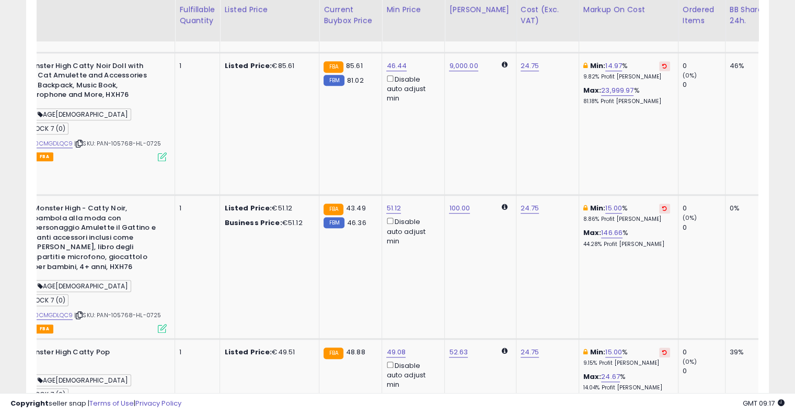
click at [659, 347] on button at bounding box center [664, 352] width 11 height 10
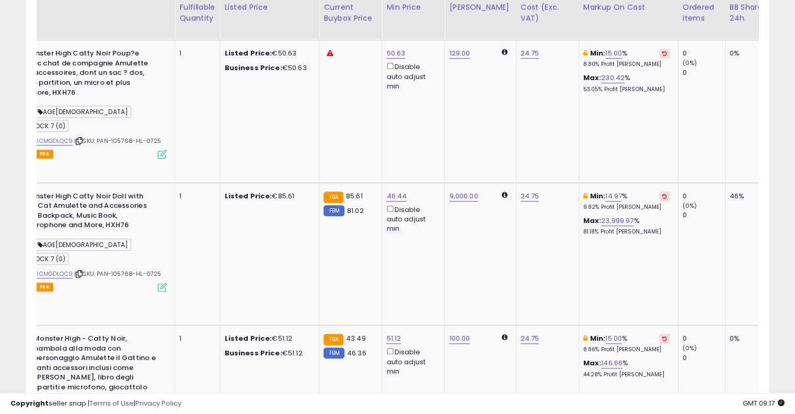
scroll to position [663, 0]
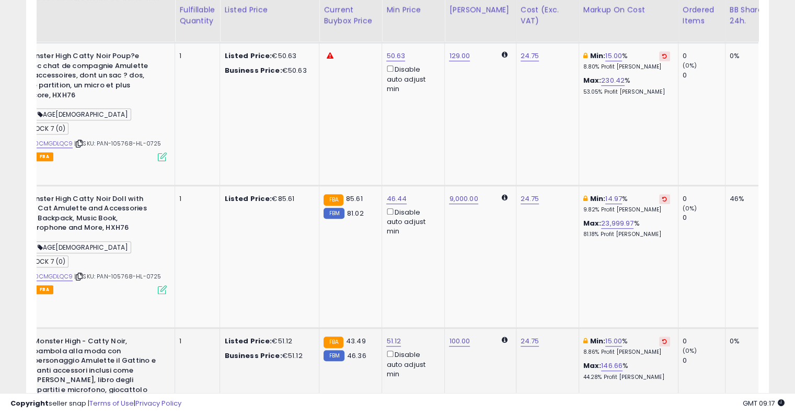
click at [663, 338] on icon at bounding box center [665, 340] width 5 height 5
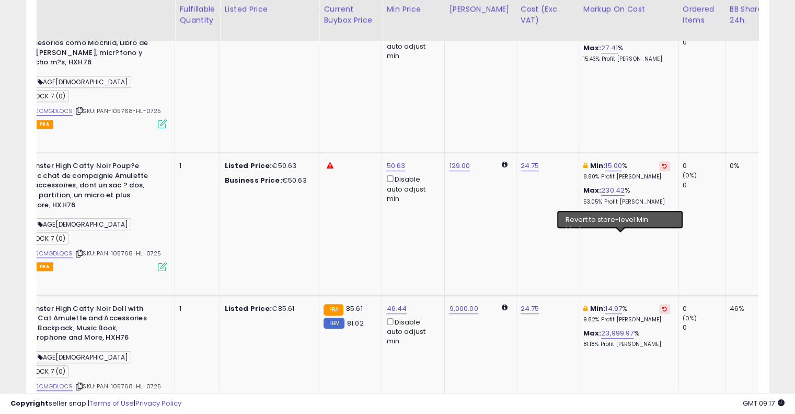
scroll to position [552, 0]
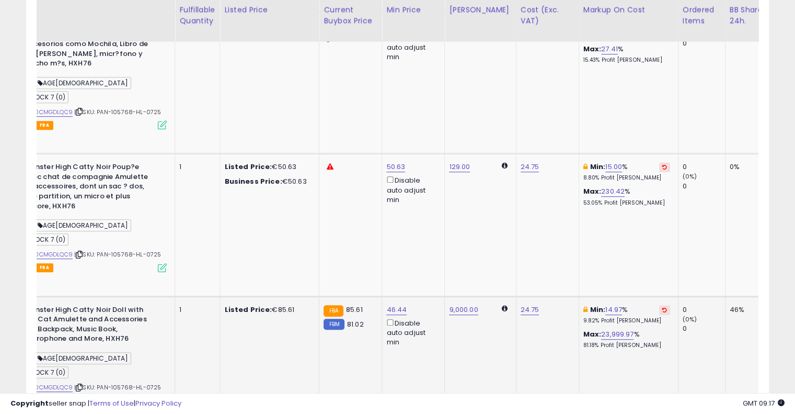
click at [663, 307] on icon at bounding box center [665, 309] width 5 height 5
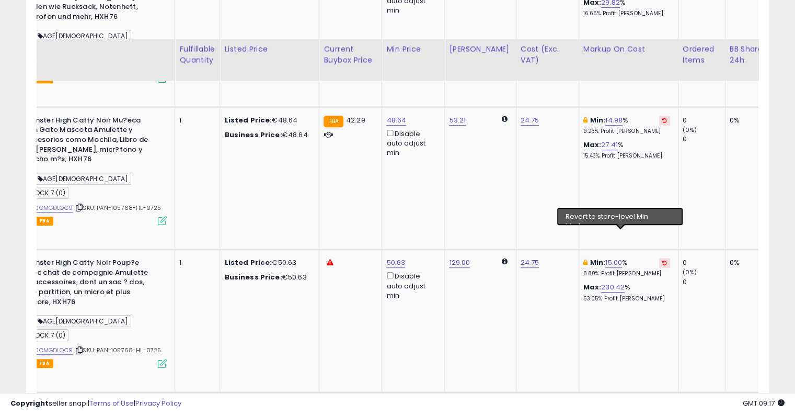
scroll to position [424, 0]
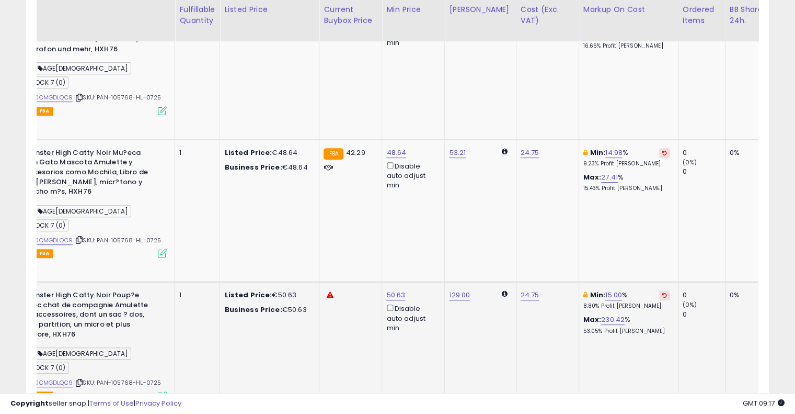
click at [618, 290] on div "Min: 15.00 % 8.80% Profit [PERSON_NAME]" at bounding box center [627, 299] width 87 height 19
click at [659, 290] on button at bounding box center [664, 295] width 11 height 10
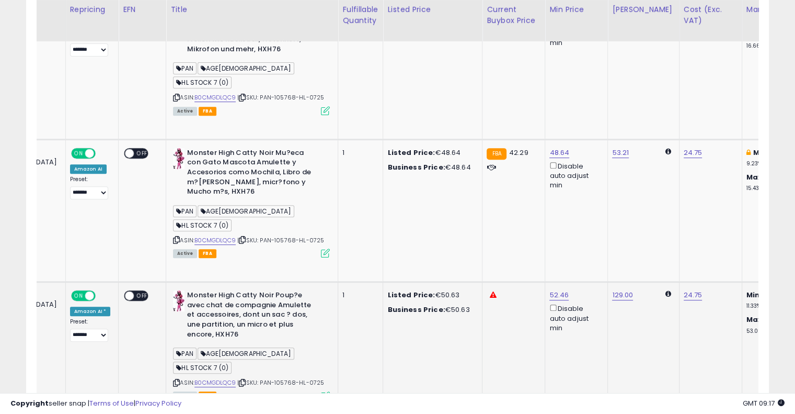
scroll to position [0, 156]
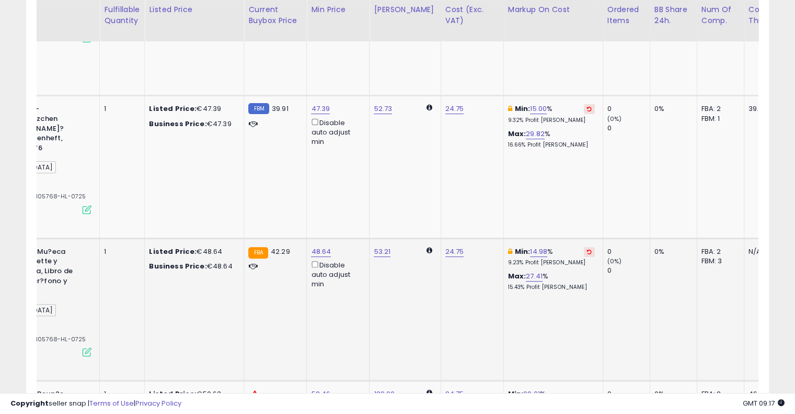
click at [587, 249] on icon at bounding box center [589, 251] width 5 height 5
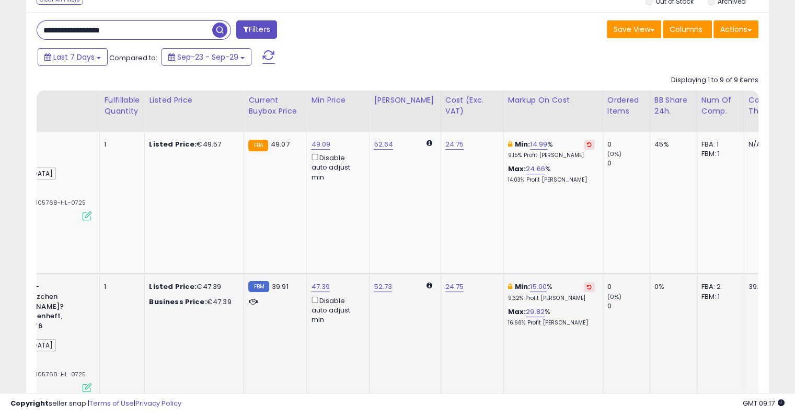
click at [584, 282] on button at bounding box center [589, 287] width 11 height 10
click at [587, 144] on icon at bounding box center [589, 144] width 5 height 5
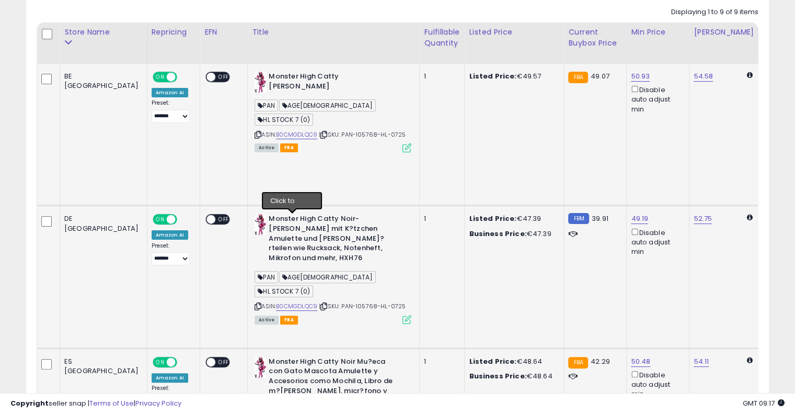
click at [321, 303] on icon at bounding box center [324, 306] width 7 height 6
click at [276, 302] on link "B0CMGDLQC9" at bounding box center [296, 306] width 41 height 9
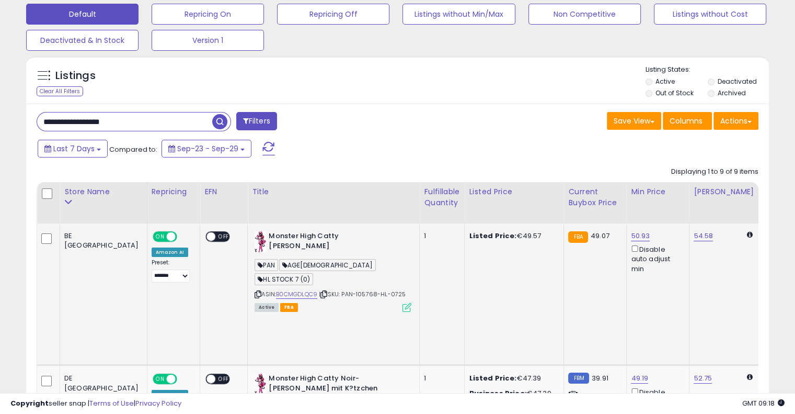
scroll to position [53, 0]
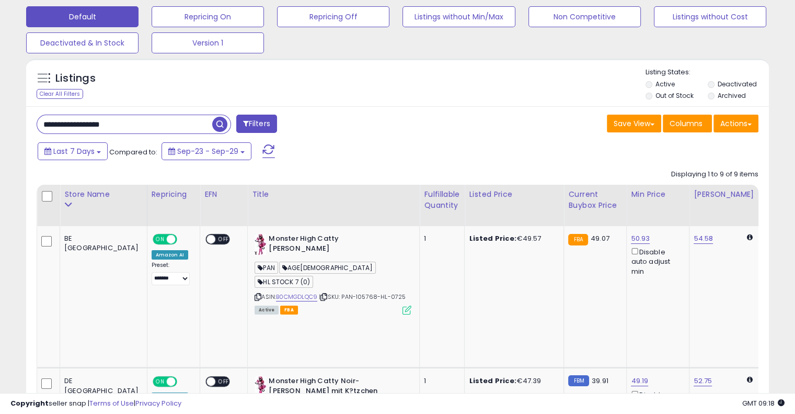
click at [159, 129] on input "**********" at bounding box center [124, 124] width 175 height 18
paste input "text"
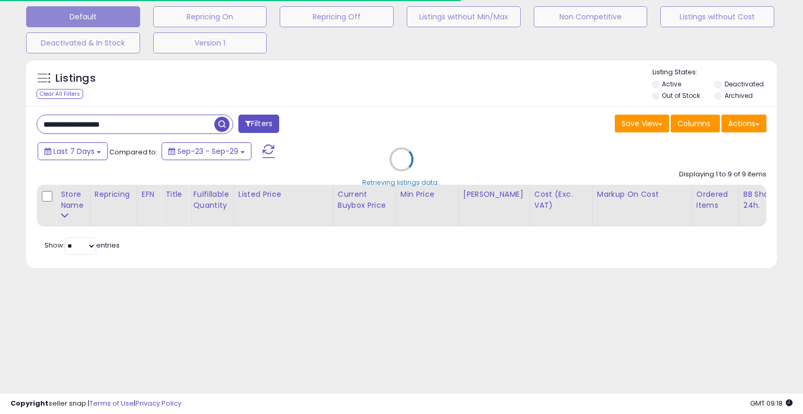
click at [437, 90] on div "Retrieving listings data.." at bounding box center [401, 166] width 767 height 227
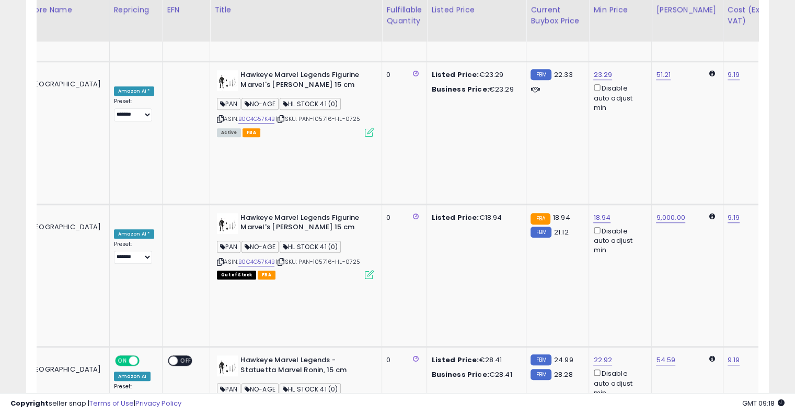
scroll to position [0, 0]
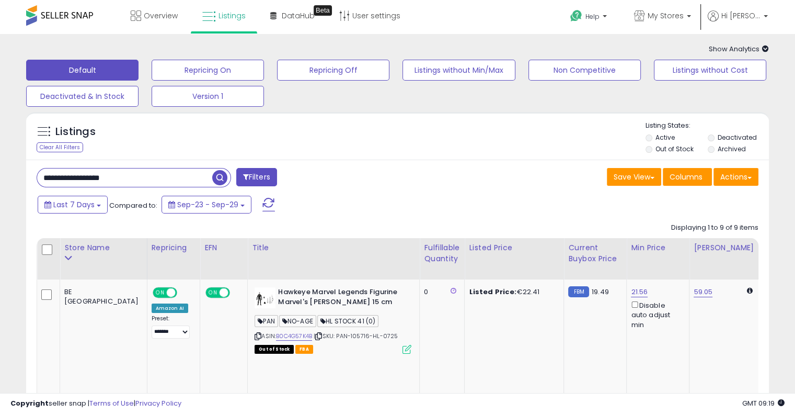
click at [142, 175] on input "**********" at bounding box center [124, 177] width 175 height 18
paste input "text"
type input "**********"
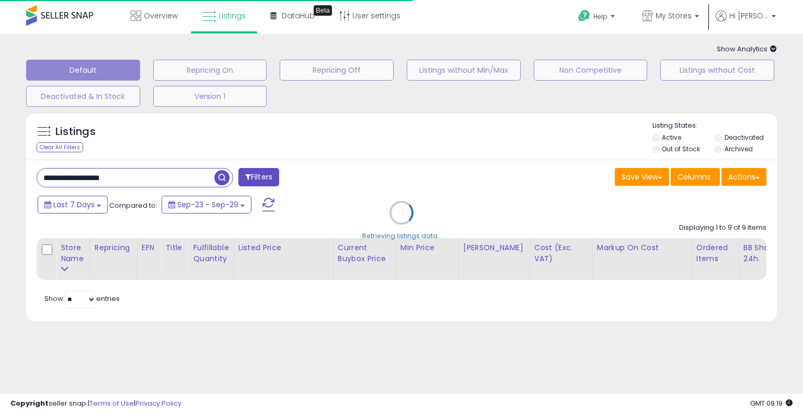
click at [432, 194] on div "Retrieving listings data.." at bounding box center [401, 220] width 767 height 227
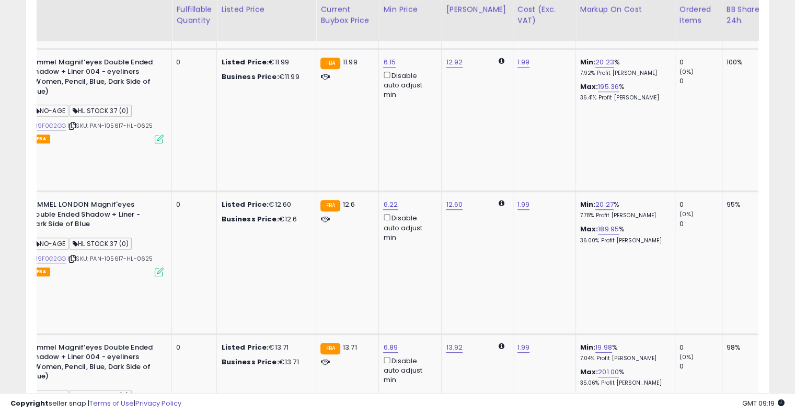
scroll to position [515, 0]
click at [392, 214] on input "*****" at bounding box center [388, 213] width 93 height 18
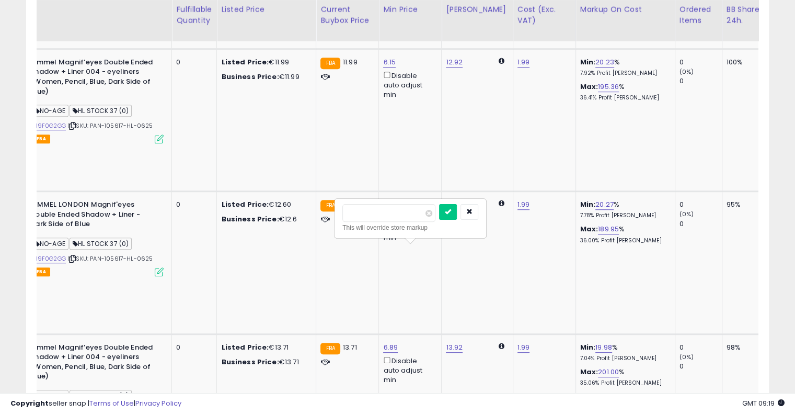
type input "**"
click button "submit" at bounding box center [448, 212] width 18 height 16
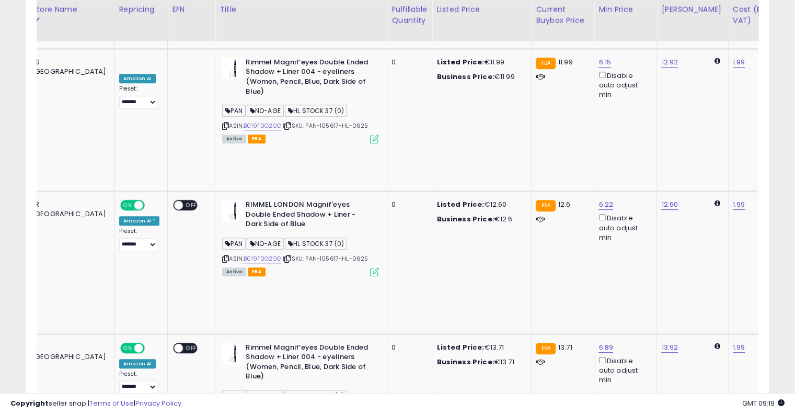
scroll to position [0, 0]
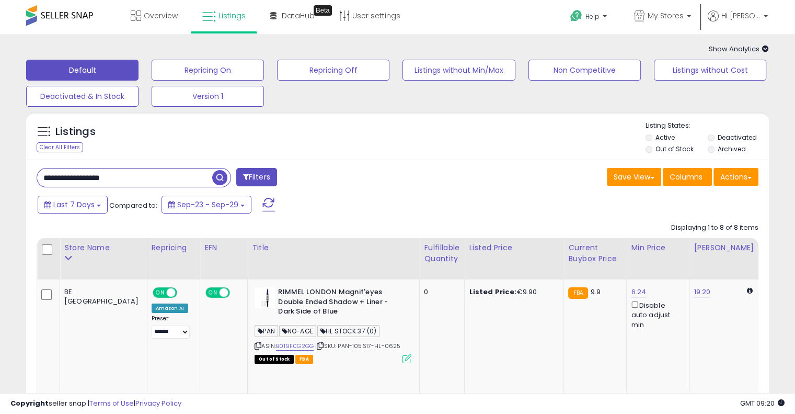
click at [167, 185] on input "**********" at bounding box center [124, 177] width 175 height 18
paste input "text"
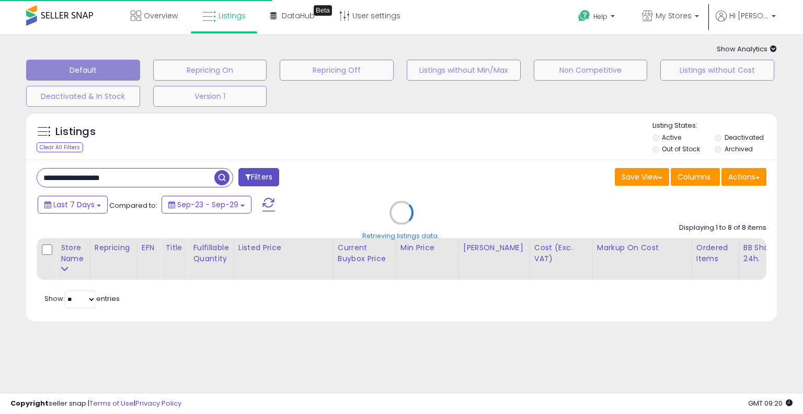
click at [418, 173] on div "Retrieving listings data.." at bounding box center [401, 220] width 767 height 227
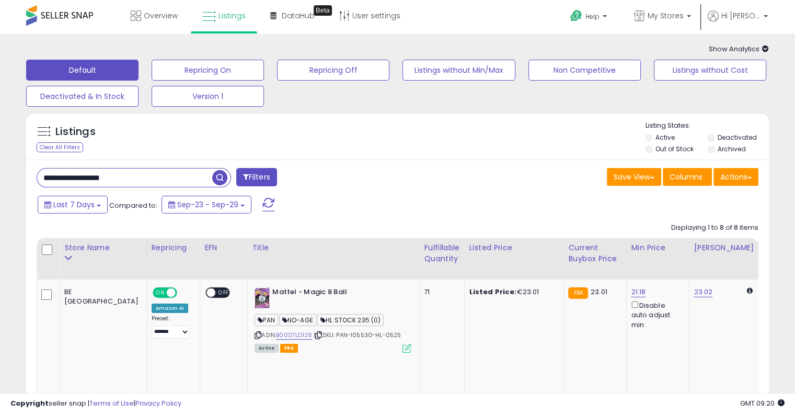
click at [132, 184] on input "**********" at bounding box center [124, 177] width 175 height 18
paste input "text"
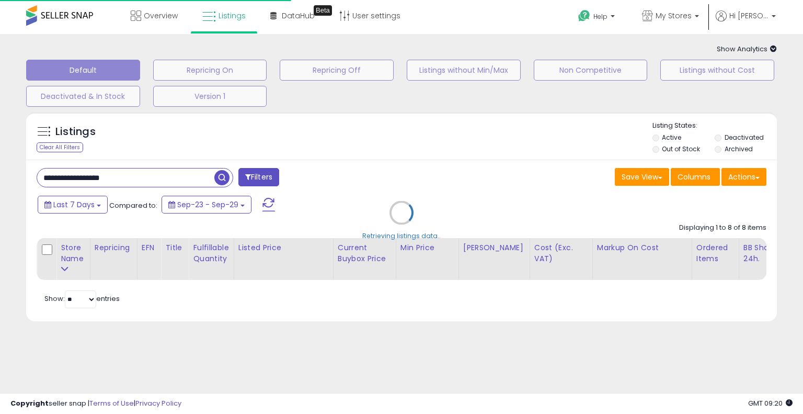
click at [441, 142] on div "Retrieving listings data.." at bounding box center [401, 220] width 767 height 227
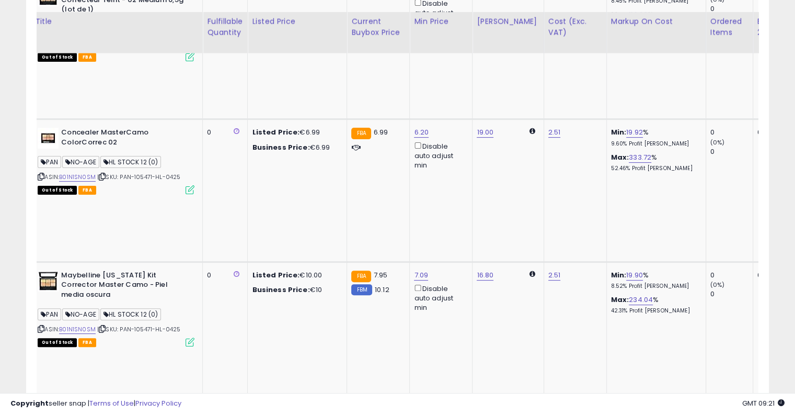
scroll to position [314, 0]
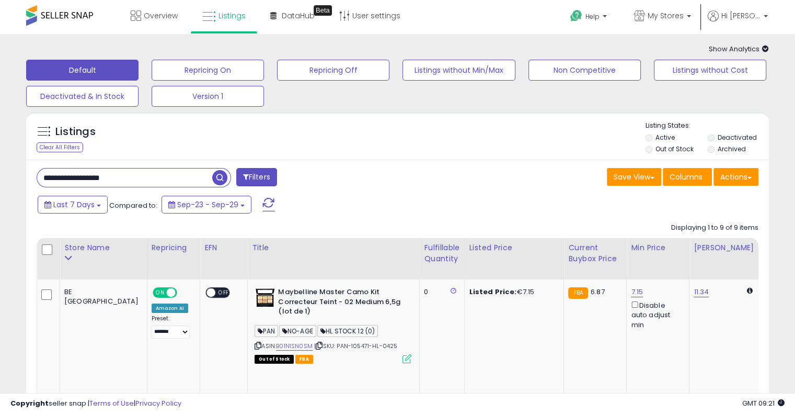
click at [140, 174] on input "**********" at bounding box center [124, 177] width 175 height 18
paste input "text"
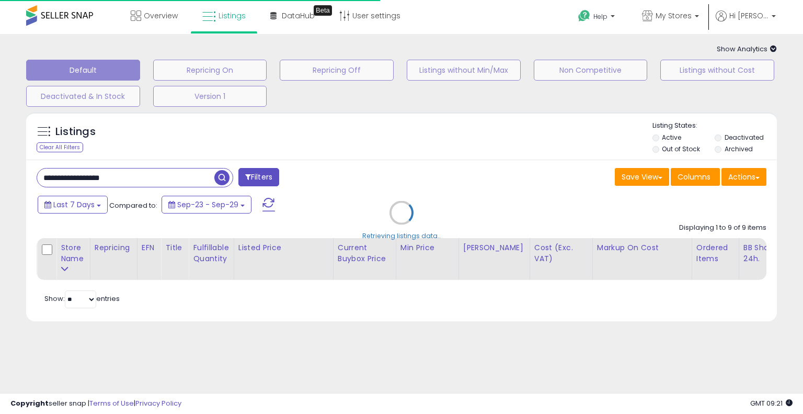
click at [419, 180] on div "Retrieving listings data.." at bounding box center [401, 220] width 767 height 227
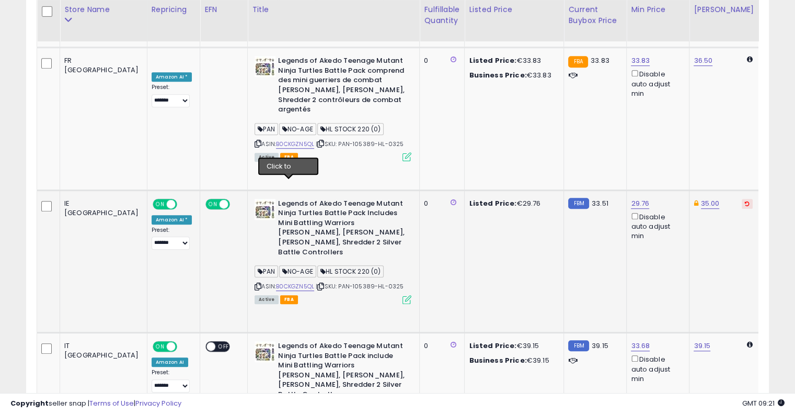
click at [317, 283] on icon at bounding box center [320, 286] width 7 height 6
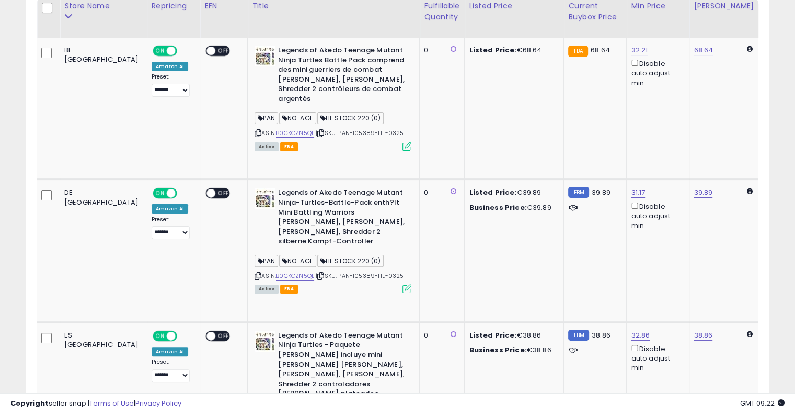
scroll to position [54, 0]
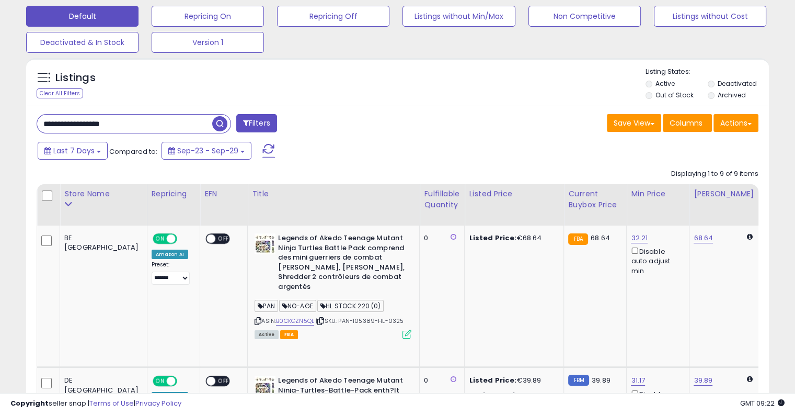
click at [155, 117] on input "**********" at bounding box center [124, 124] width 175 height 18
paste input "text"
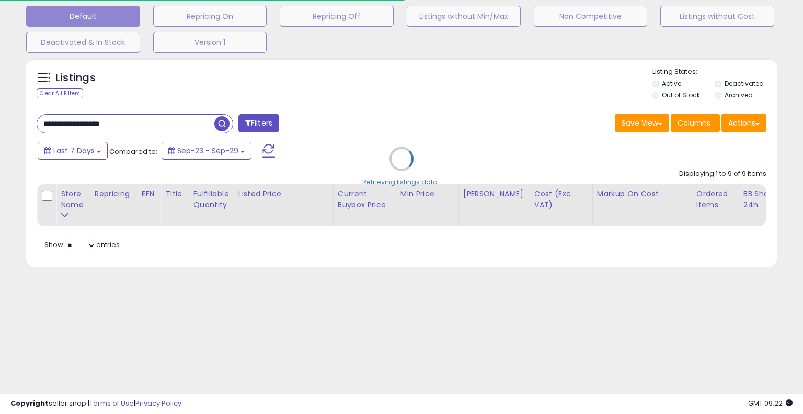
click at [397, 105] on div "Retrieving listings data.." at bounding box center [401, 166] width 767 height 227
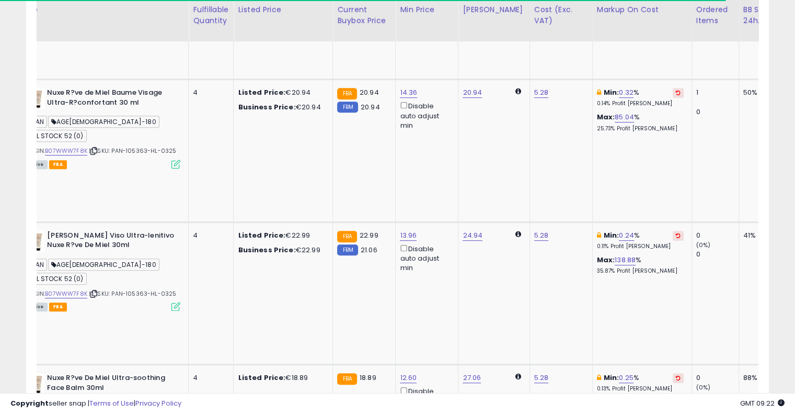
scroll to position [0, 239]
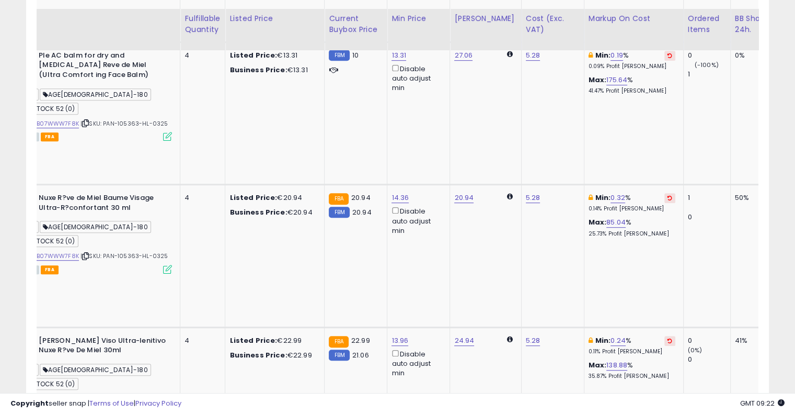
scroll to position [521, 0]
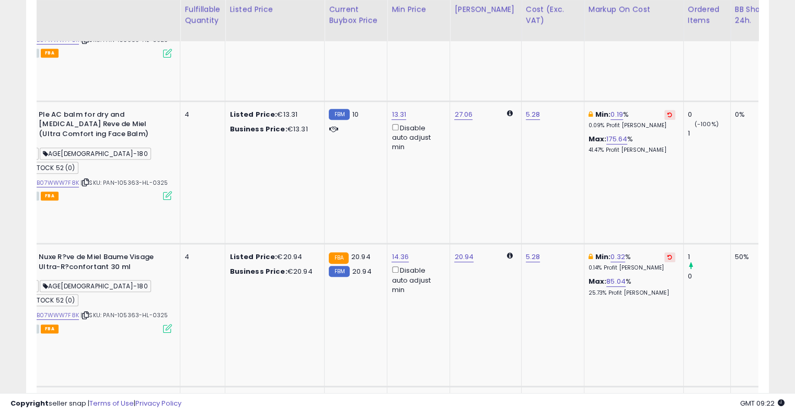
scroll to position [462, 0]
click at [668, 397] on icon at bounding box center [670, 399] width 5 height 5
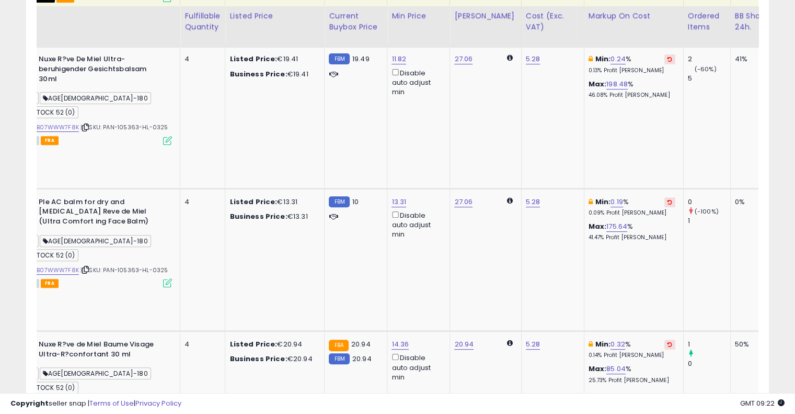
scroll to position [374, 0]
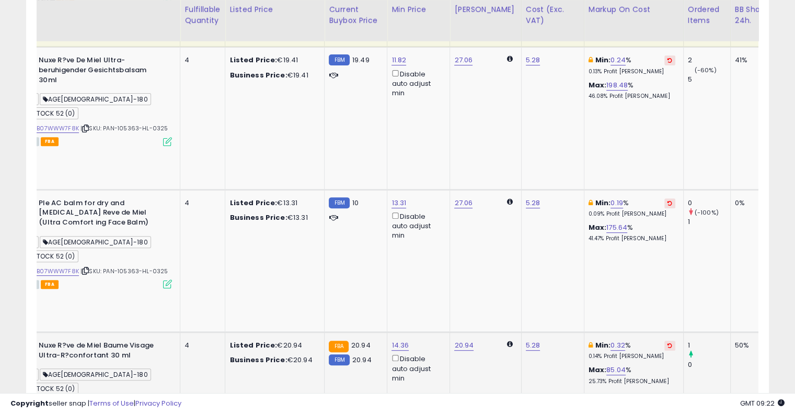
click at [668, 342] on icon at bounding box center [670, 344] width 5 height 5
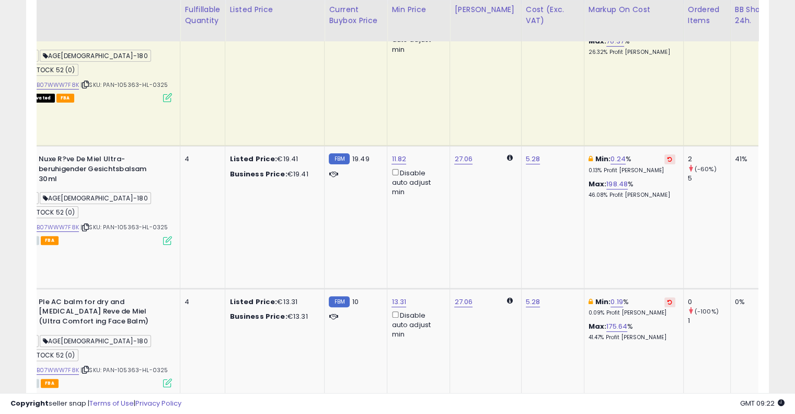
scroll to position [272, 0]
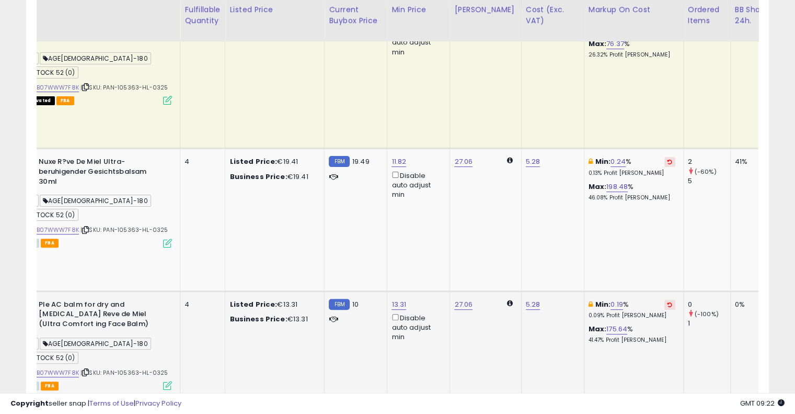
click at [668, 302] on icon at bounding box center [670, 304] width 5 height 5
click at [668, 159] on icon at bounding box center [670, 161] width 5 height 5
click at [472, 149] on td "27.06" at bounding box center [485, 220] width 71 height 142
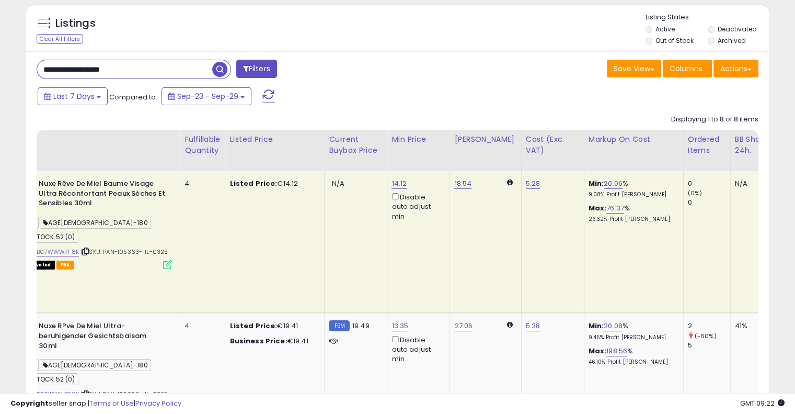
scroll to position [0, 0]
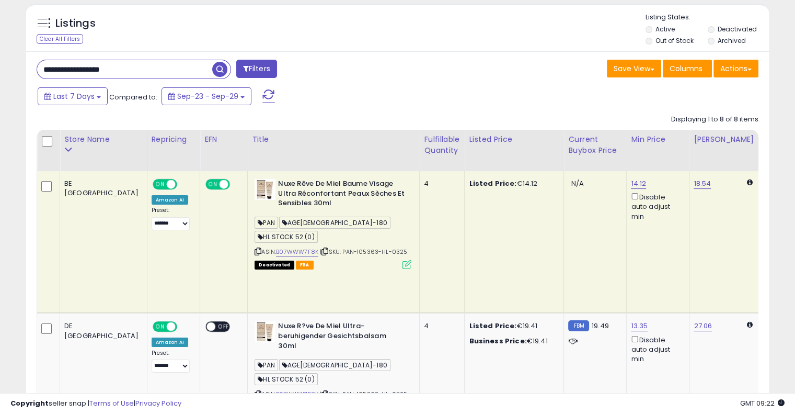
click at [144, 65] on input "**********" at bounding box center [124, 69] width 175 height 18
paste input "text"
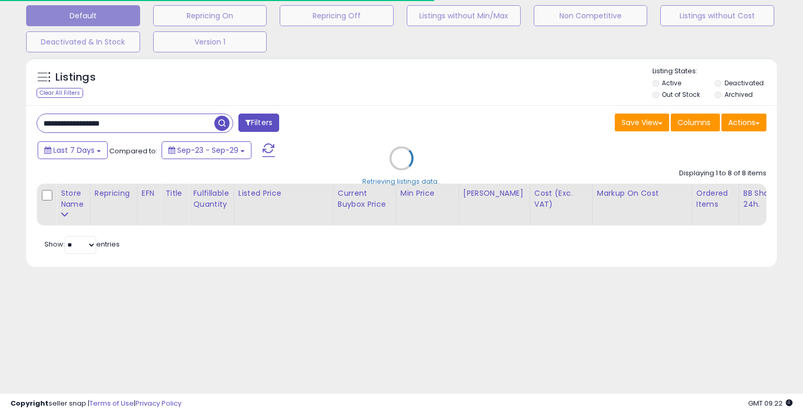
click at [331, 108] on div "Retrieving listings data.." at bounding box center [401, 165] width 767 height 227
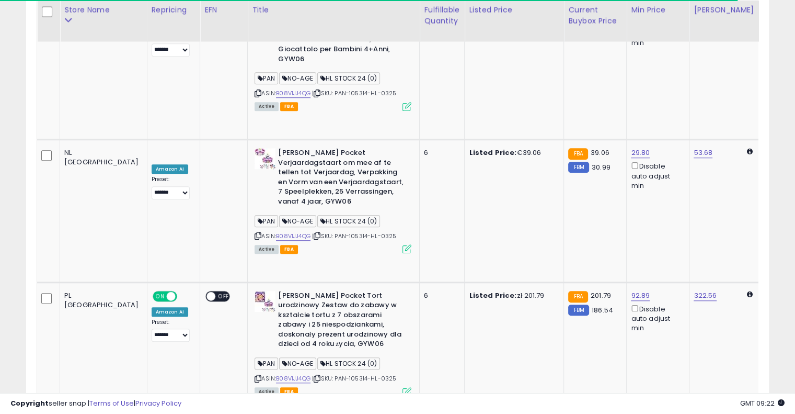
scroll to position [0, 227]
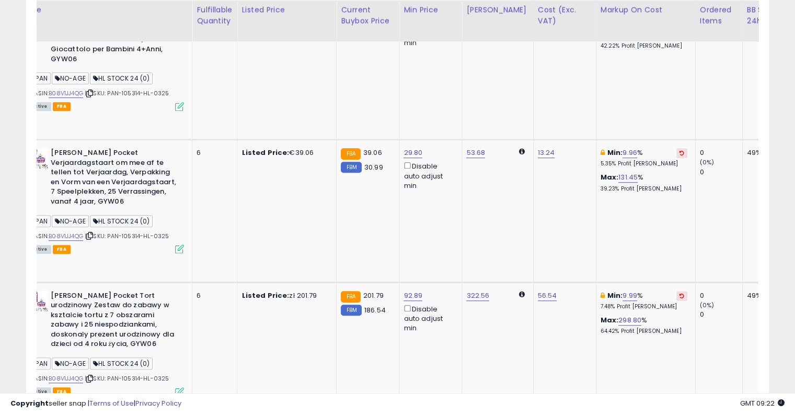
click at [677, 291] on button at bounding box center [682, 296] width 11 height 10
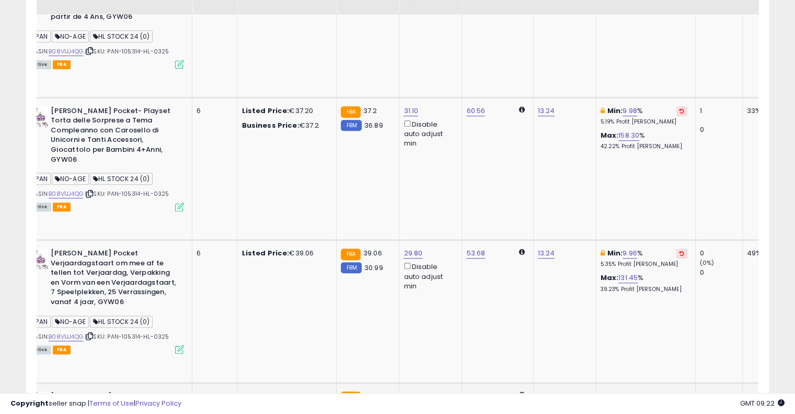
scroll to position [720, 0]
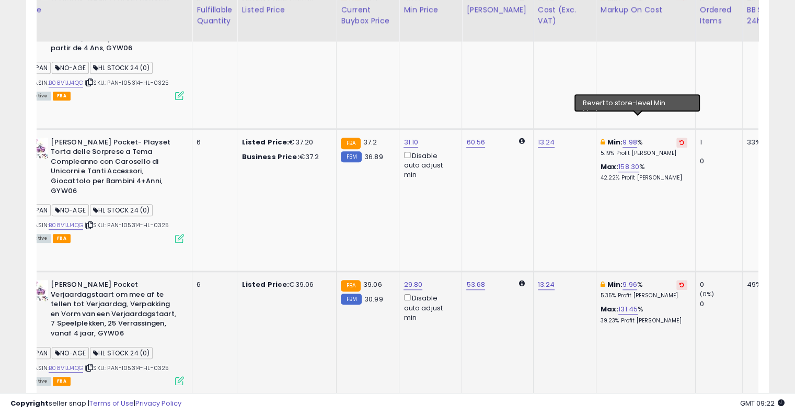
click at [680, 282] on icon at bounding box center [682, 284] width 5 height 5
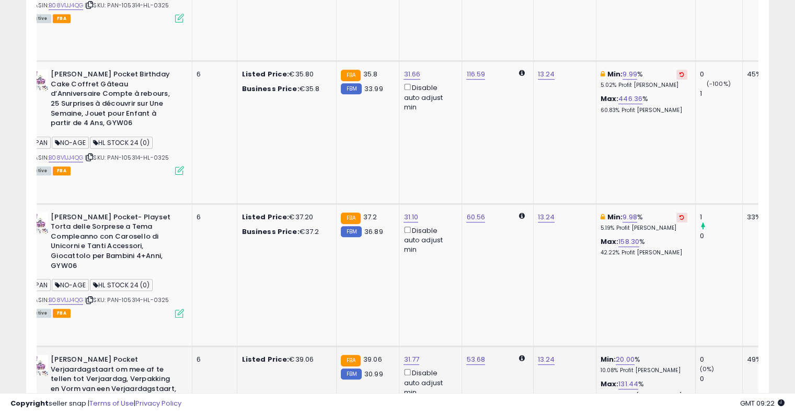
scroll to position [589, 0]
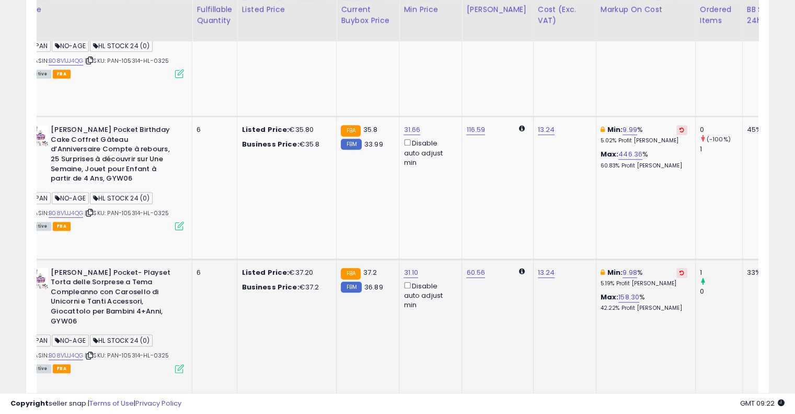
click at [680, 270] on icon at bounding box center [682, 272] width 5 height 5
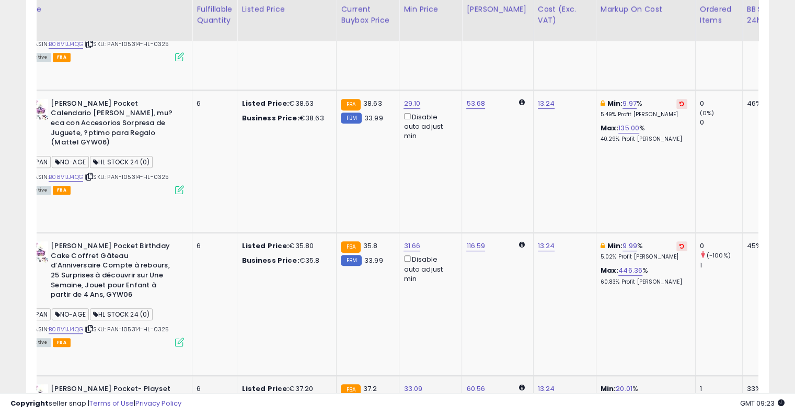
scroll to position [473, 0]
click at [680, 244] on icon at bounding box center [682, 246] width 5 height 5
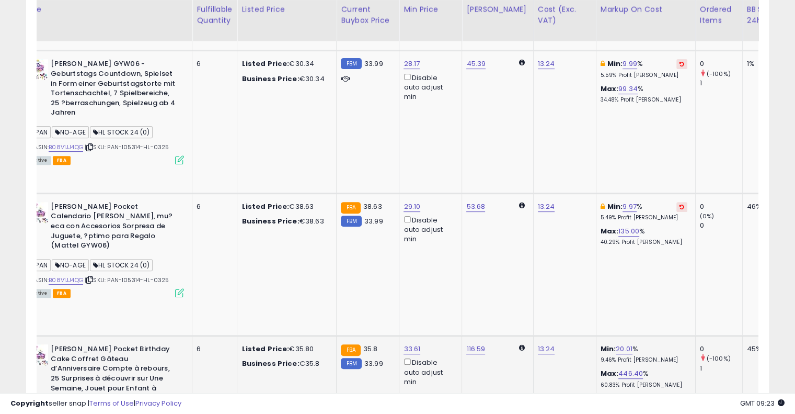
scroll to position [370, 0]
click at [677, 202] on button at bounding box center [682, 207] width 11 height 10
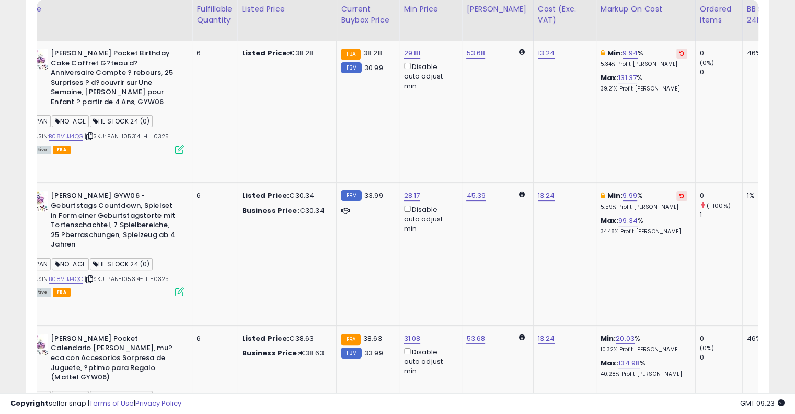
scroll to position [234, 0]
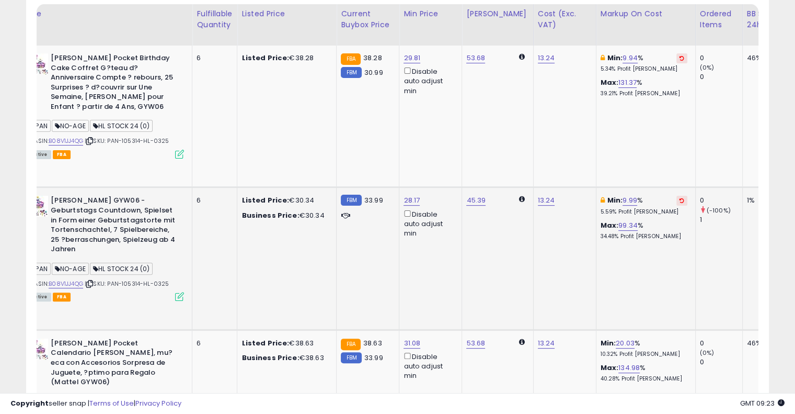
click at [677, 196] on button at bounding box center [682, 201] width 11 height 10
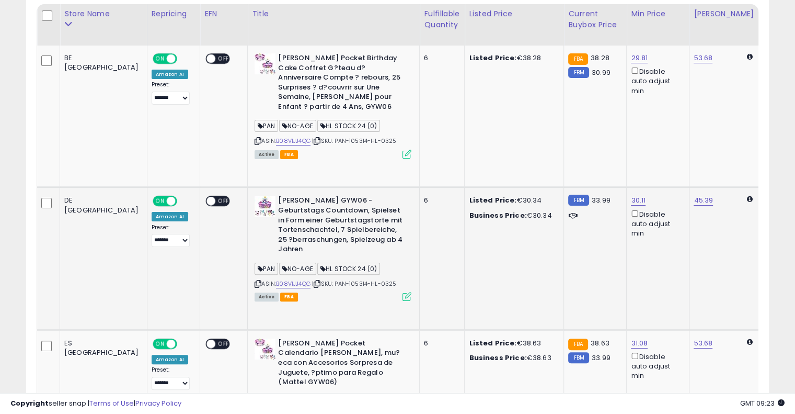
scroll to position [0, 0]
click at [314, 281] on icon at bounding box center [317, 284] width 7 height 6
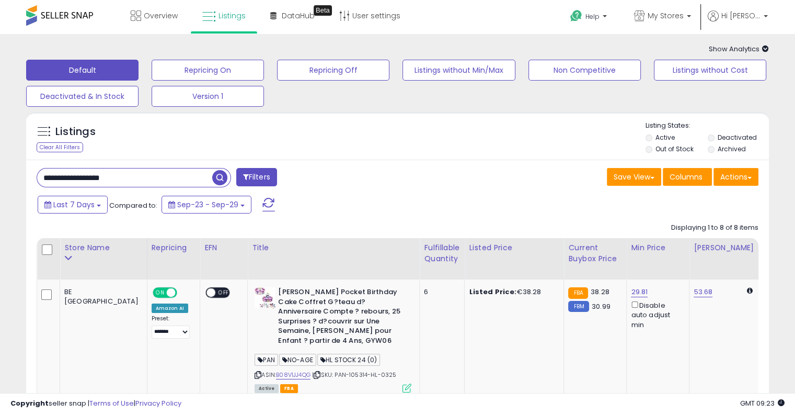
click at [174, 175] on input "**********" at bounding box center [124, 177] width 175 height 18
paste input "text"
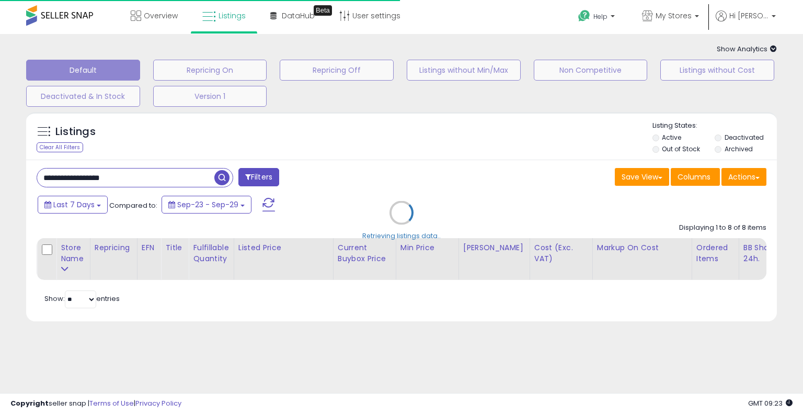
click at [414, 184] on div "Retrieving listings data.." at bounding box center [401, 220] width 767 height 227
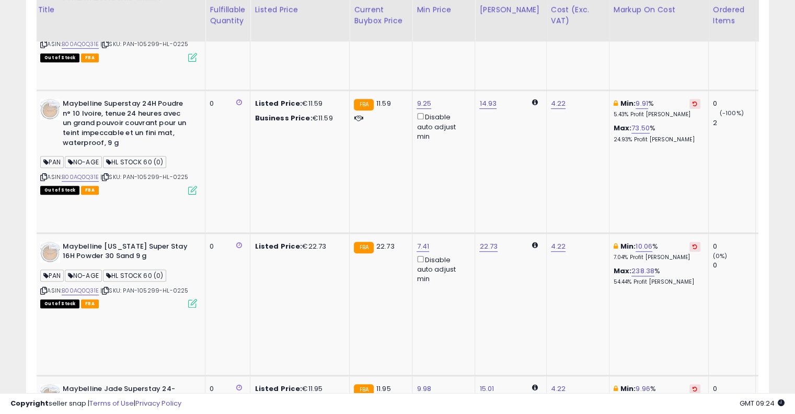
scroll to position [0, 214]
click at [690, 384] on button at bounding box center [695, 389] width 11 height 10
click at [690, 242] on button at bounding box center [695, 247] width 11 height 10
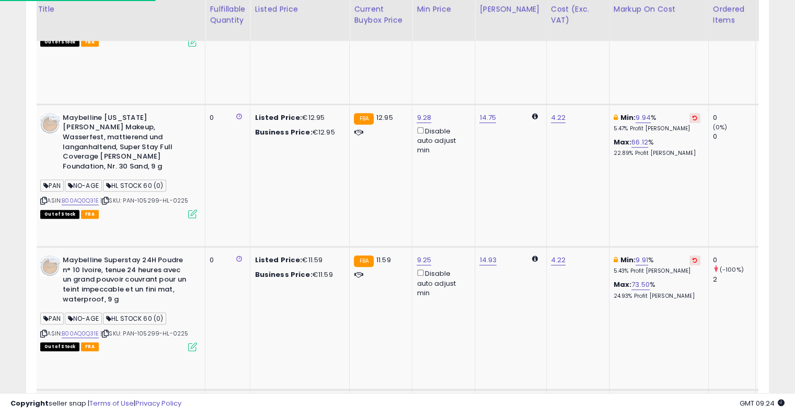
scroll to position [459, 0]
click at [690, 256] on button at bounding box center [695, 261] width 11 height 10
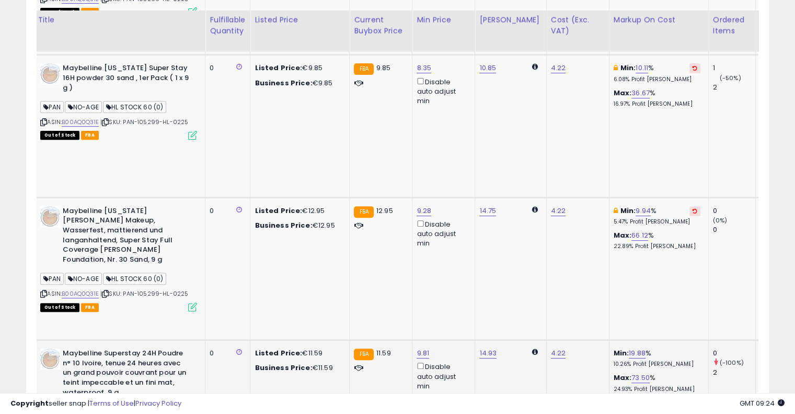
scroll to position [356, 0]
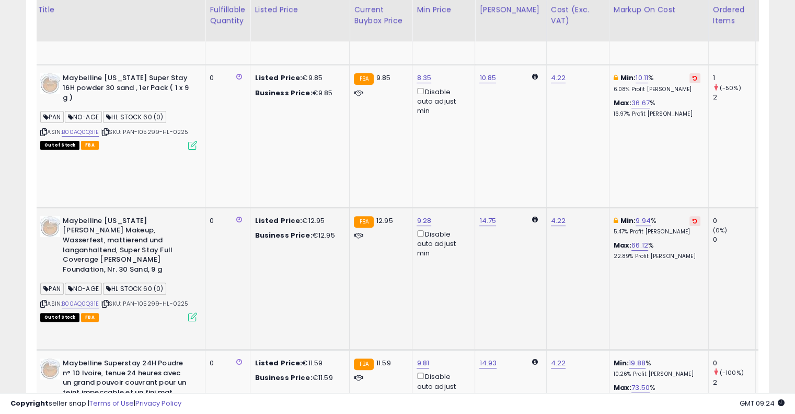
click at [693, 218] on icon at bounding box center [695, 220] width 5 height 5
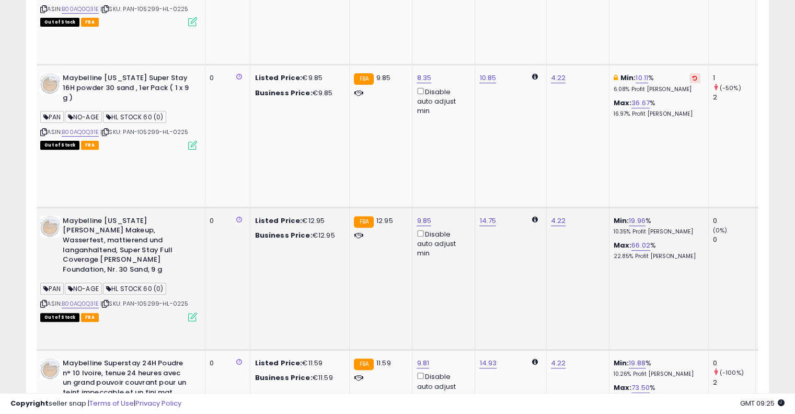
scroll to position [266, 0]
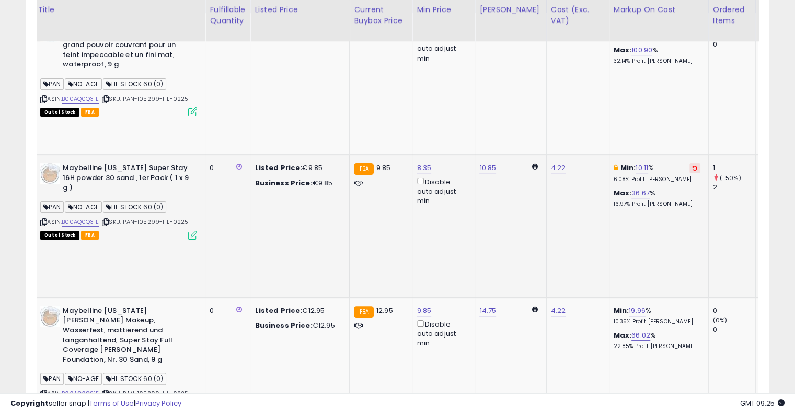
click at [693, 165] on icon at bounding box center [695, 167] width 5 height 5
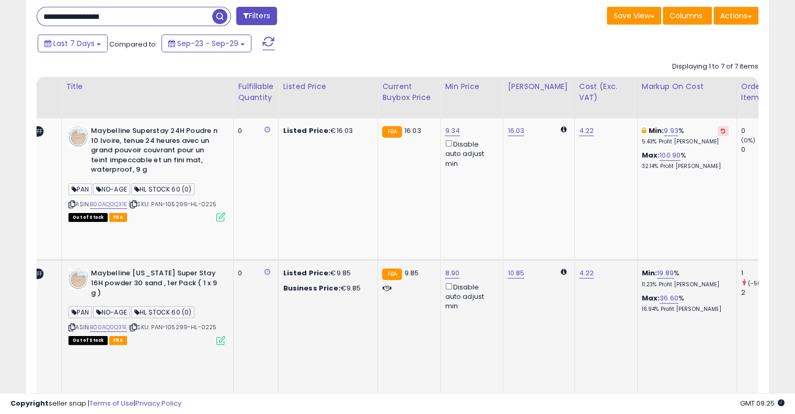
scroll to position [156, 0]
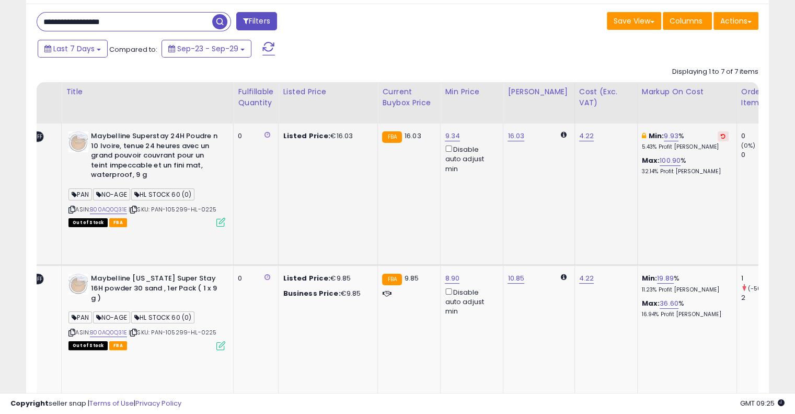
click at [718, 132] on button at bounding box center [723, 136] width 11 height 10
click at [135, 20] on input "**********" at bounding box center [124, 22] width 175 height 18
paste input "text"
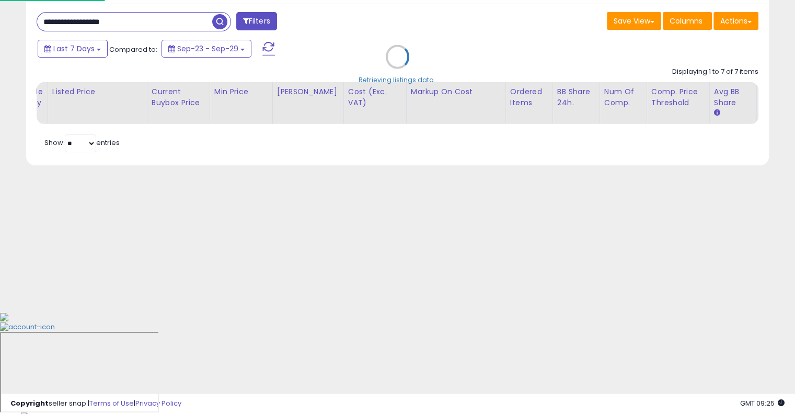
scroll to position [54, 0]
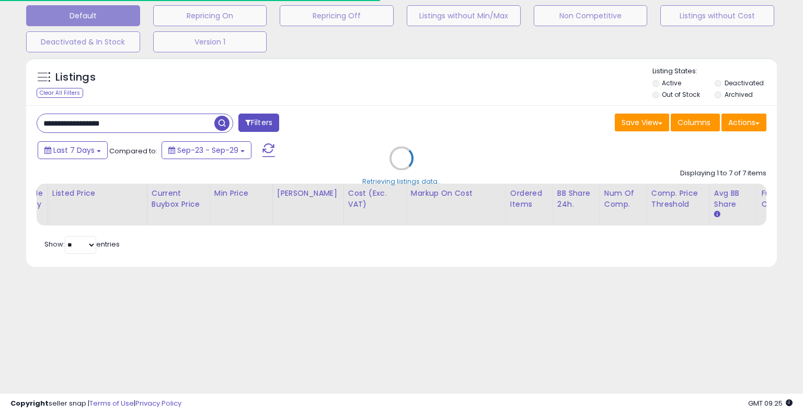
click at [377, 118] on div "Retrieving listings data.." at bounding box center [401, 165] width 767 height 227
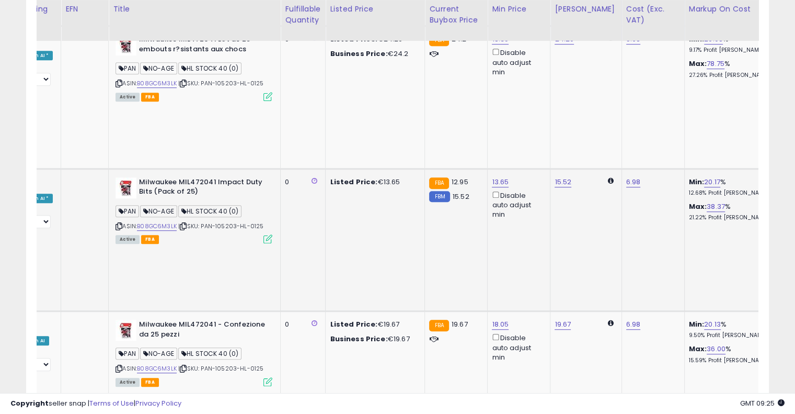
scroll to position [679, 0]
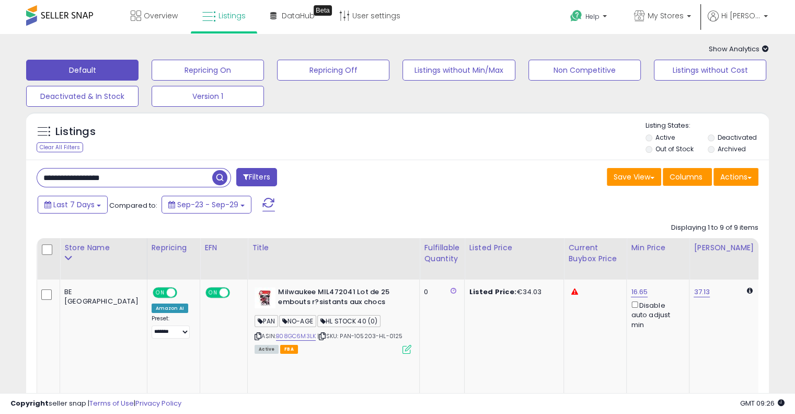
click at [152, 182] on input "**********" at bounding box center [124, 177] width 175 height 18
paste input "text"
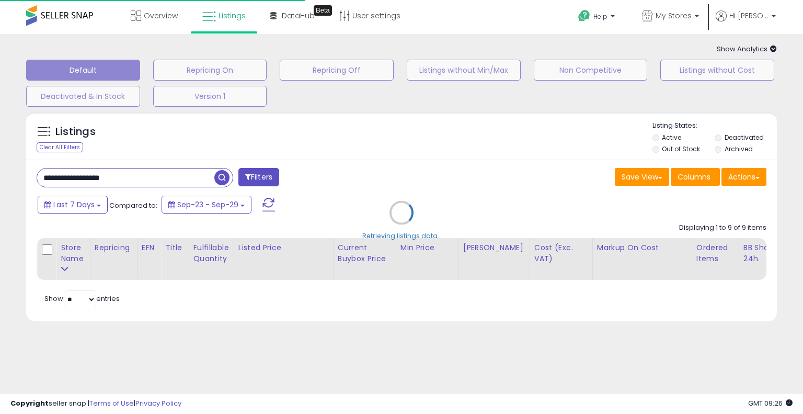
click at [254, 203] on div "Retrieving listings data.." at bounding box center [401, 220] width 767 height 227
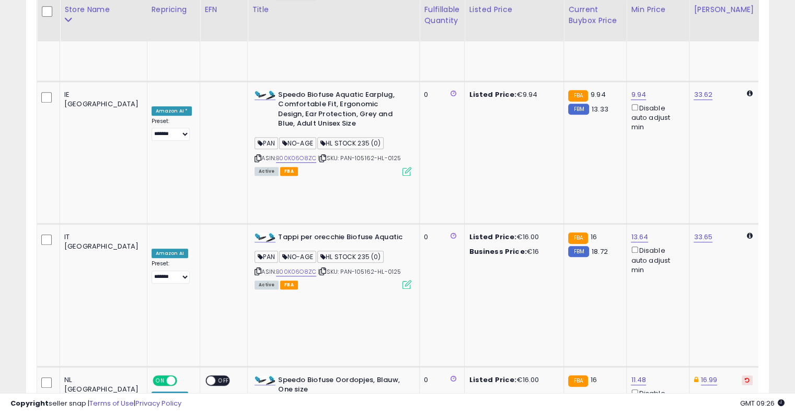
scroll to position [0, 182]
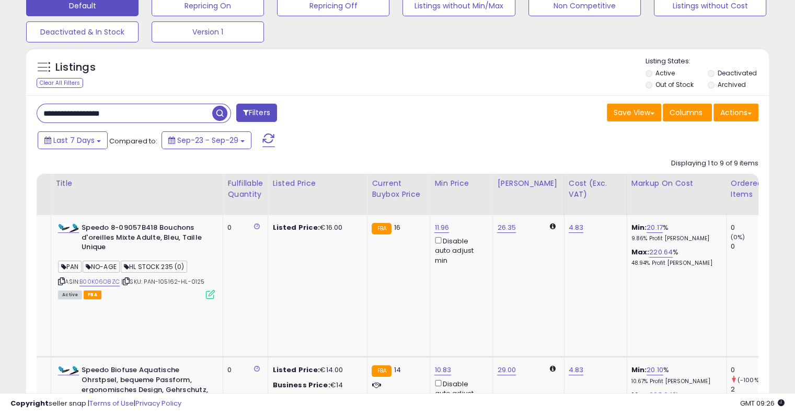
click at [161, 115] on input "**********" at bounding box center [124, 113] width 175 height 18
paste input "text"
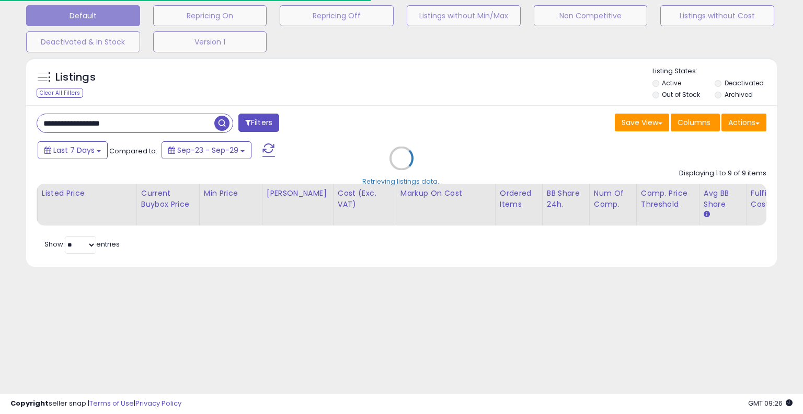
click at [385, 119] on div "Retrieving listings data.." at bounding box center [401, 165] width 767 height 227
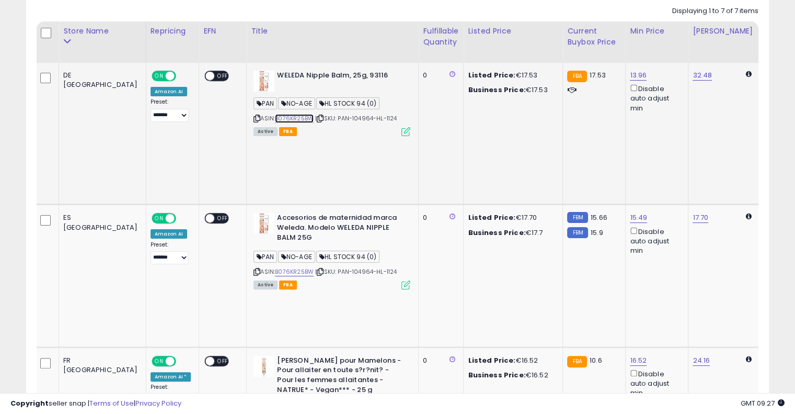
click at [275, 118] on link "B076KR25BW" at bounding box center [294, 118] width 39 height 9
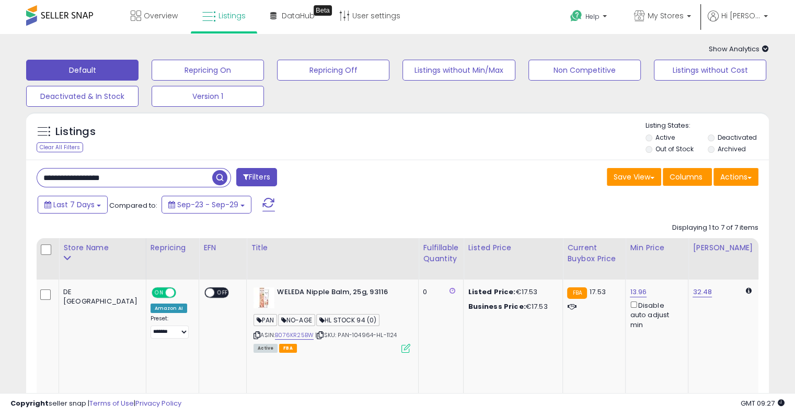
click at [144, 171] on input "**********" at bounding box center [124, 177] width 175 height 18
paste input "text"
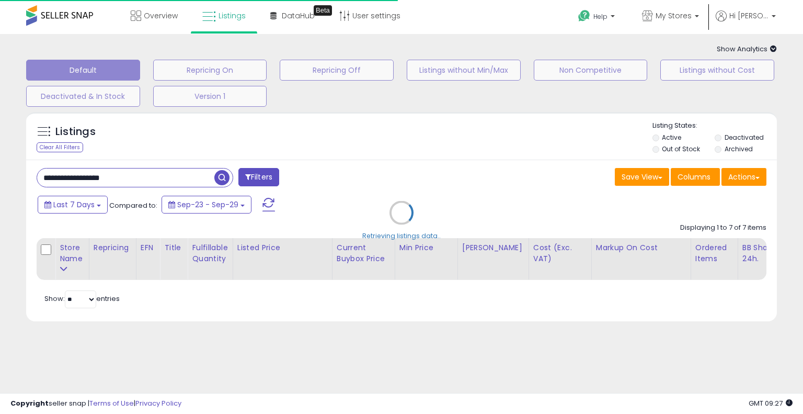
click at [464, 160] on div "Retrieving listings data.." at bounding box center [401, 220] width 767 height 227
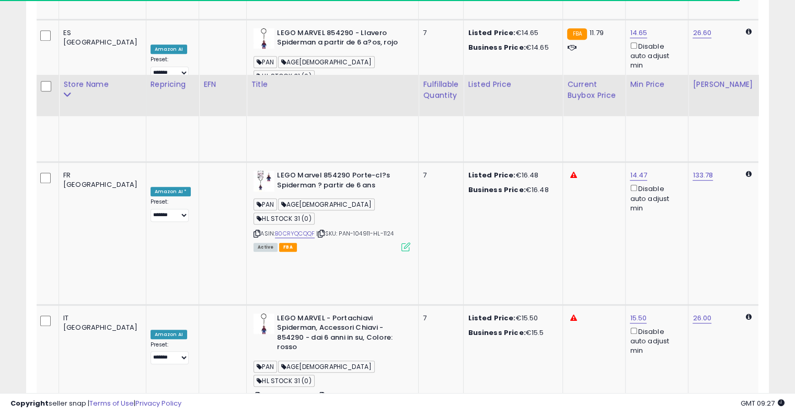
scroll to position [638, 0]
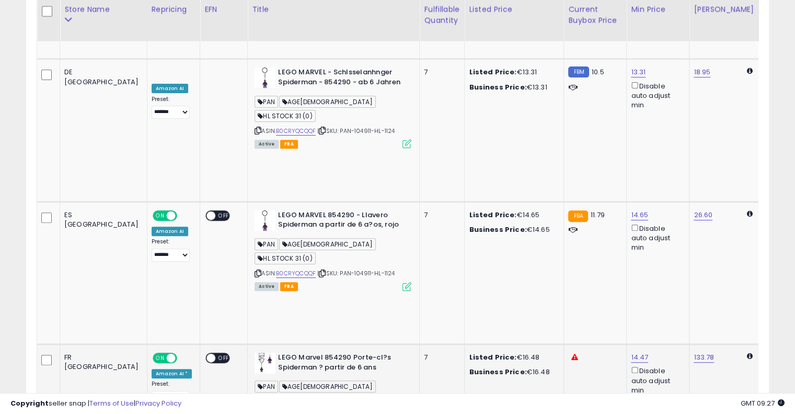
click at [276, 411] on link "B0CRYQCQQF" at bounding box center [296, 415] width 40 height 9
click at [319, 413] on icon at bounding box center [322, 416] width 7 height 6
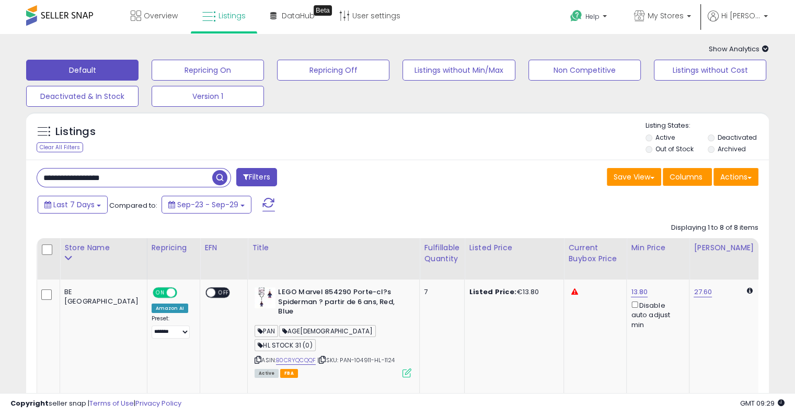
click at [165, 178] on input "**********" at bounding box center [124, 177] width 175 height 18
paste input "text"
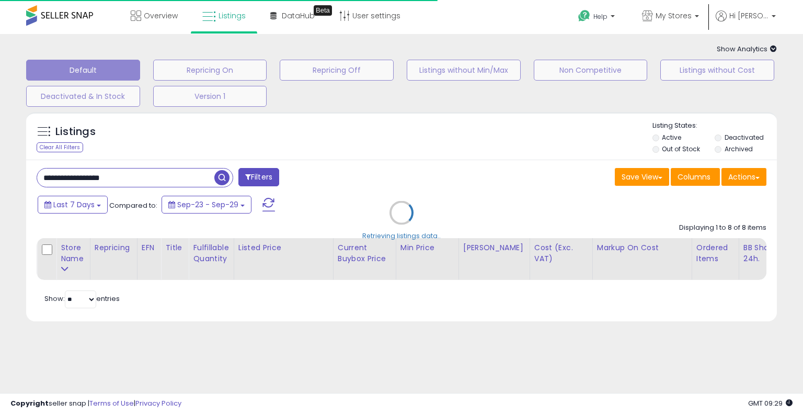
click at [415, 184] on div "Retrieving listings data.." at bounding box center [401, 220] width 767 height 227
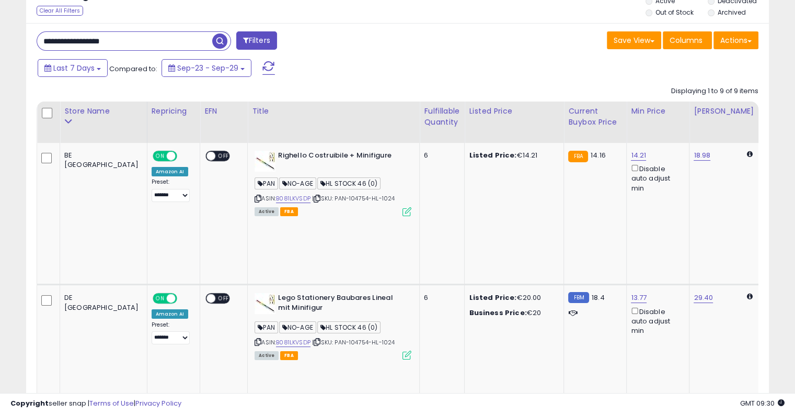
scroll to position [102, 0]
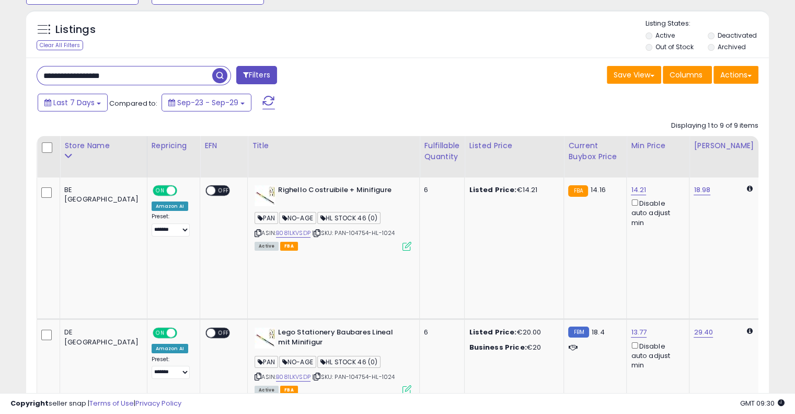
click at [146, 78] on input "**********" at bounding box center [124, 75] width 175 height 18
paste input "text"
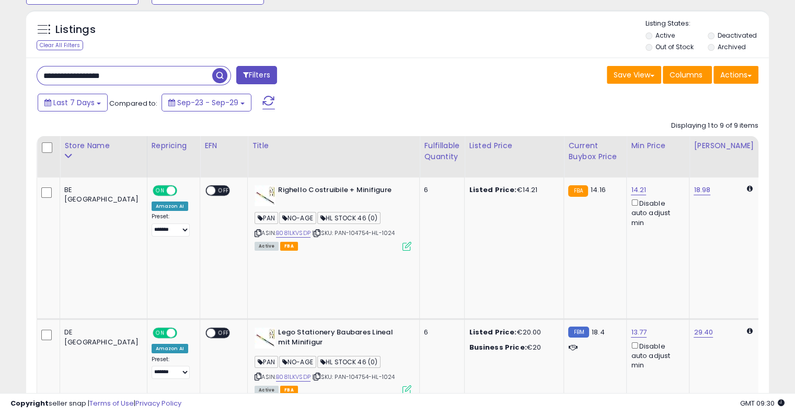
scroll to position [54, 0]
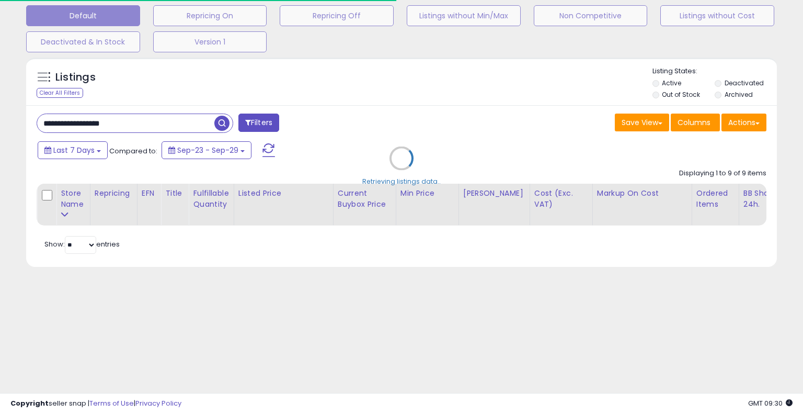
click at [353, 95] on div "Retrieving listings data.." at bounding box center [401, 165] width 767 height 227
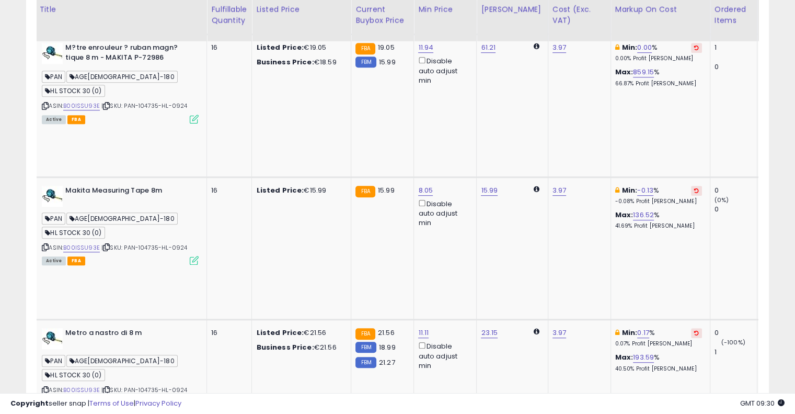
scroll to position [0, 214]
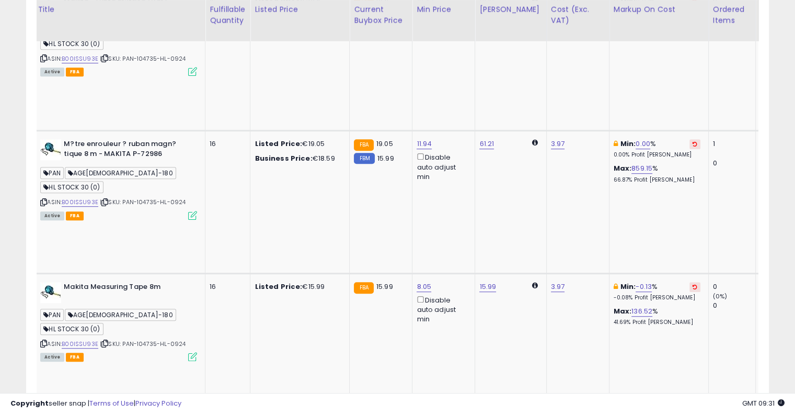
scroll to position [575, 0]
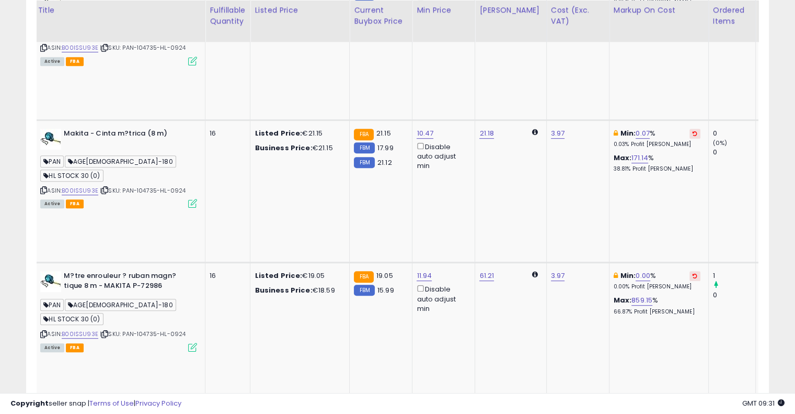
scroll to position [443, 0]
click at [693, 413] on icon at bounding box center [695, 418] width 5 height 5
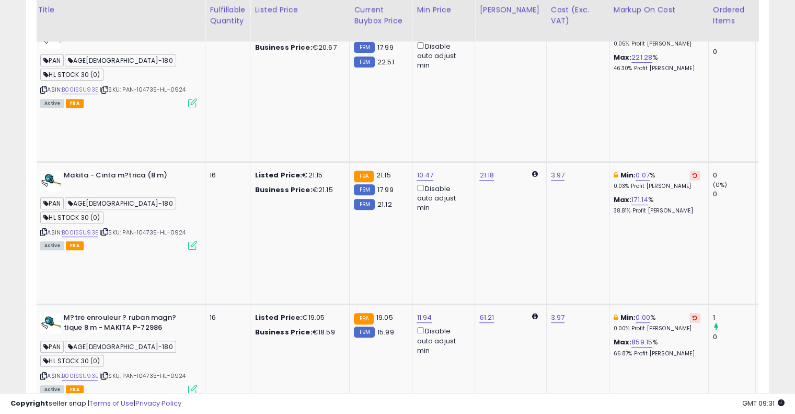
scroll to position [402, 0]
click at [690, 313] on button at bounding box center [695, 318] width 11 height 10
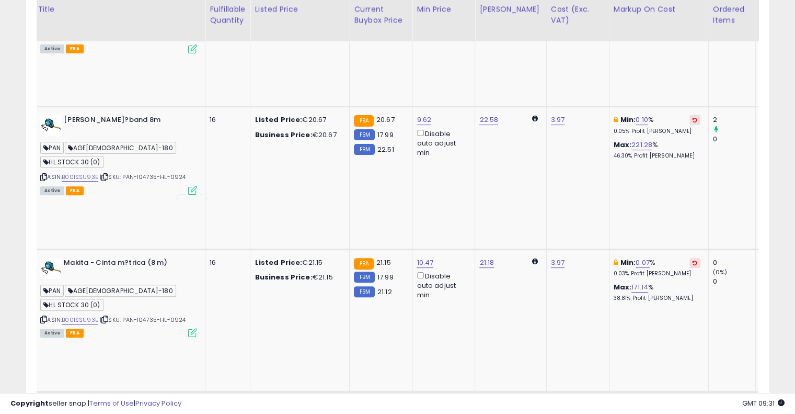
scroll to position [314, 0]
click at [690, 258] on button at bounding box center [695, 263] width 11 height 10
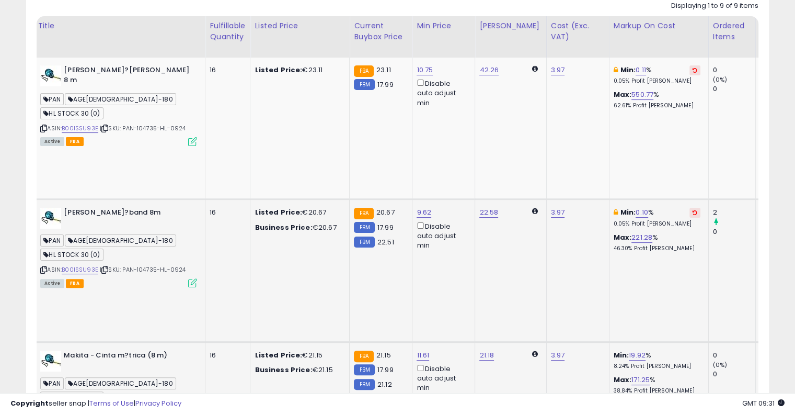
scroll to position [222, 0]
click at [652, 199] on td "Min: 0.10 % 0.05% Profit [PERSON_NAME]: 221.28 % 46.30% Profit [PERSON_NAME]" at bounding box center [658, 270] width 99 height 142
click at [693, 210] on icon at bounding box center [695, 212] width 5 height 5
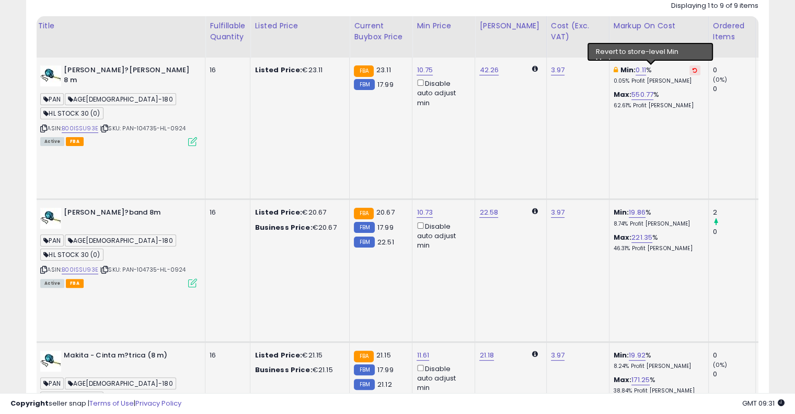
click at [693, 69] on icon at bounding box center [695, 69] width 5 height 5
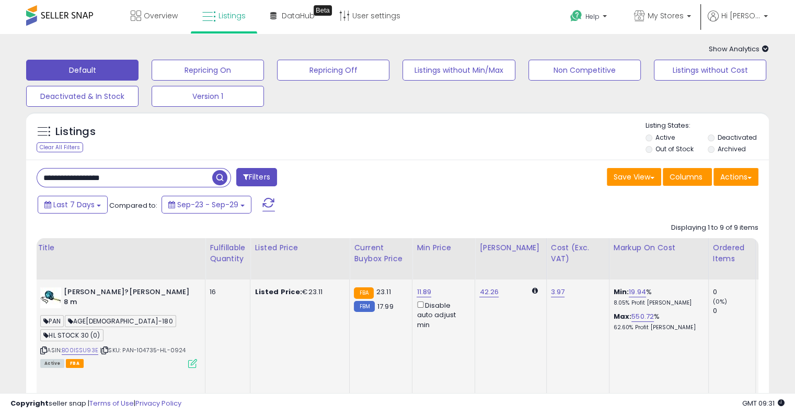
click at [143, 172] on input "**********" at bounding box center [124, 177] width 175 height 18
paste input "text"
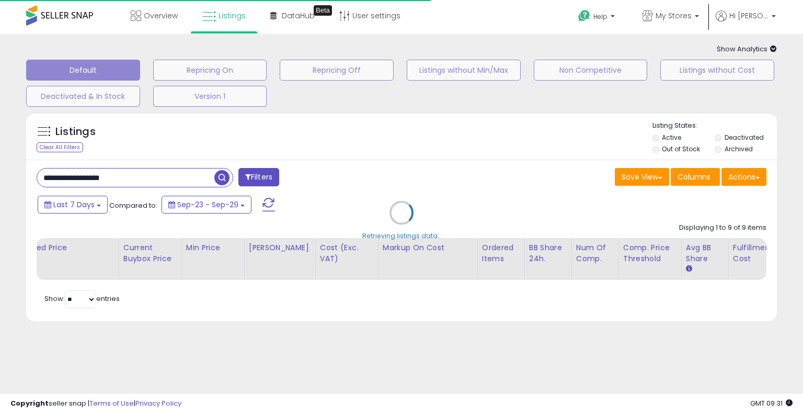
click at [383, 178] on div "Retrieving listings data.." at bounding box center [401, 220] width 767 height 227
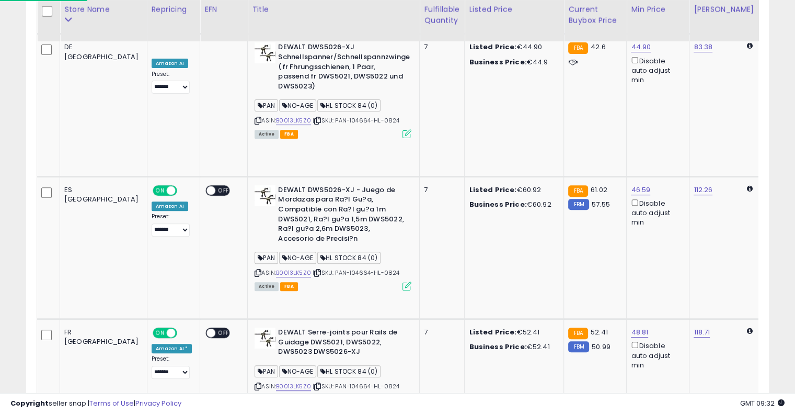
scroll to position [386, 0]
click at [276, 269] on link "B0013LK5Z0" at bounding box center [293, 273] width 35 height 9
click at [276, 382] on link "B0013LK5Z0" at bounding box center [293, 386] width 35 height 9
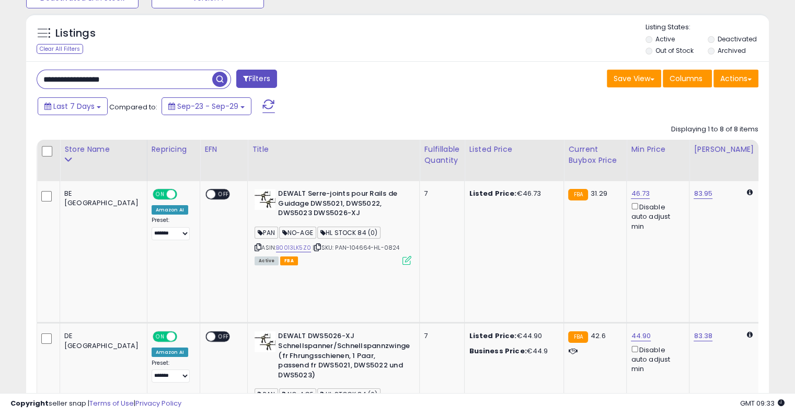
scroll to position [104, 0]
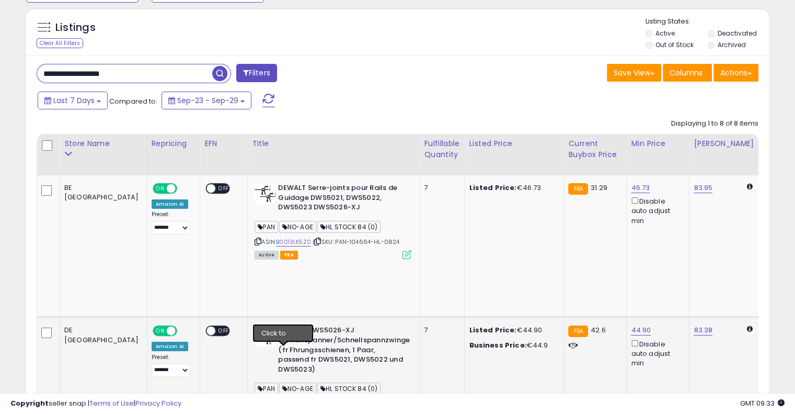
click at [314, 401] on icon at bounding box center [317, 404] width 7 height 6
click at [276, 399] on link "B0013LK5Z0" at bounding box center [293, 403] width 35 height 9
click at [151, 76] on input "**********" at bounding box center [124, 73] width 175 height 18
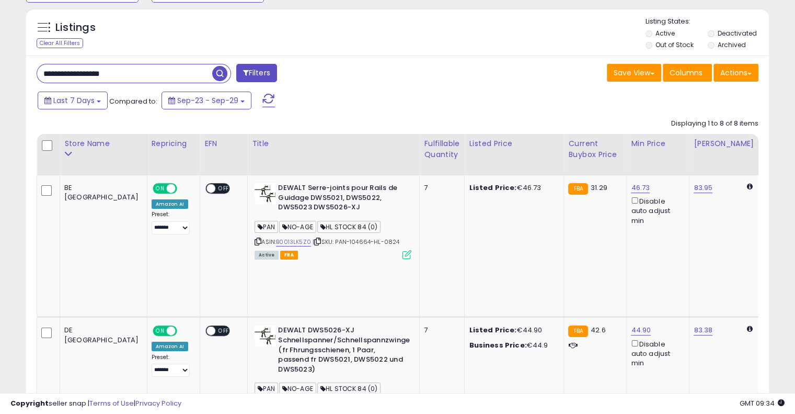
paste input "text"
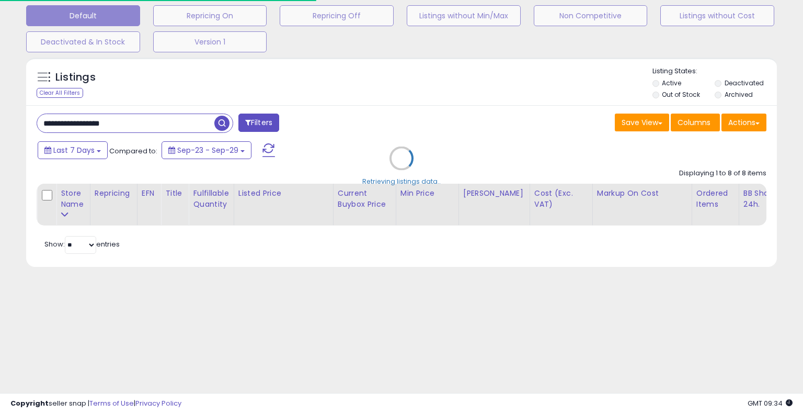
click at [481, 170] on div "Retrieving listings data.." at bounding box center [401, 165] width 767 height 227
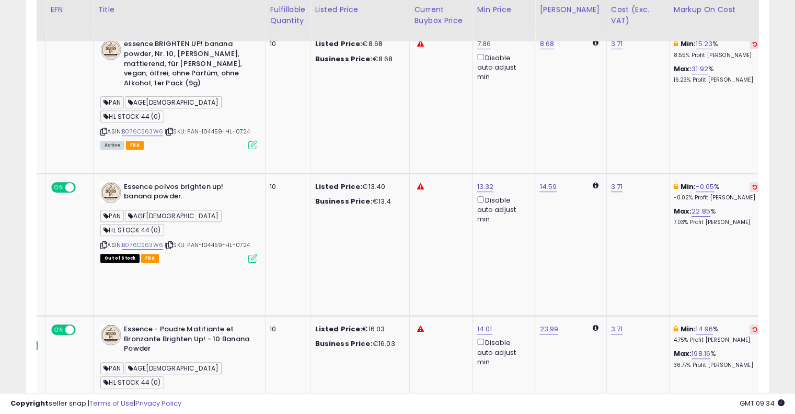
scroll to position [0, 0]
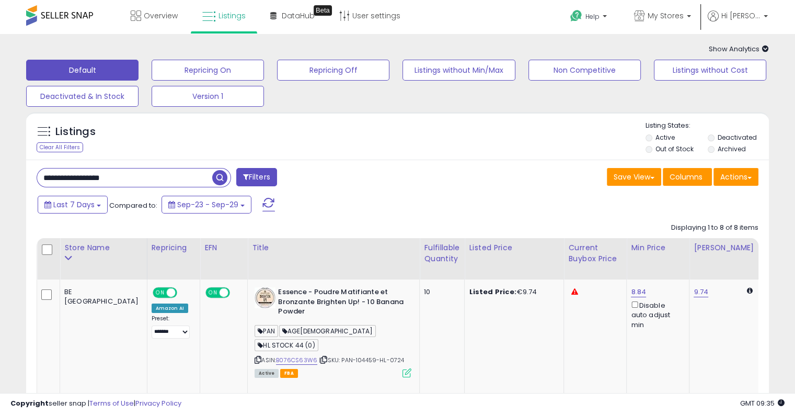
click at [140, 176] on input "**********" at bounding box center [124, 177] width 175 height 18
paste input "text"
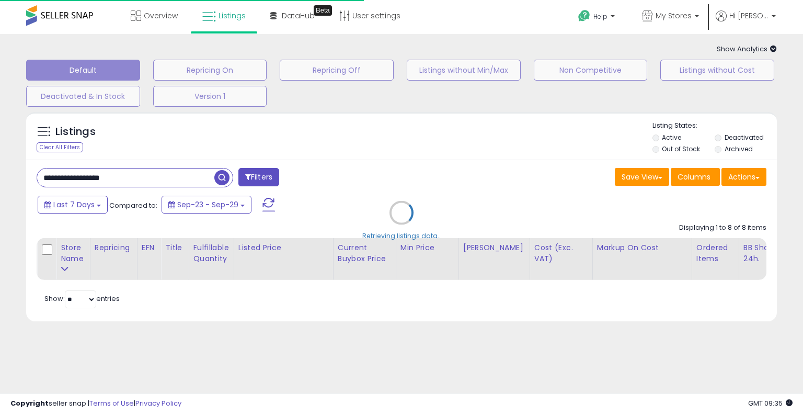
click at [412, 162] on div "Retrieving listings data.." at bounding box center [401, 220] width 767 height 227
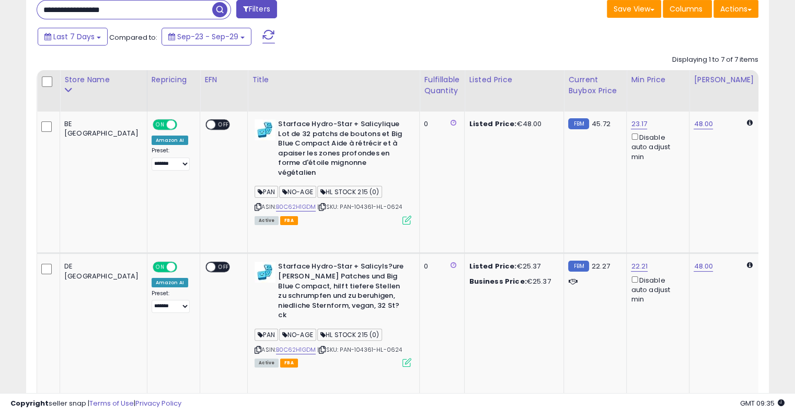
scroll to position [31, 0]
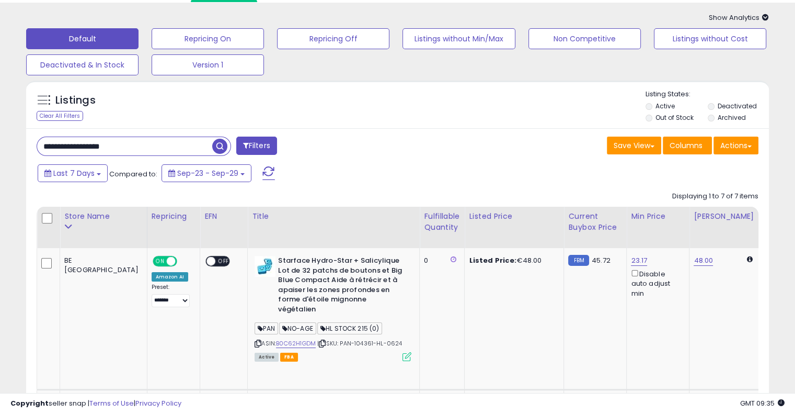
click at [132, 146] on input "**********" at bounding box center [124, 146] width 175 height 18
paste input "text"
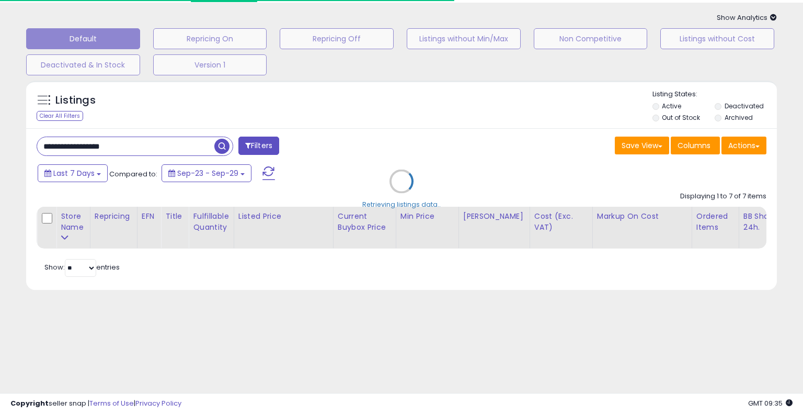
click at [337, 152] on div "Retrieving listings data.." at bounding box center [401, 188] width 767 height 227
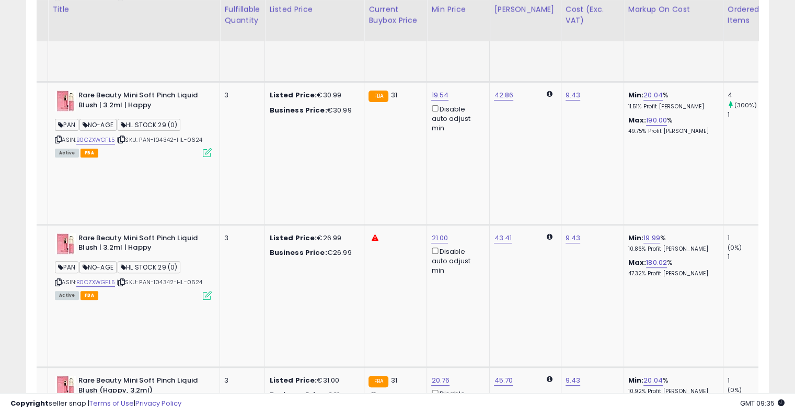
scroll to position [0, 199]
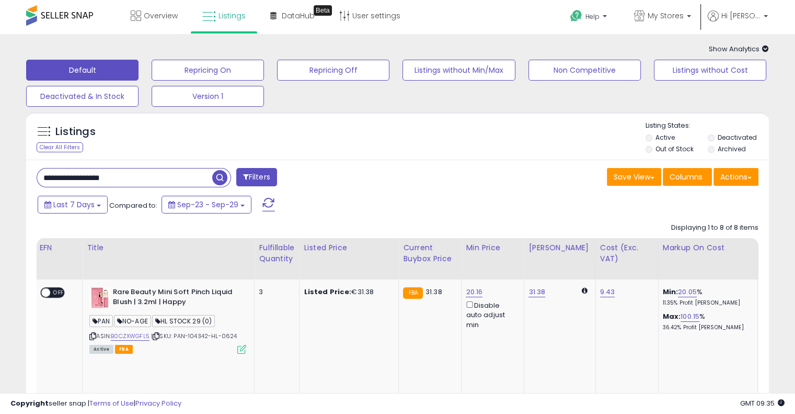
click at [152, 172] on input "**********" at bounding box center [124, 177] width 175 height 18
click at [146, 174] on input "**********" at bounding box center [124, 177] width 175 height 18
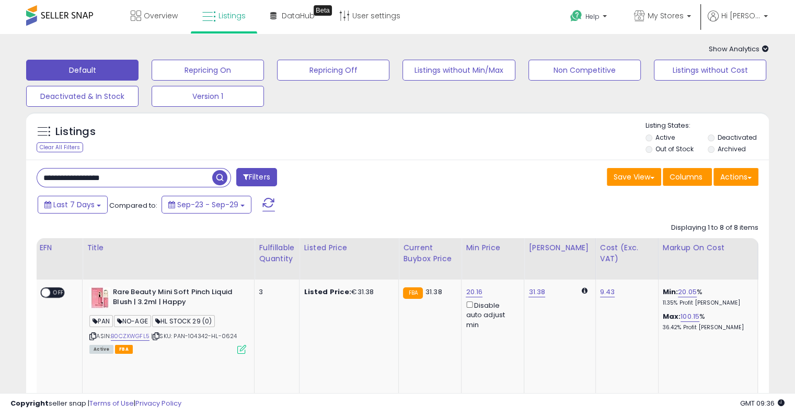
paste input "text"
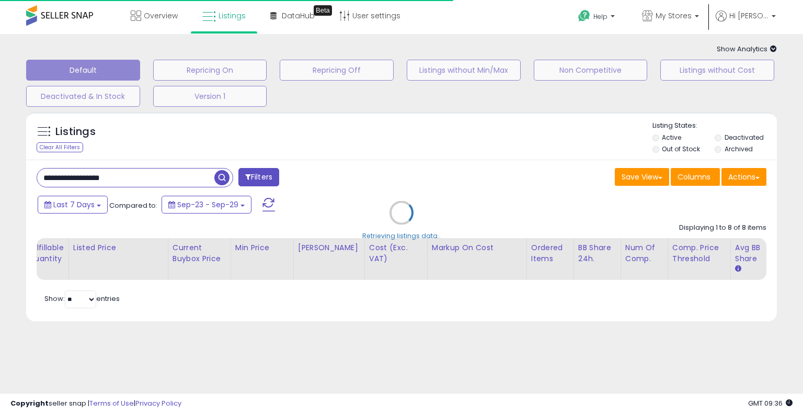
click at [357, 166] on div "Retrieving listings data.." at bounding box center [401, 220] width 767 height 227
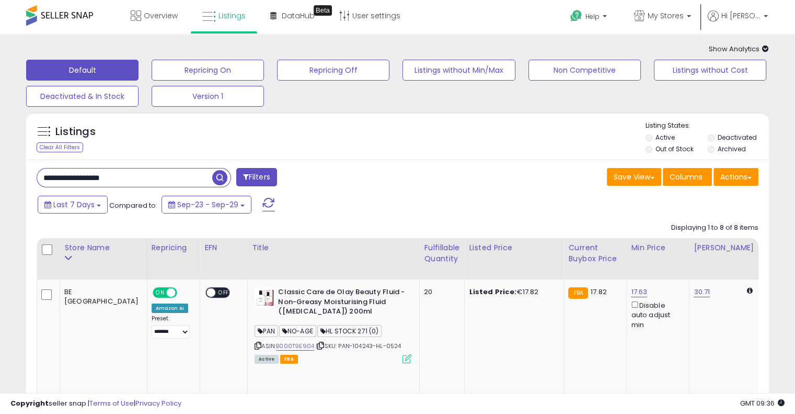
click at [152, 176] on input "**********" at bounding box center [124, 177] width 175 height 18
paste input "text"
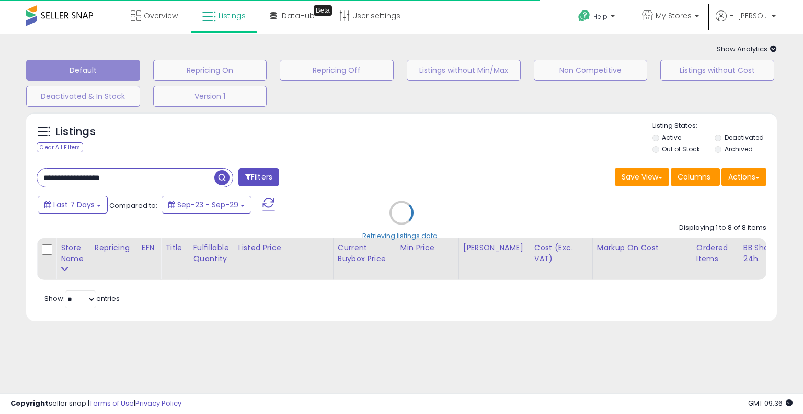
click at [378, 169] on div "Retrieving listings data.." at bounding box center [401, 220] width 767 height 227
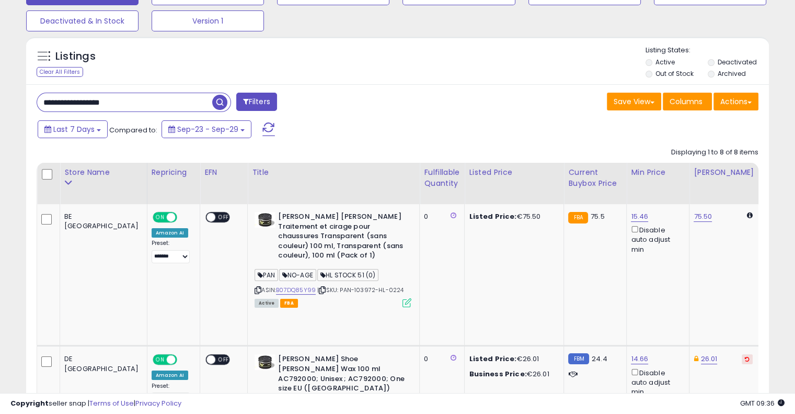
scroll to position [0, 0]
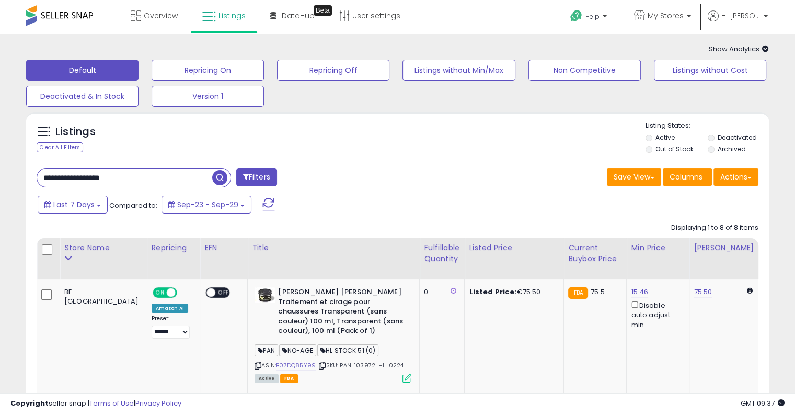
click at [144, 173] on input "**********" at bounding box center [124, 177] width 175 height 18
paste input "text"
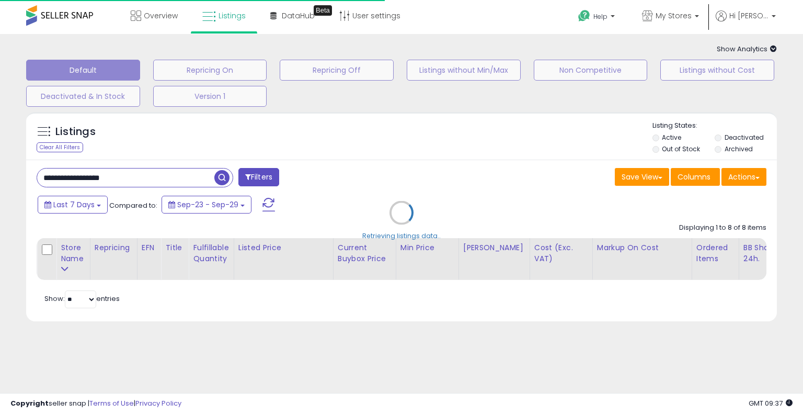
click at [349, 198] on div "Retrieving listings data.." at bounding box center [401, 220] width 767 height 227
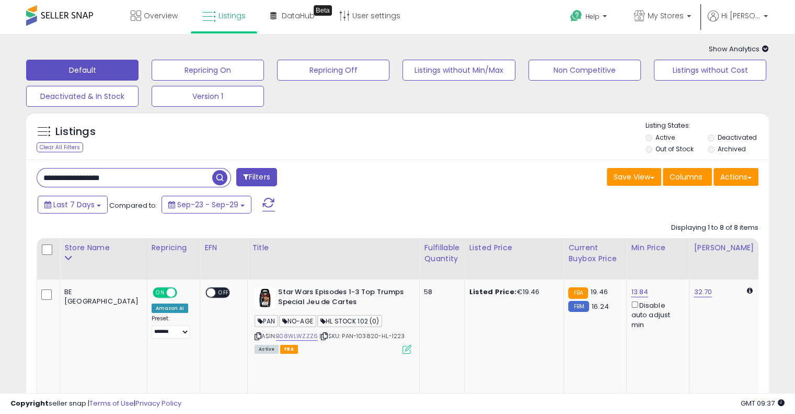
click at [132, 172] on input "**********" at bounding box center [124, 177] width 175 height 18
paste input "text"
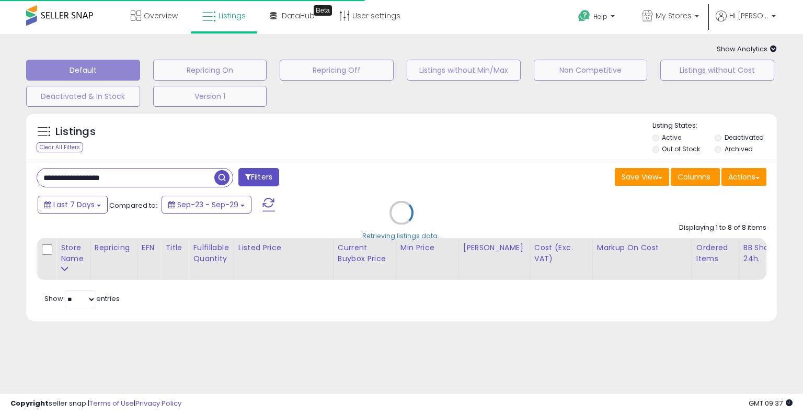
click at [477, 142] on div "Retrieving listings data.." at bounding box center [401, 220] width 767 height 227
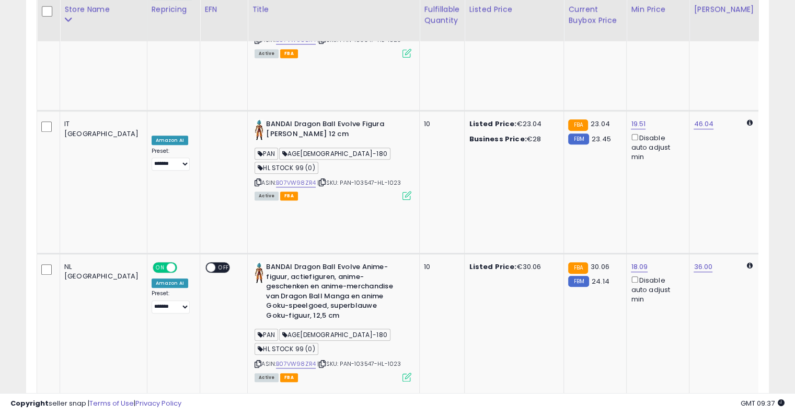
scroll to position [0, 176]
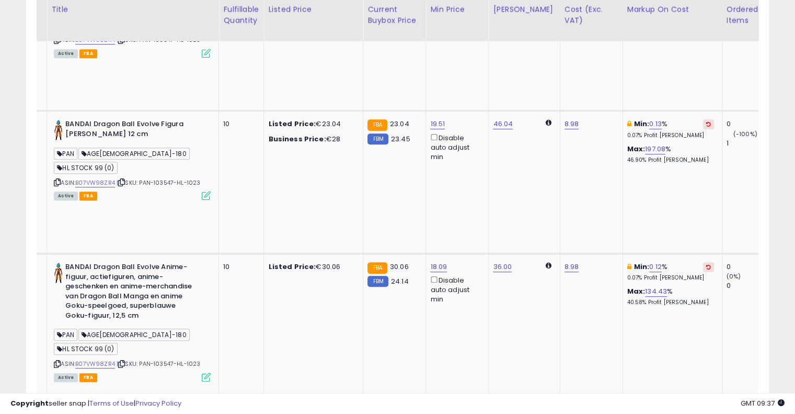
click at [706, 406] on icon at bounding box center [708, 408] width 5 height 5
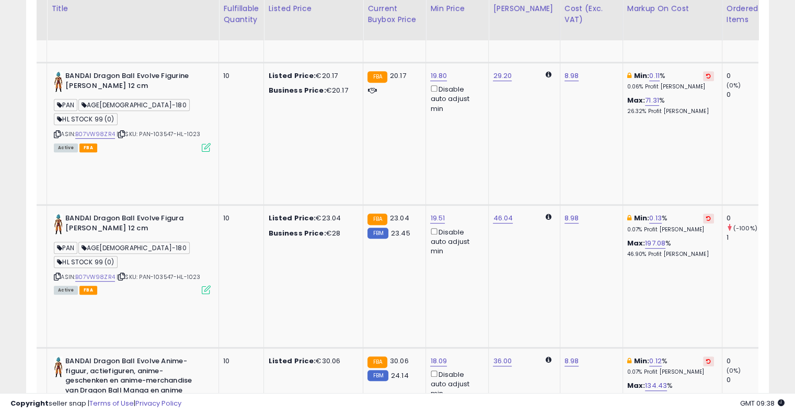
scroll to position [501, 0]
click at [703, 357] on button at bounding box center [708, 362] width 11 height 10
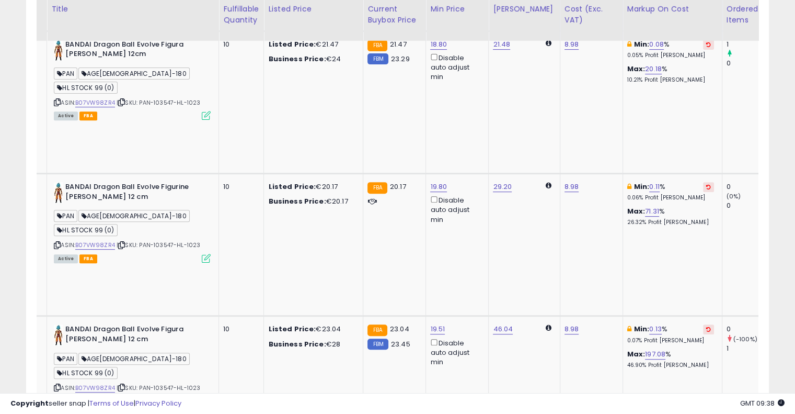
scroll to position [389, 0]
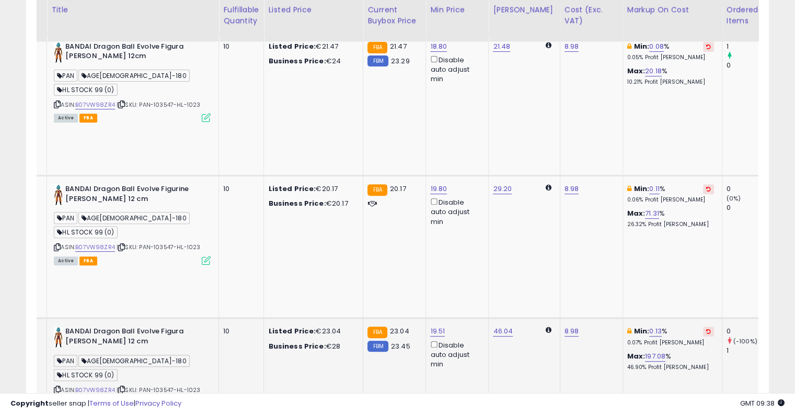
click at [703, 326] on button at bounding box center [708, 331] width 11 height 10
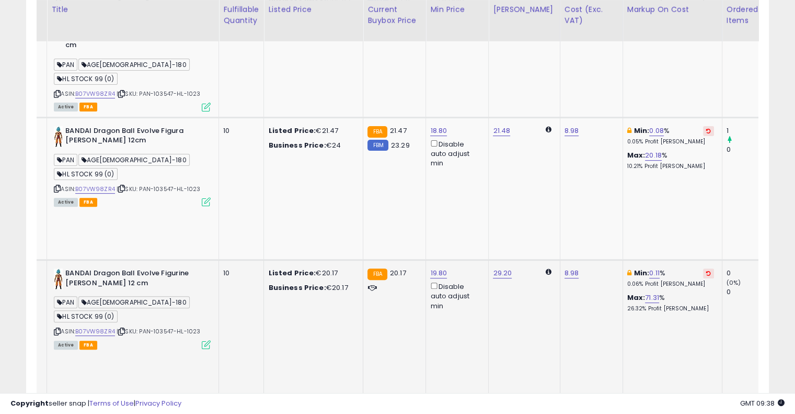
click at [706, 270] on icon at bounding box center [708, 272] width 5 height 5
click at [706, 128] on icon at bounding box center [708, 130] width 5 height 5
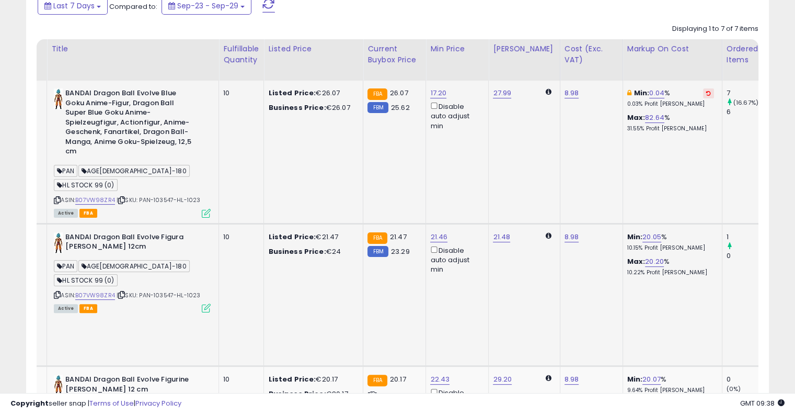
click at [703, 88] on button at bounding box center [708, 93] width 11 height 10
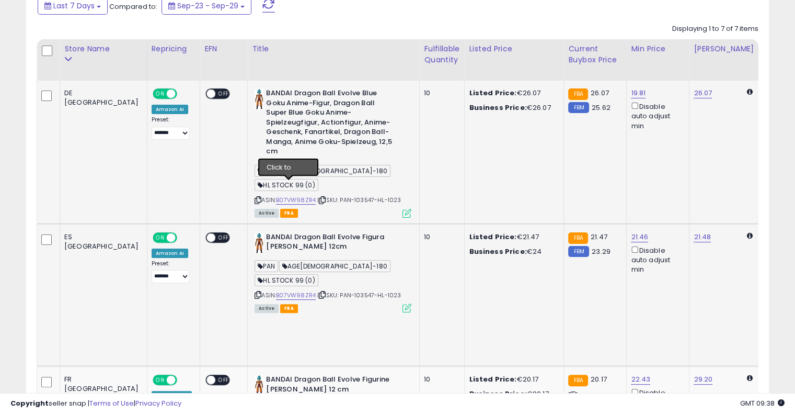
click at [319, 197] on icon at bounding box center [322, 200] width 7 height 6
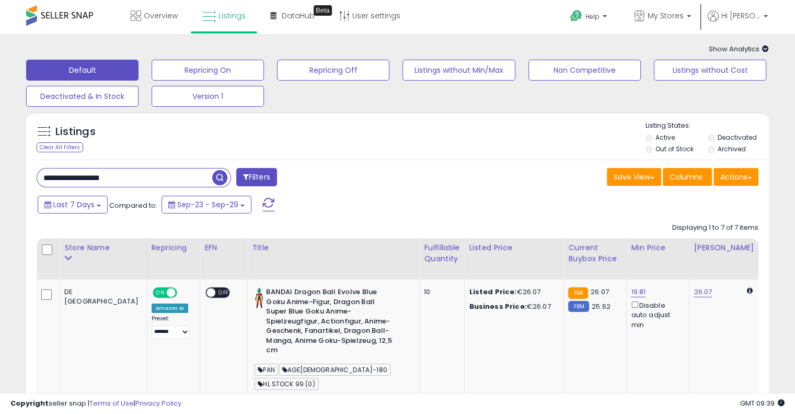
click at [130, 181] on input "**********" at bounding box center [124, 177] width 175 height 18
paste input "text"
type input "**********"
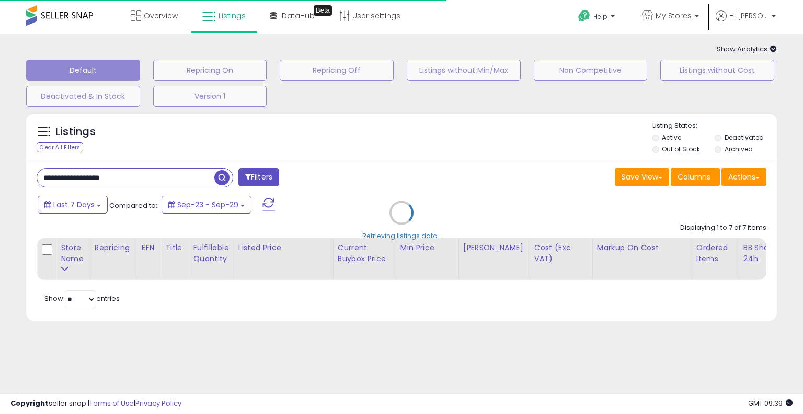
click at [435, 190] on div "Retrieving listings data.." at bounding box center [401, 220] width 767 height 227
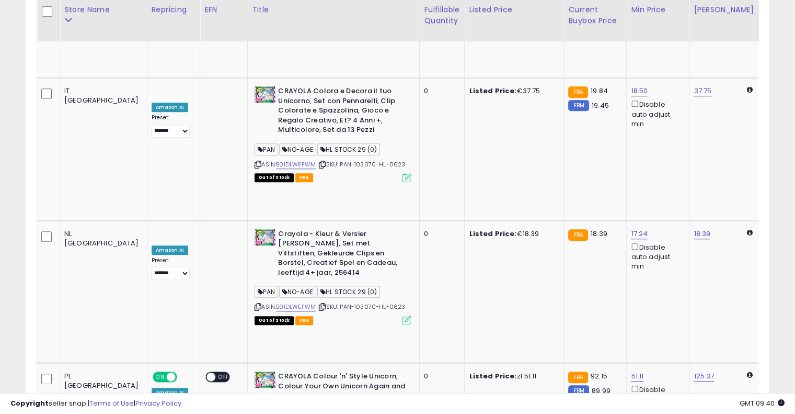
scroll to position [912, 0]
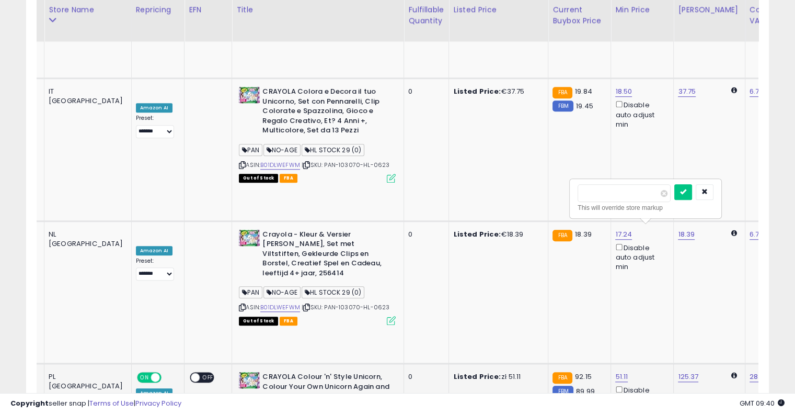
drag, startPoint x: 627, startPoint y: 192, endPoint x: 535, endPoint y: 162, distance: 96.9
click at [535, 162] on tbody "BE [GEOGRAPHIC_DATA] ON OFF Amazon AI Preset: **** ******* **** ****** ****** *…" at bounding box center [803, 7] width 1565 height 1281
type input "***"
click button "submit" at bounding box center [684, 192] width 18 height 16
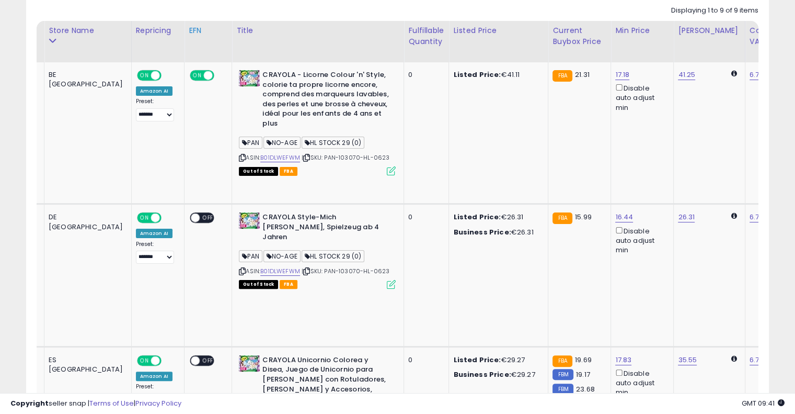
scroll to position [0, 0]
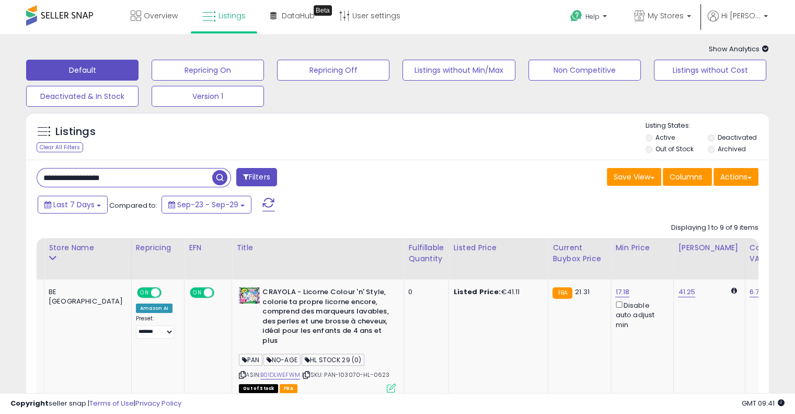
click at [123, 186] on input "**********" at bounding box center [124, 177] width 175 height 18
paste input "text"
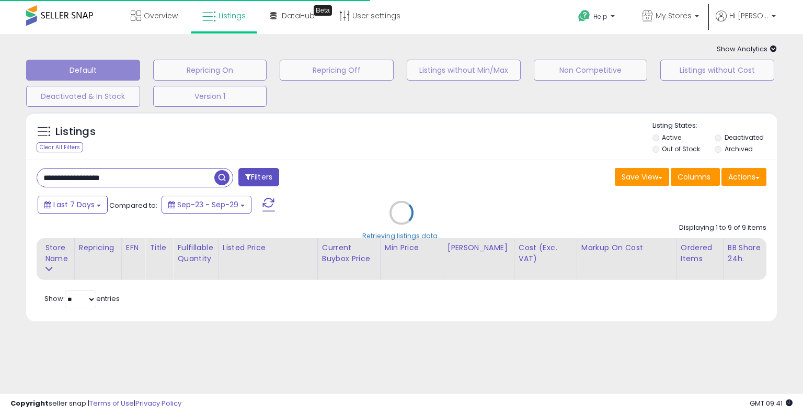
click at [412, 133] on div "Retrieving listings data.." at bounding box center [401, 220] width 767 height 227
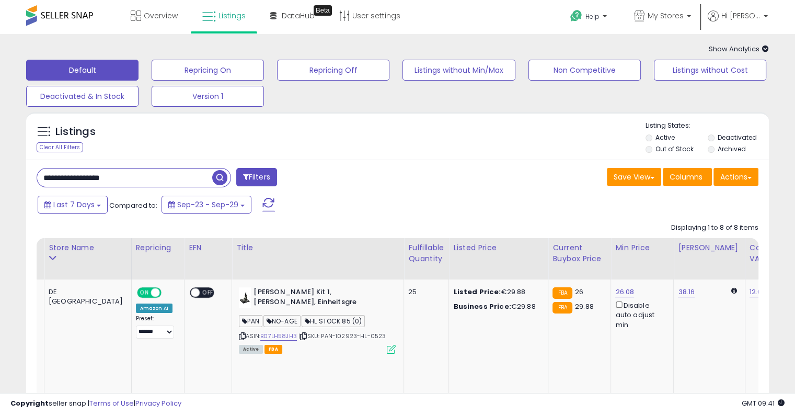
click at [371, 180] on div "**********" at bounding box center [213, 178] width 369 height 21
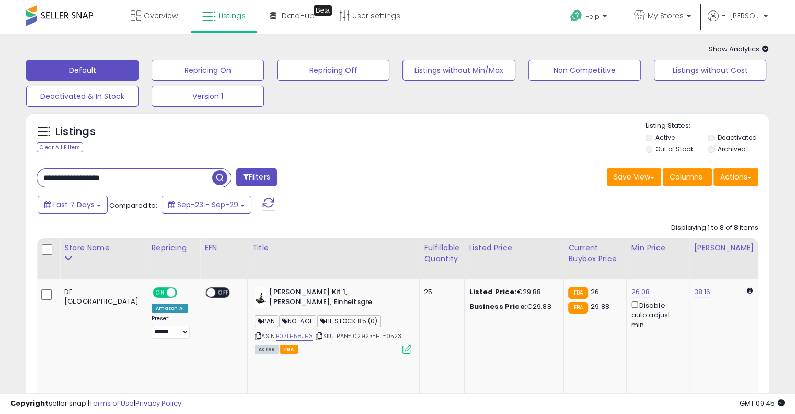
click at [151, 173] on input "**********" at bounding box center [124, 177] width 175 height 18
paste input "text"
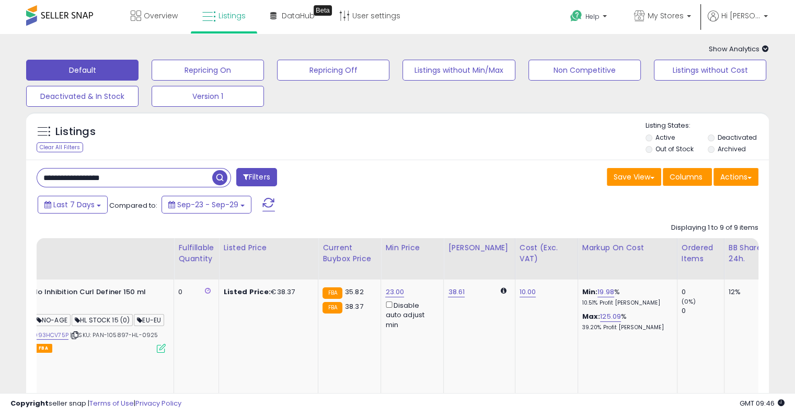
click at [155, 176] on input "**********" at bounding box center [124, 177] width 175 height 18
paste input "text"
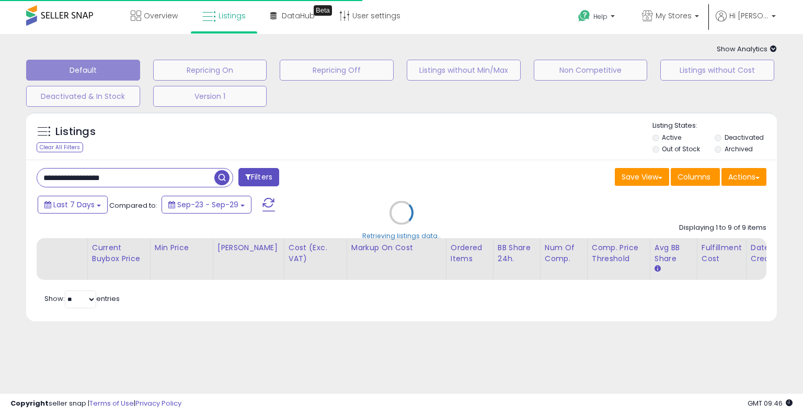
click at [472, 150] on div "Retrieving listings data.." at bounding box center [401, 220] width 767 height 227
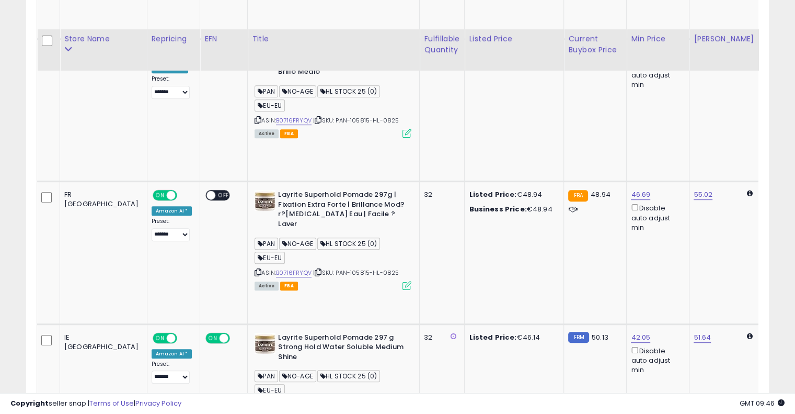
scroll to position [556, 0]
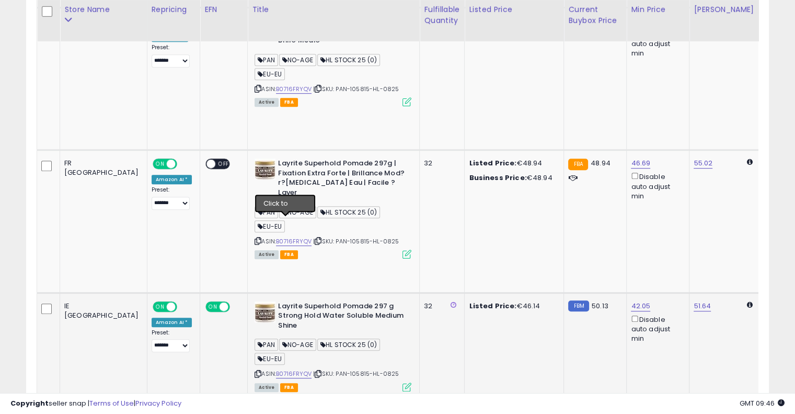
click at [315, 371] on icon at bounding box center [318, 374] width 7 height 6
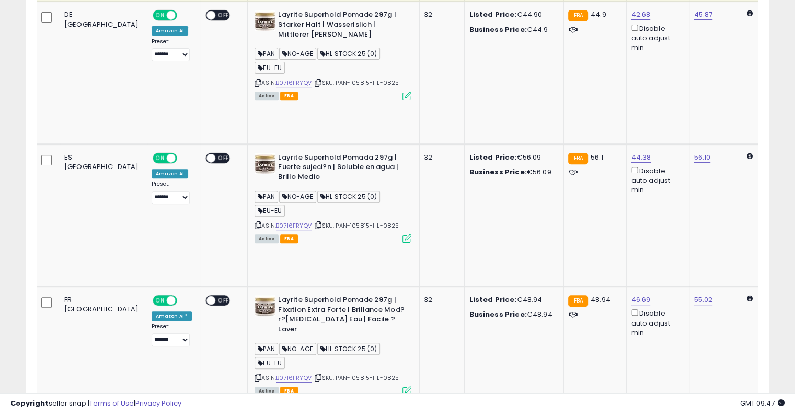
scroll to position [0, 0]
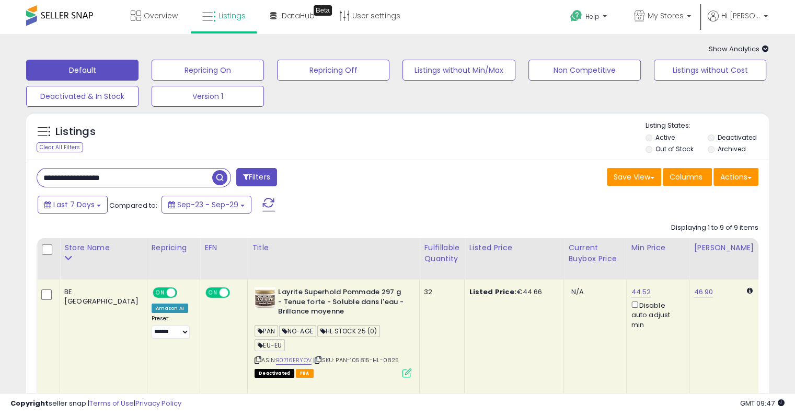
click at [156, 181] on input "**********" at bounding box center [124, 177] width 175 height 18
paste input "text"
type input "**********"
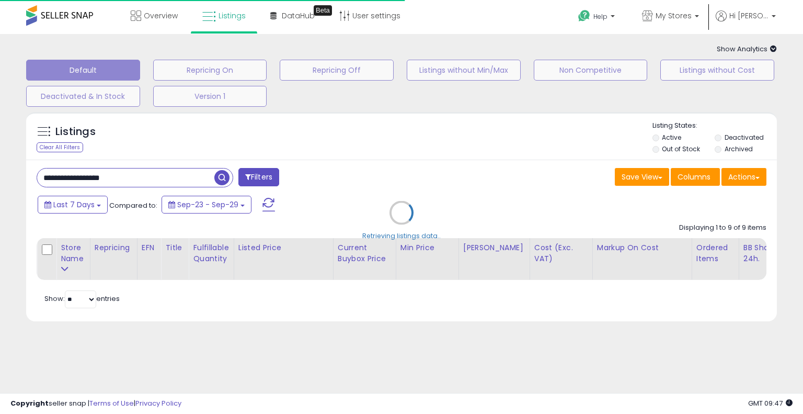
click at [351, 180] on div "Retrieving listings data.." at bounding box center [401, 220] width 767 height 227
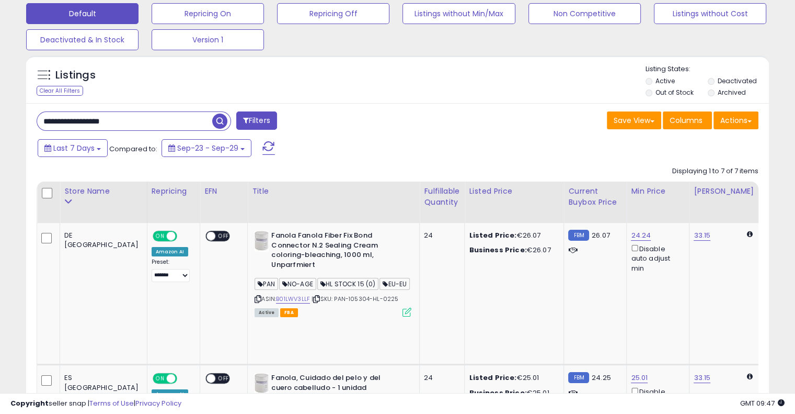
scroll to position [24, 0]
